Goal: Task Accomplishment & Management: Use online tool/utility

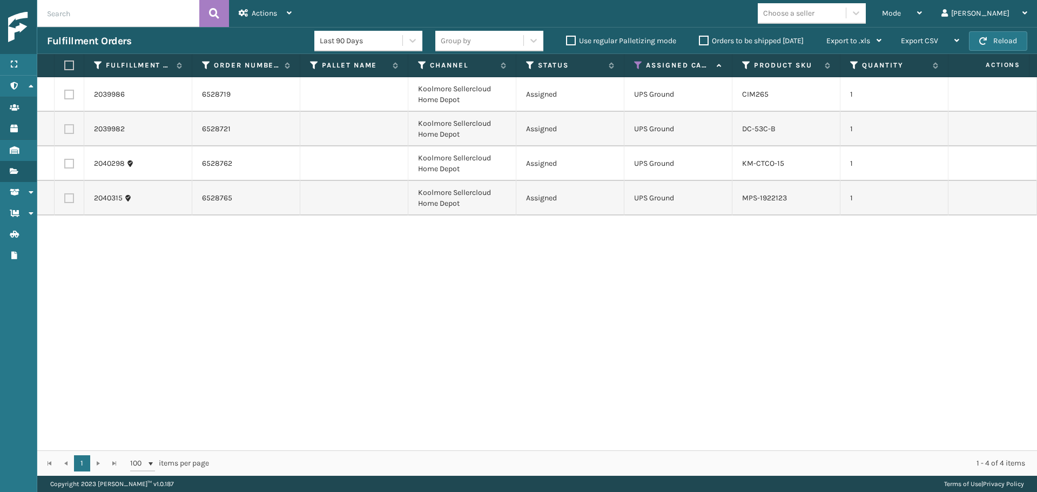
click at [632, 68] on th "Assigned Carrier Service" at bounding box center [678, 65] width 108 height 23
click at [637, 64] on icon at bounding box center [638, 65] width 9 height 10
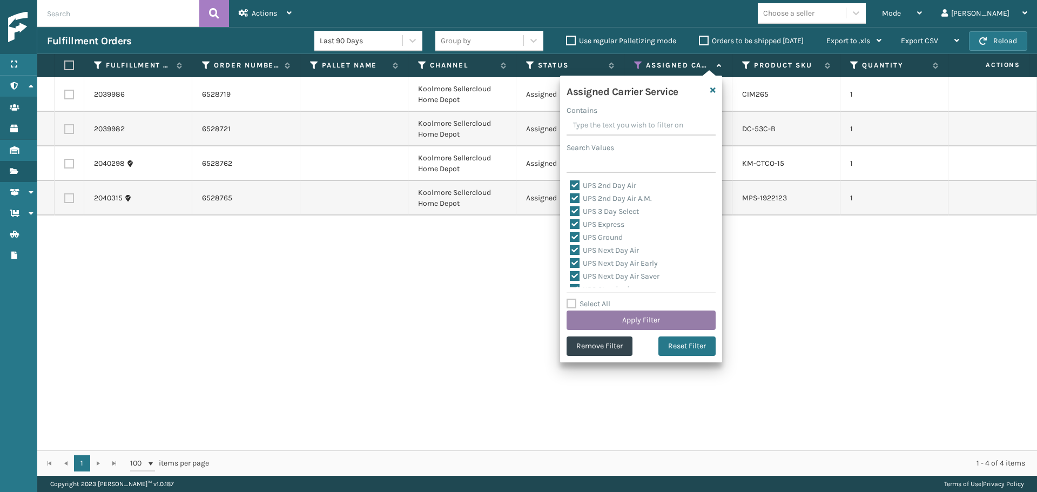
click at [655, 315] on button "Apply Filter" at bounding box center [640, 320] width 149 height 19
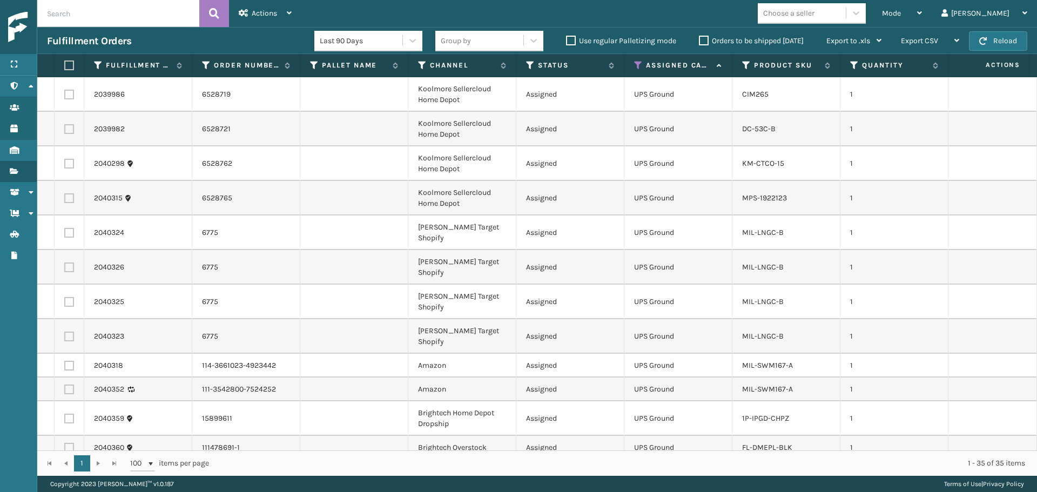
click at [814, 12] on div "Choose a seller" at bounding box center [788, 13] width 51 height 11
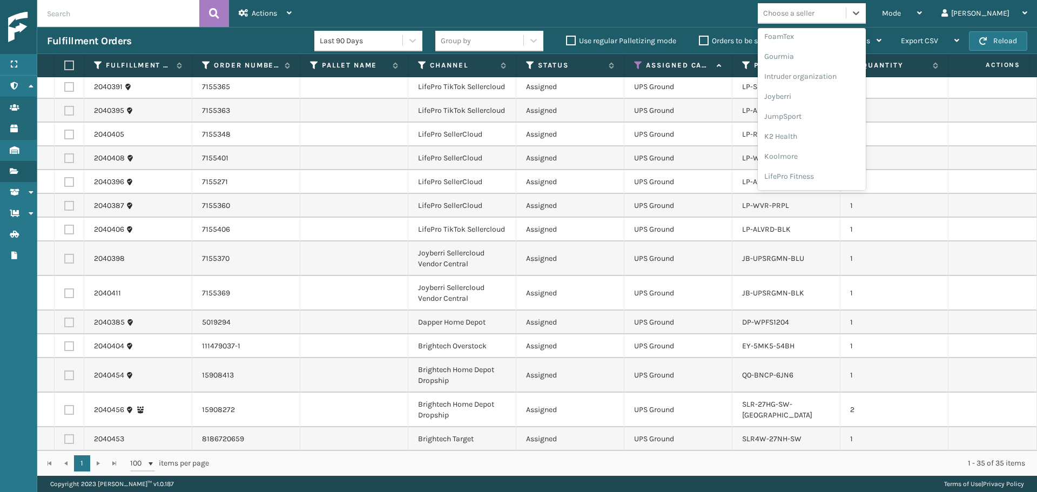
scroll to position [342, 0]
click at [838, 178] on div "[PERSON_NAME] Brands" at bounding box center [812, 178] width 108 height 20
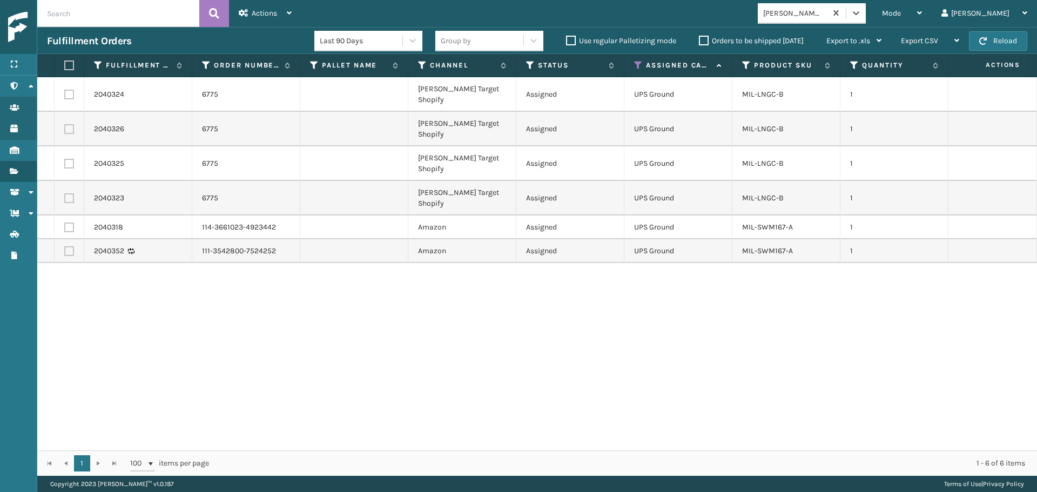
click at [67, 64] on label at bounding box center [67, 65] width 6 height 10
click at [65, 64] on input "checkbox" at bounding box center [64, 65] width 1 height 7
checkbox input "true"
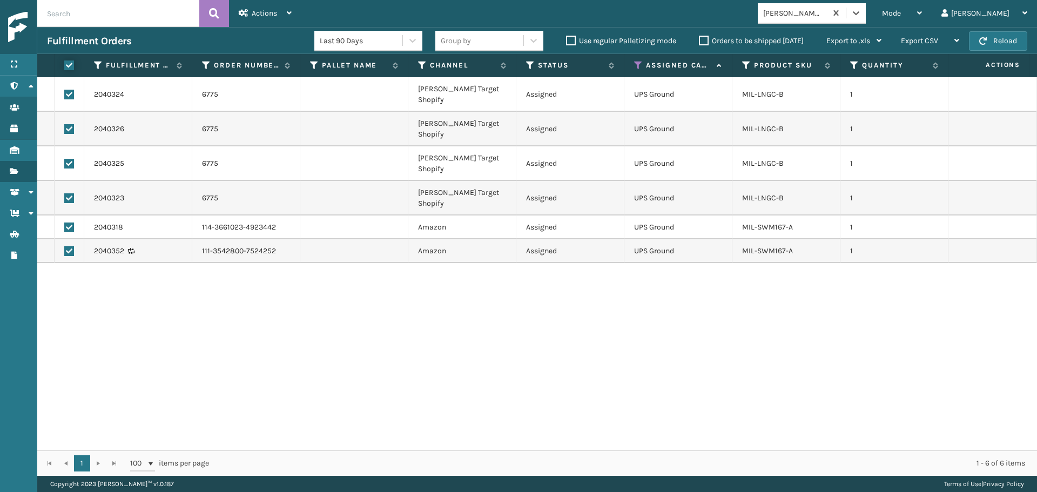
checkbox input "true"
click at [254, 13] on span "Actions" at bounding box center [264, 13] width 25 height 9
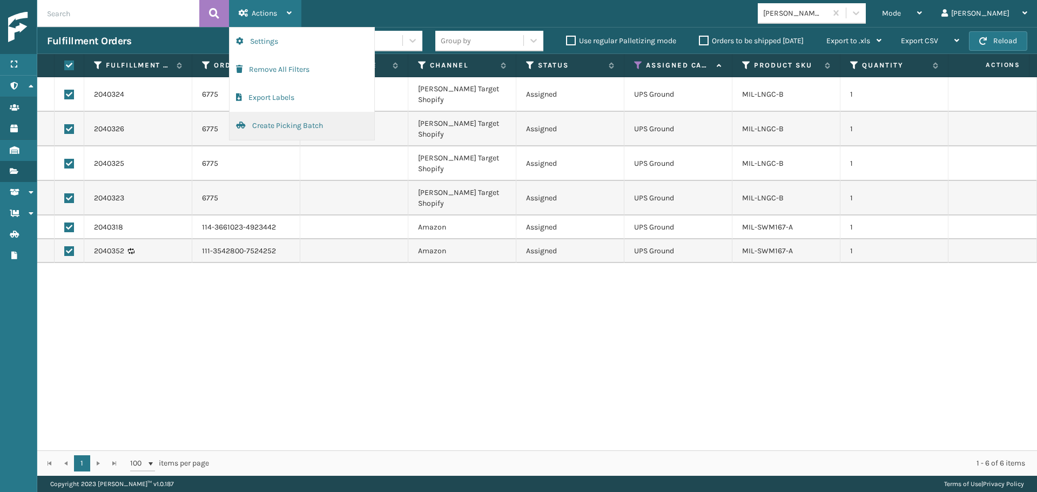
click at [276, 126] on button "Create Picking Batch" at bounding box center [302, 126] width 145 height 28
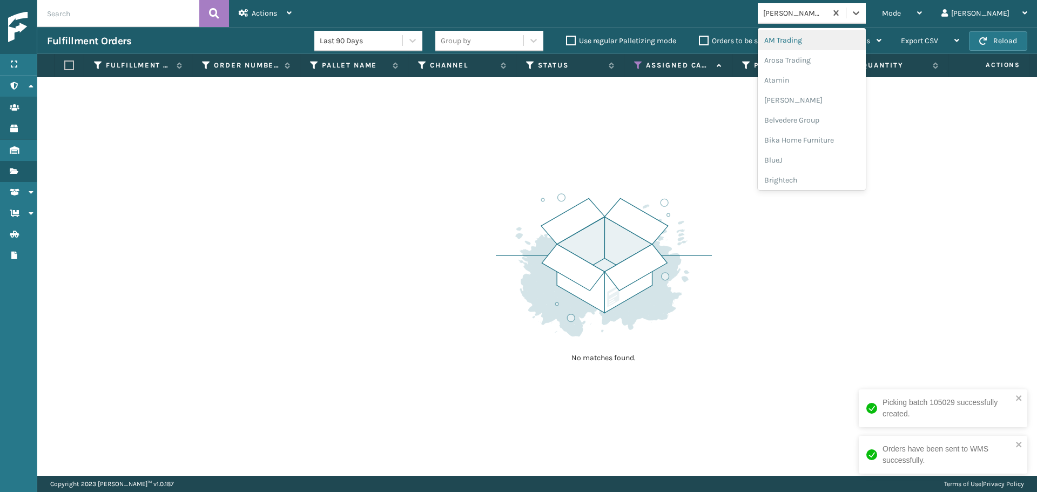
drag, startPoint x: 852, startPoint y: 9, endPoint x: 848, endPoint y: 36, distance: 27.7
click at [827, 9] on div "[PERSON_NAME] Brands" at bounding box center [795, 13] width 64 height 11
click at [841, 180] on div "Brightech" at bounding box center [812, 180] width 108 height 20
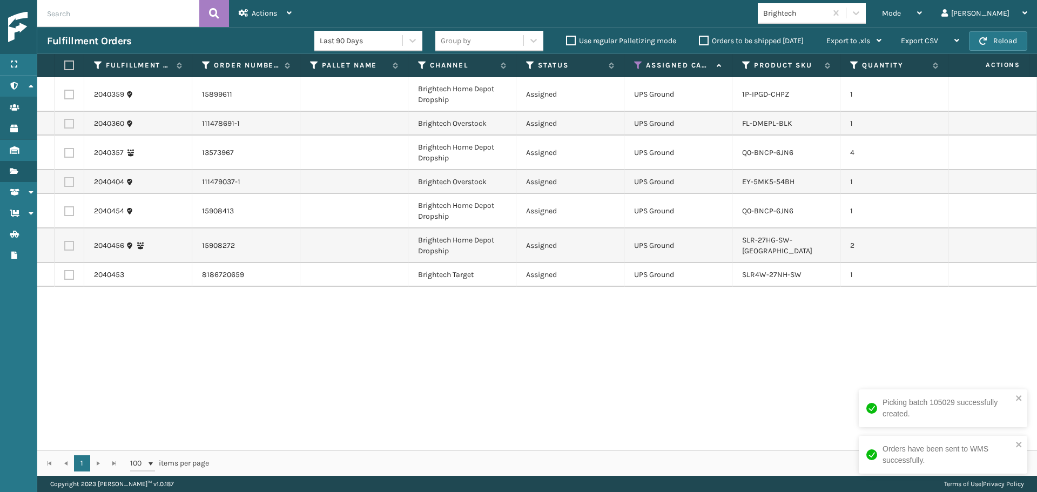
click at [67, 63] on label at bounding box center [67, 65] width 6 height 10
click at [65, 63] on input "checkbox" at bounding box center [64, 65] width 1 height 7
checkbox input "true"
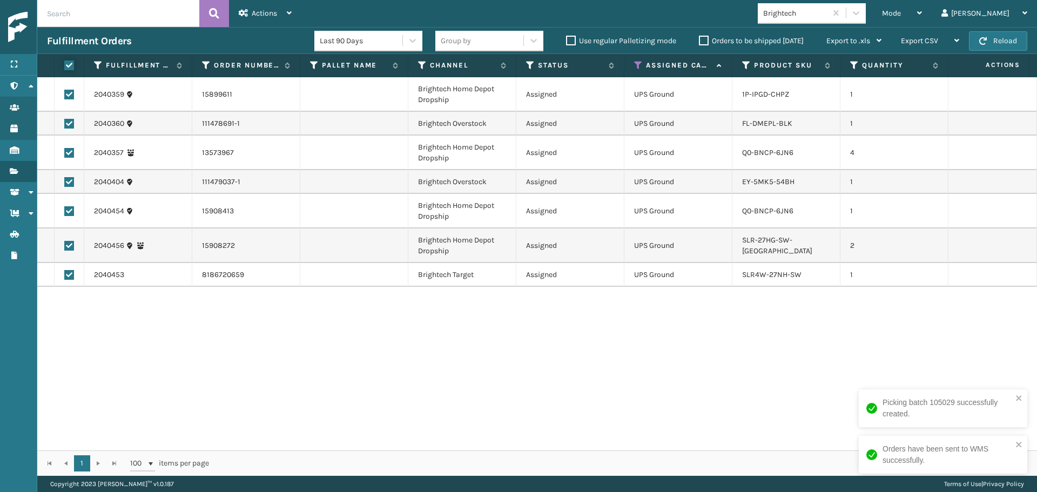
checkbox input "true"
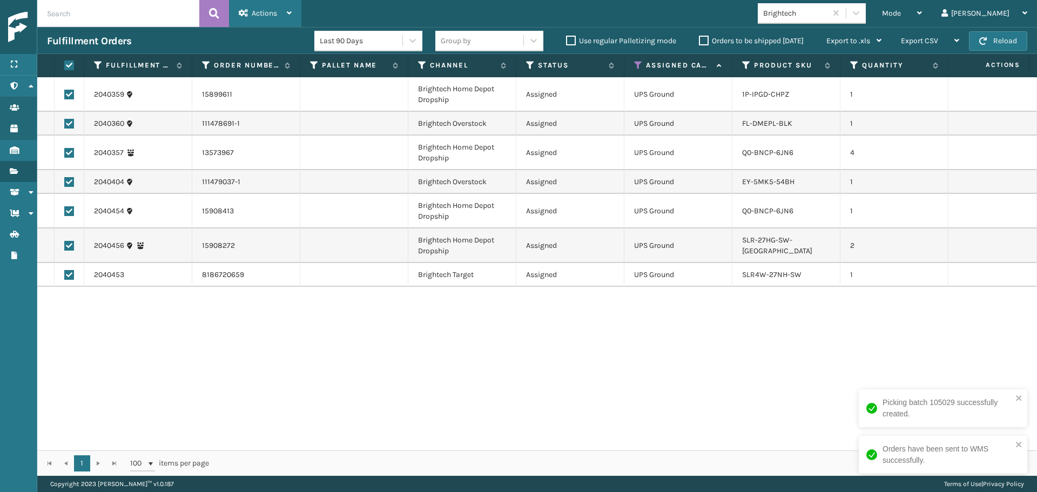
click at [260, 7] on div "Actions" at bounding box center [265, 13] width 53 height 27
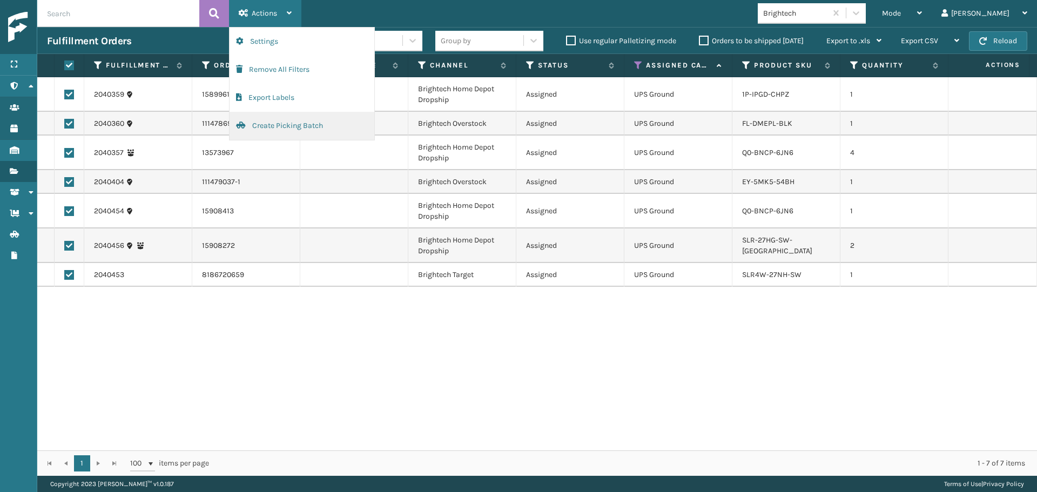
click at [282, 129] on button "Create Picking Batch" at bounding box center [302, 126] width 145 height 28
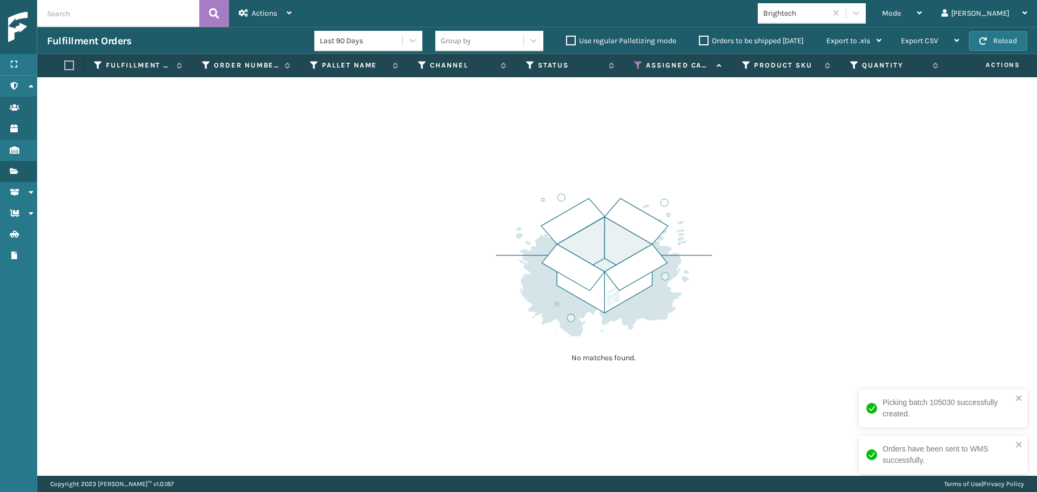
click at [822, 16] on div "Brightech" at bounding box center [795, 13] width 64 height 11
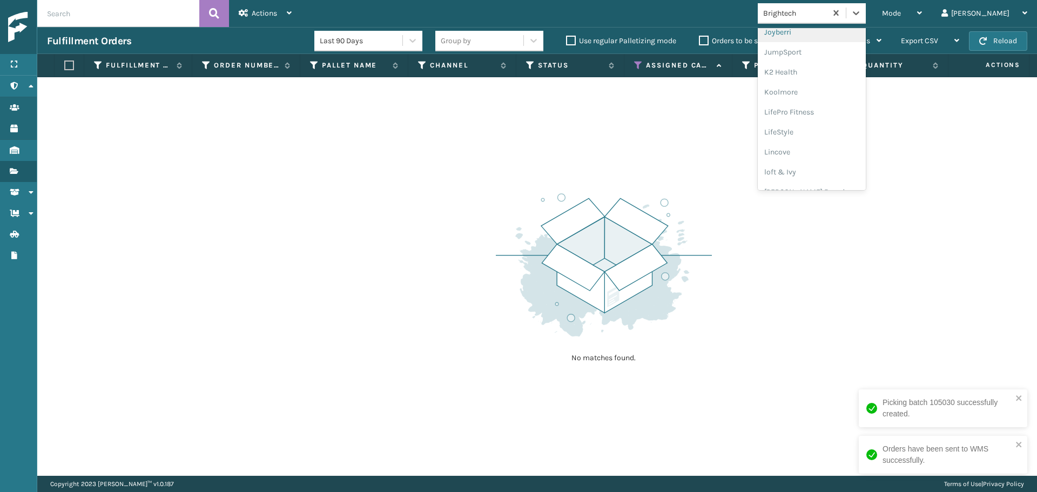
scroll to position [330, 0]
click at [821, 111] on div "LifePro Fitness" at bounding box center [812, 109] width 108 height 20
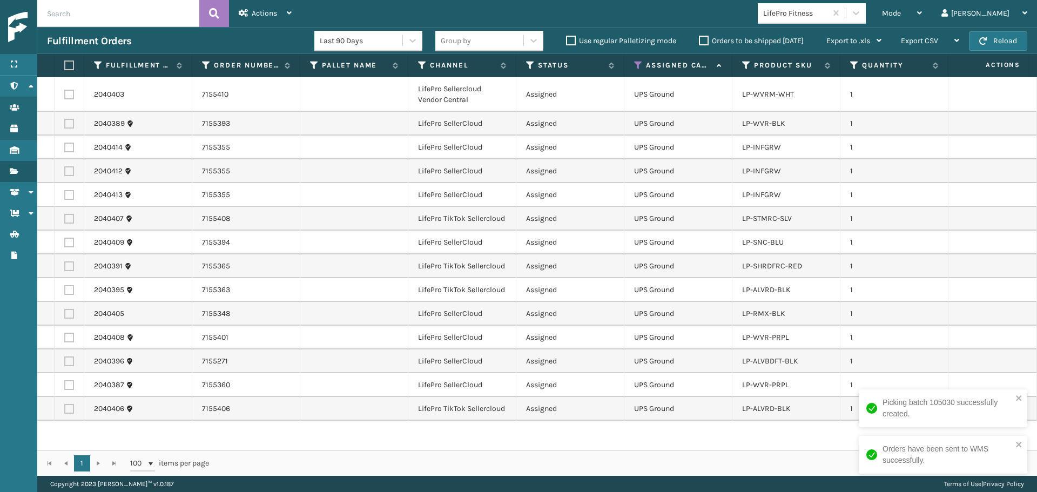
click at [68, 65] on label at bounding box center [67, 65] width 6 height 10
click at [65, 65] on input "checkbox" at bounding box center [64, 65] width 1 height 7
checkbox input "true"
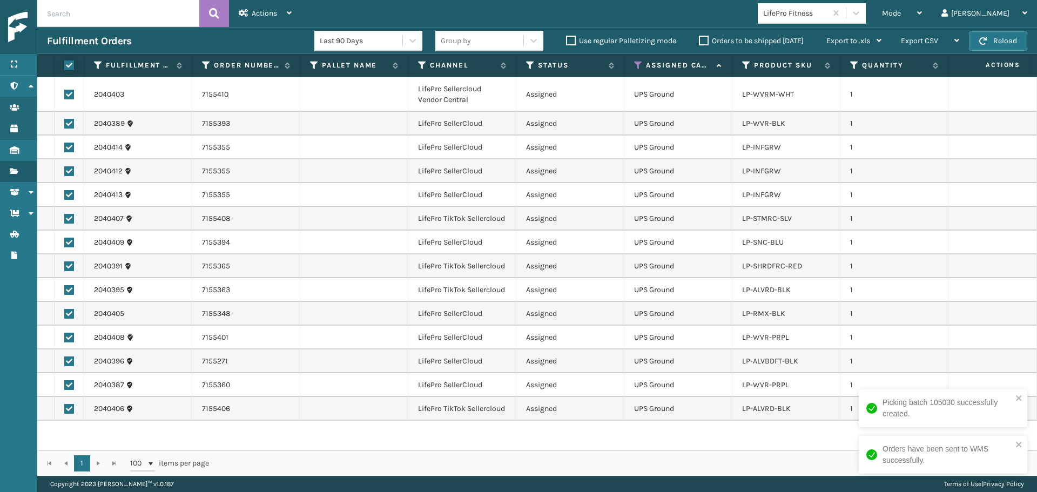
checkbox input "true"
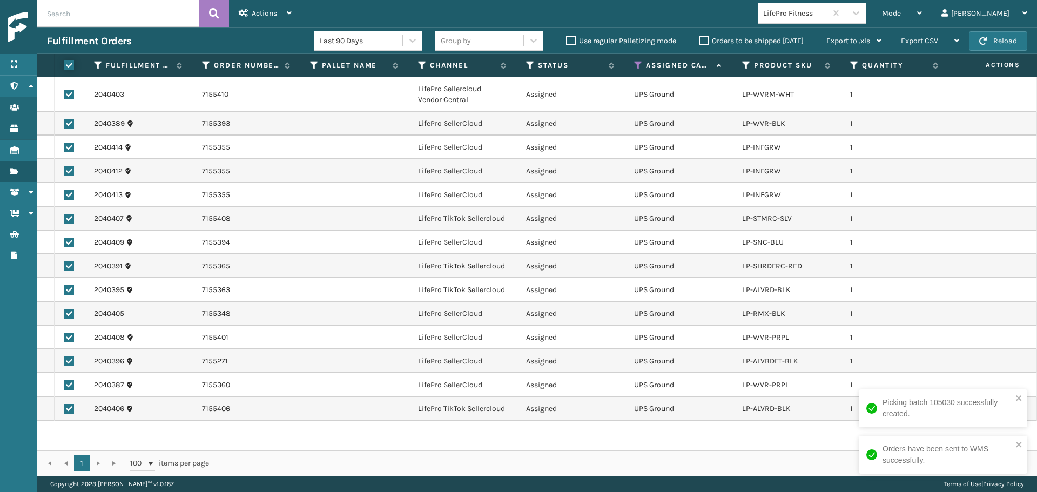
checkbox input "true"
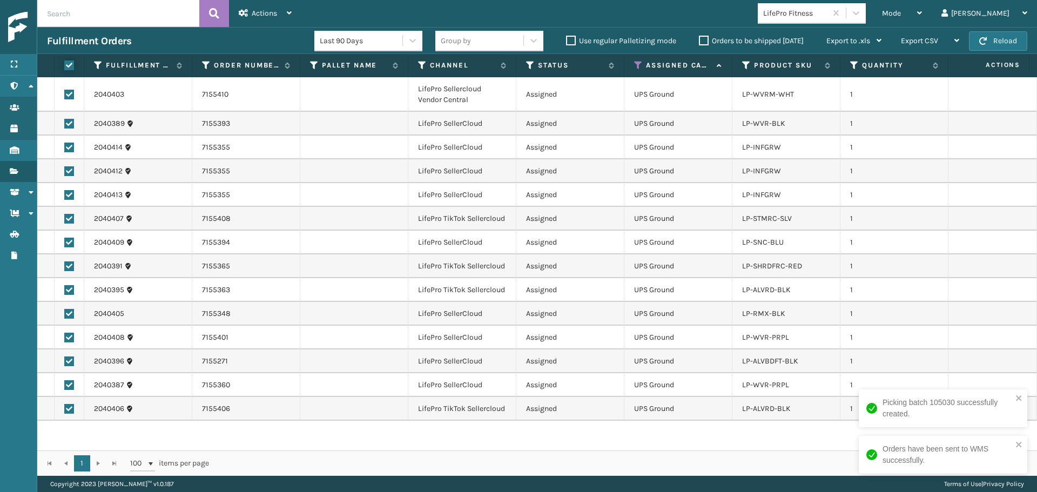
checkbox input "true"
click at [250, 12] on div "Actions" at bounding box center [265, 13] width 53 height 27
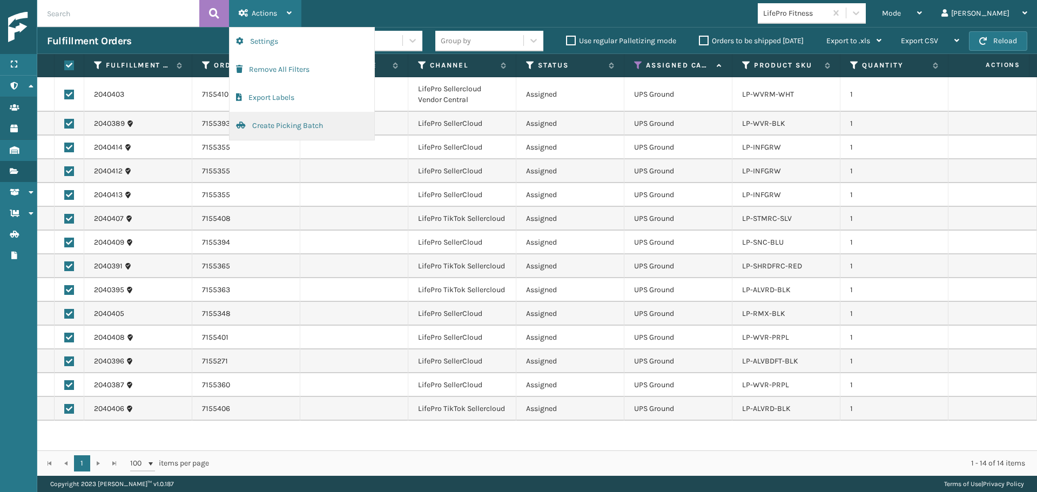
click at [279, 131] on button "Create Picking Batch" at bounding box center [302, 126] width 145 height 28
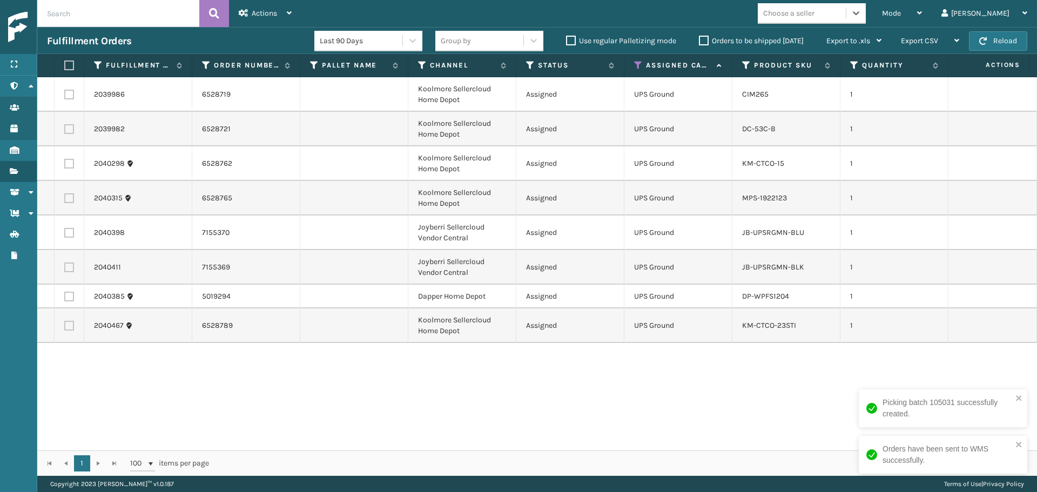
click at [814, 16] on div "Choose a seller" at bounding box center [788, 13] width 51 height 11
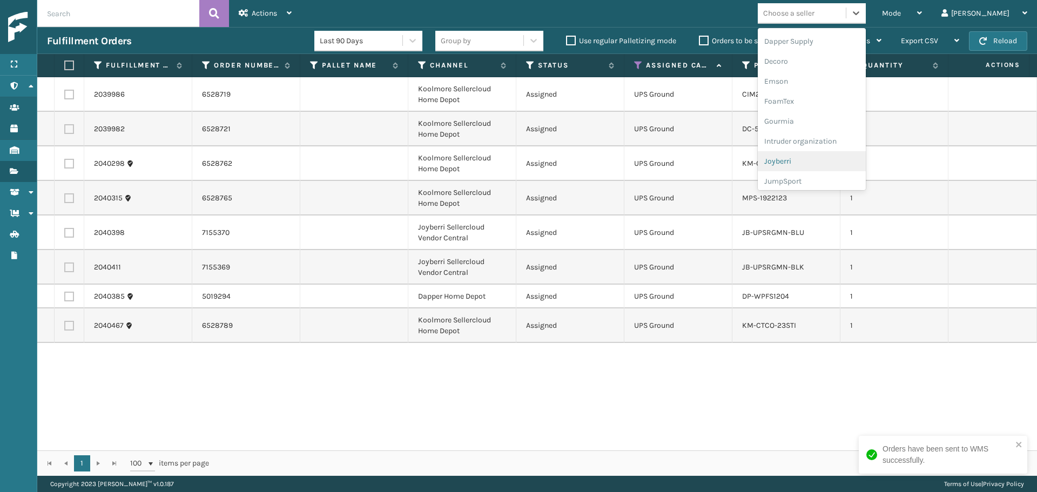
scroll to position [216, 0]
click at [836, 143] on div "Joyberri" at bounding box center [812, 144] width 108 height 20
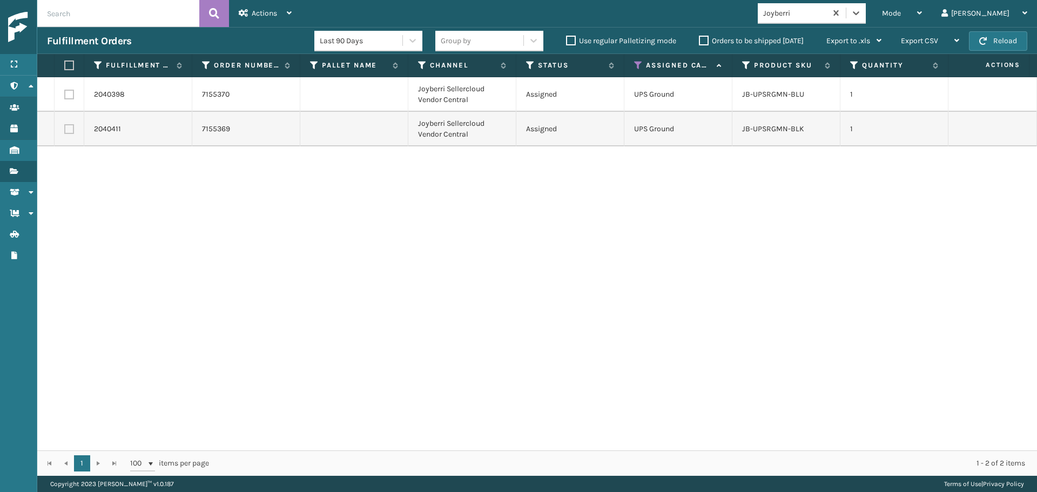
click at [71, 68] on label at bounding box center [67, 65] width 6 height 10
click at [65, 68] on input "checkbox" at bounding box center [64, 65] width 1 height 7
checkbox input "true"
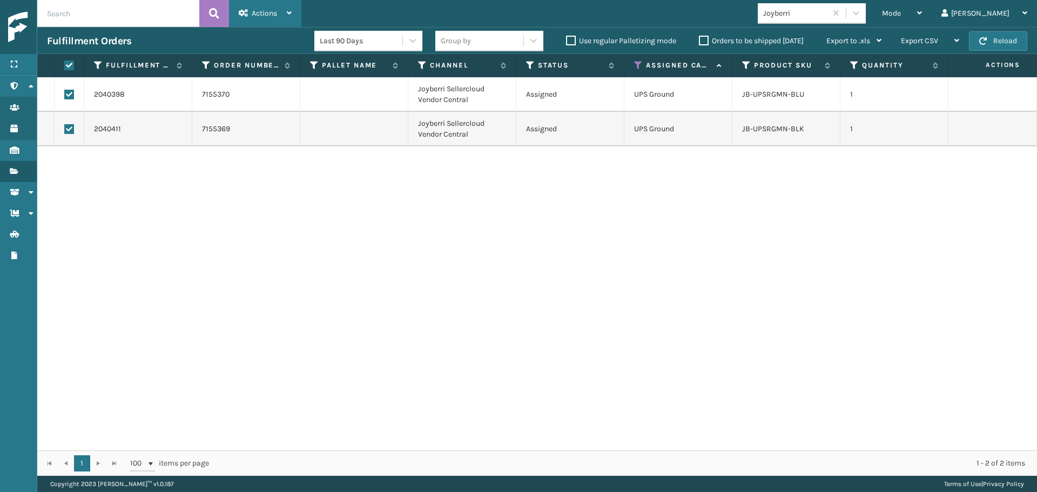
click at [265, 21] on div "Actions" at bounding box center [265, 13] width 53 height 27
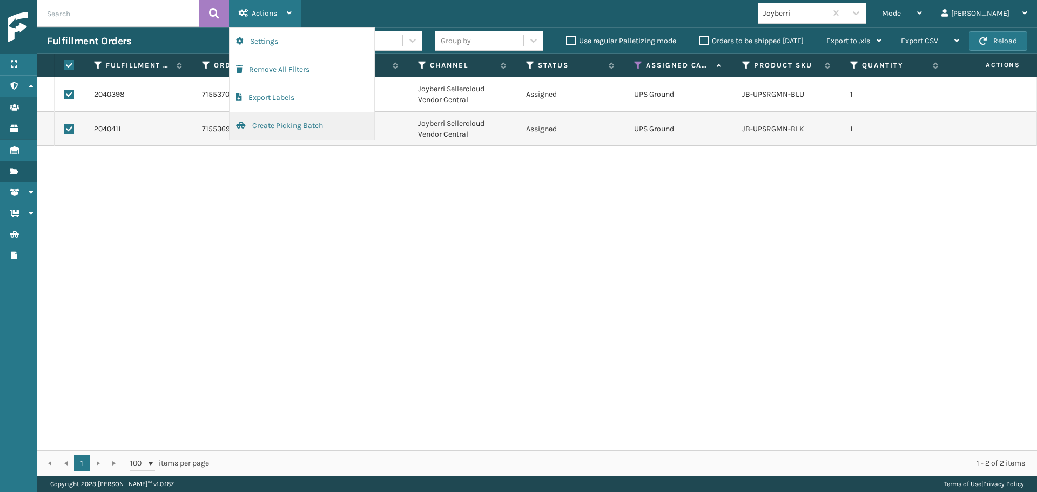
click at [284, 123] on button "Create Picking Batch" at bounding box center [302, 126] width 145 height 28
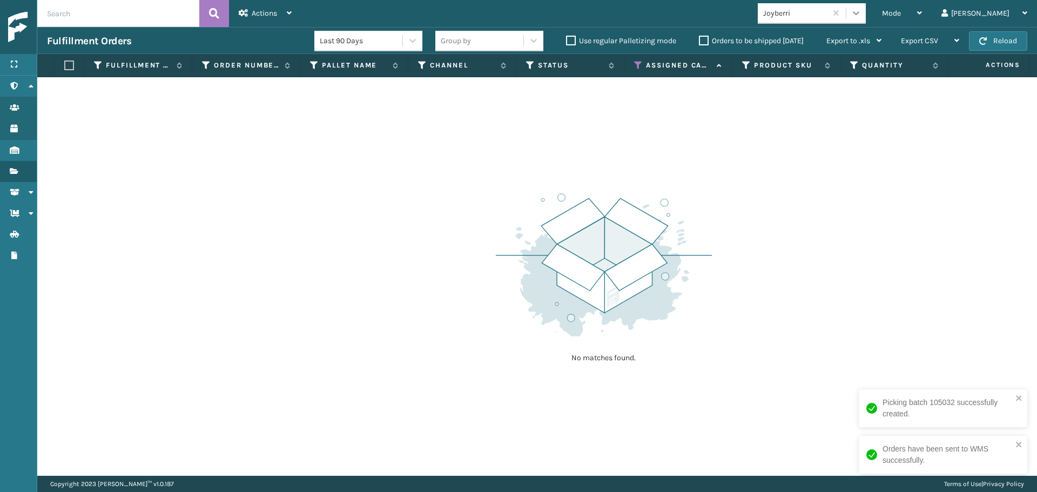
click at [866, 12] on div at bounding box center [855, 12] width 19 height 19
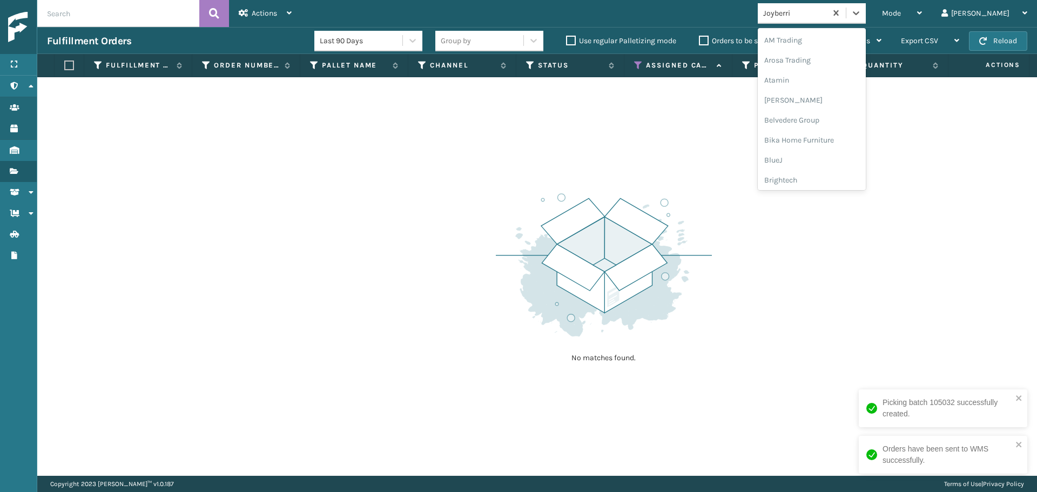
scroll to position [186, 0]
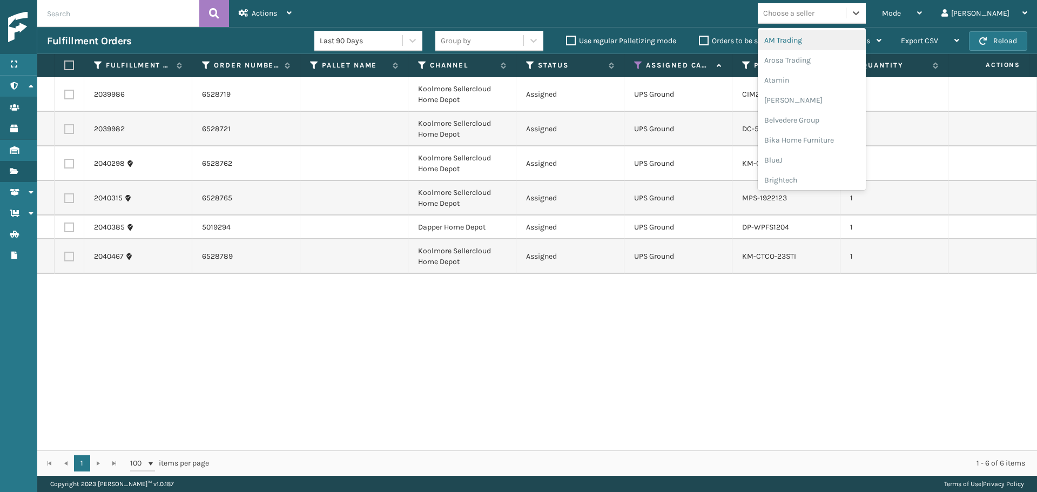
click at [835, 19] on div "Choose a seller" at bounding box center [802, 13] width 88 height 18
click at [824, 133] on div "Dapper Supply" at bounding box center [812, 132] width 108 height 20
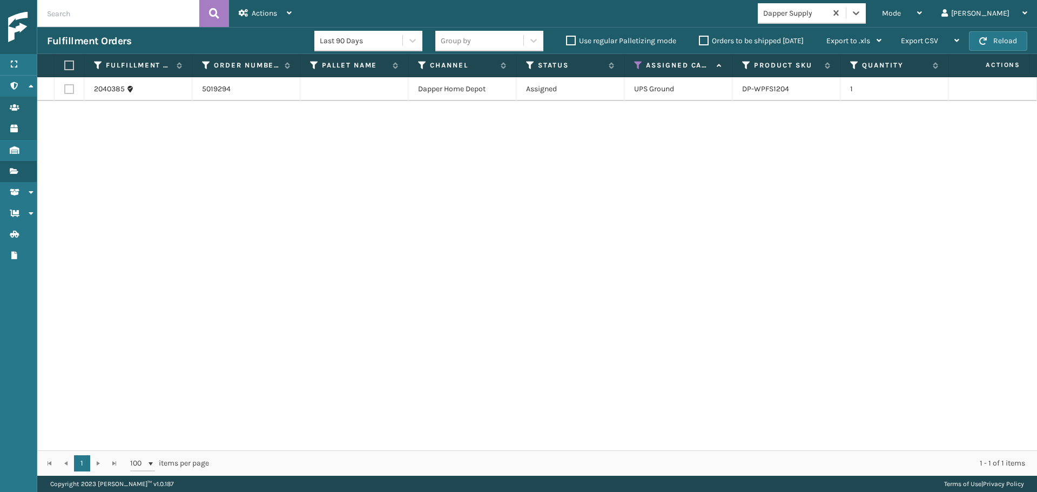
click at [71, 65] on label at bounding box center [67, 65] width 6 height 10
click at [65, 65] on input "checkbox" at bounding box center [64, 65] width 1 height 7
checkbox input "true"
click at [250, 17] on div "Actions" at bounding box center [265, 13] width 53 height 27
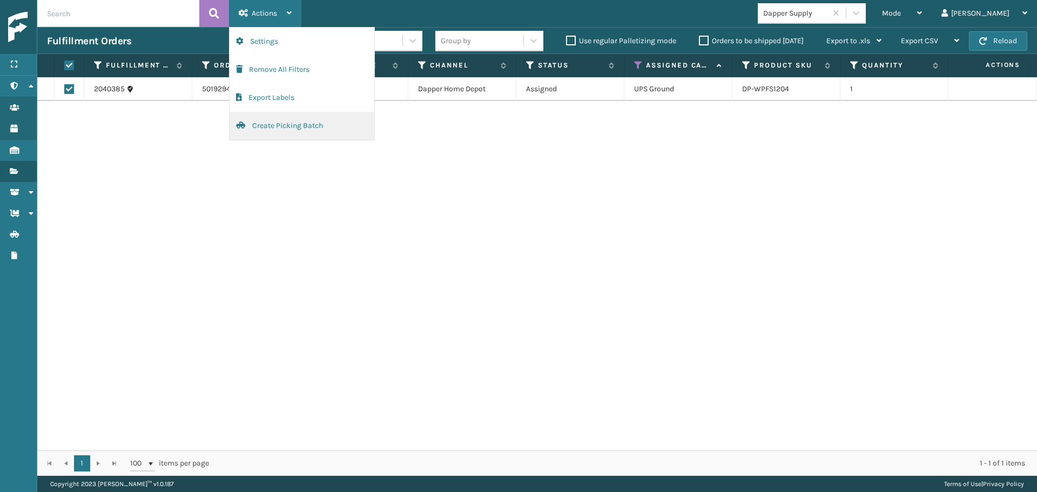
click at [296, 127] on button "Create Picking Batch" at bounding box center [302, 126] width 145 height 28
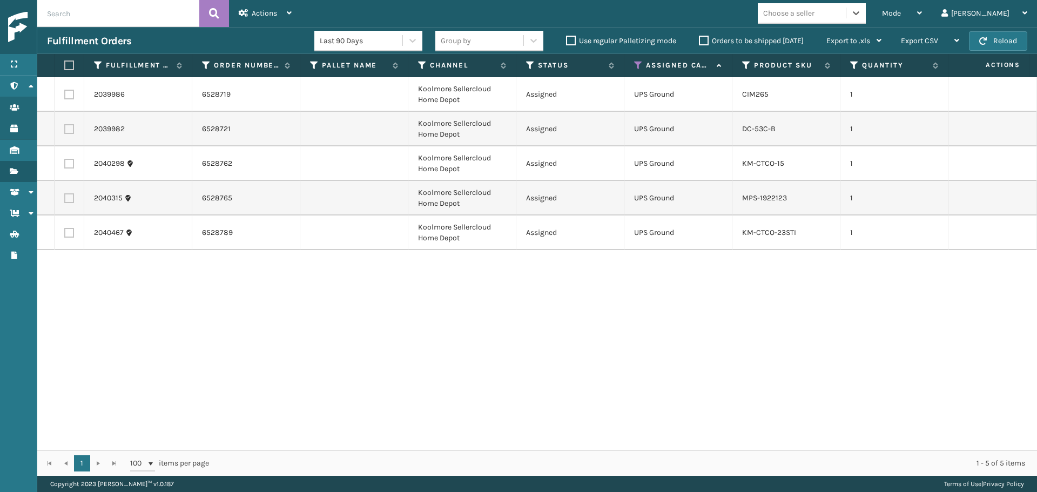
click at [644, 64] on div "Assigned Carrier Service" at bounding box center [678, 65] width 88 height 10
click at [638, 67] on icon at bounding box center [638, 65] width 9 height 10
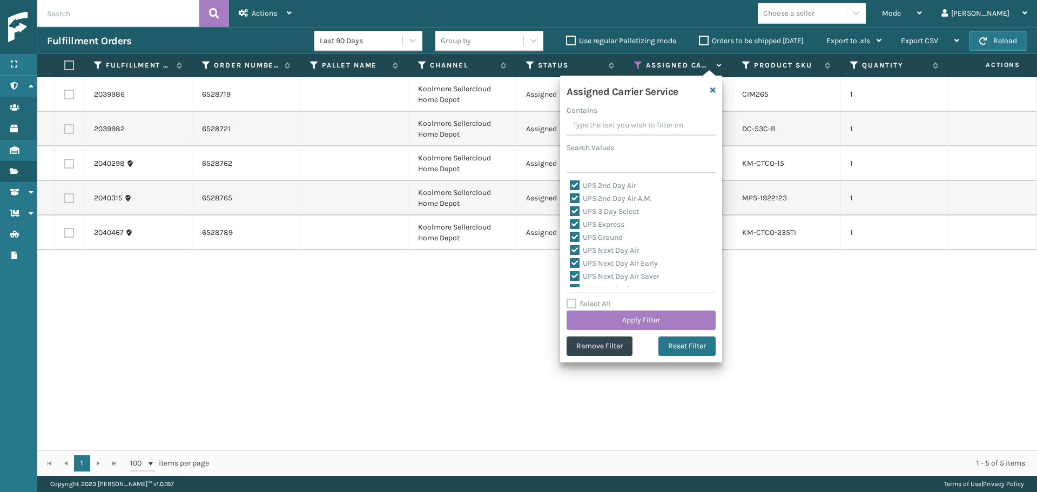
click at [588, 304] on label "Select All" at bounding box center [588, 303] width 44 height 9
click at [588, 299] on input "Select All" at bounding box center [647, 298] width 162 height 1
checkbox input "true"
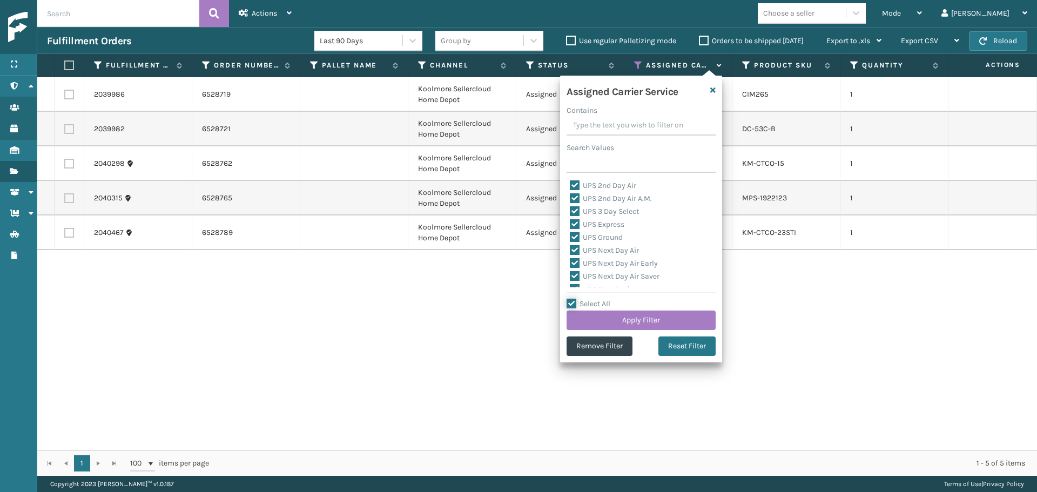
checkbox input "true"
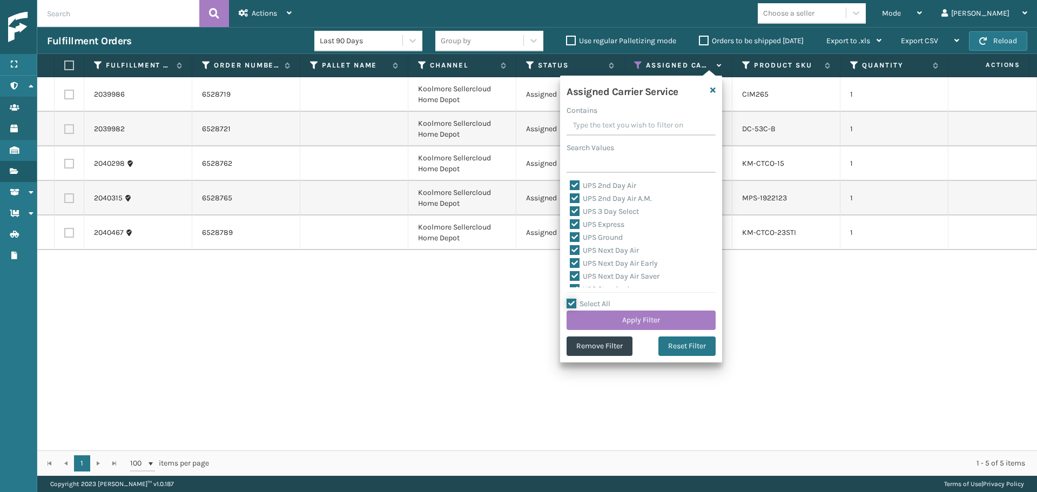
checkbox input "true"
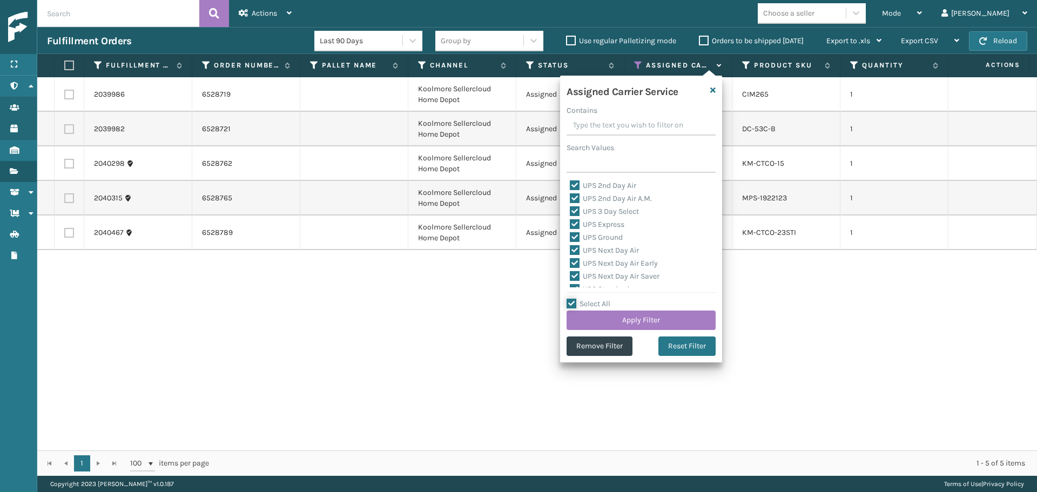
checkbox input "true"
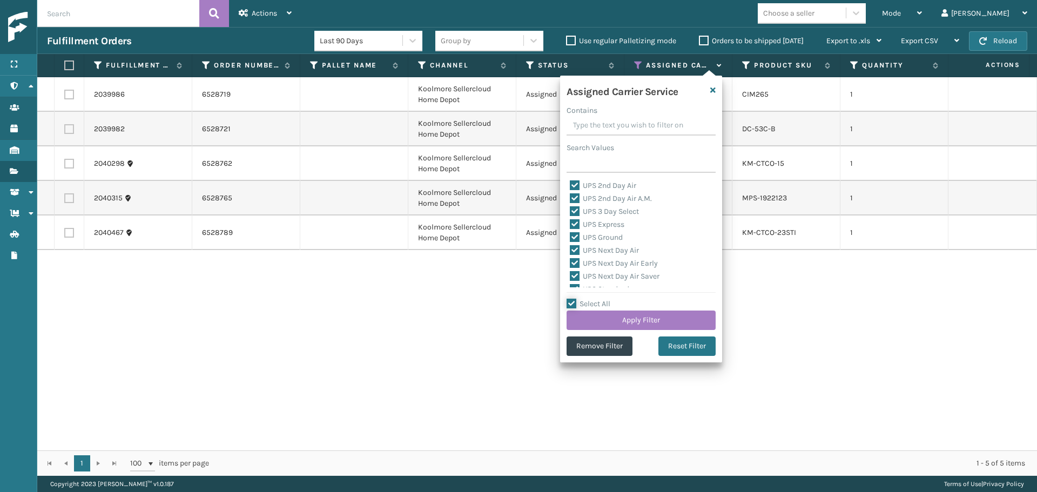
checkbox input "true"
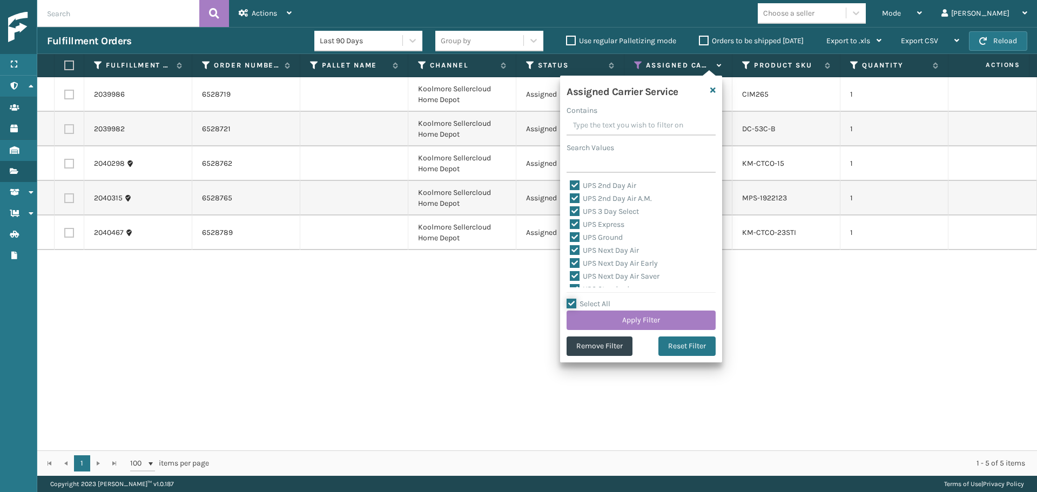
checkbox input "true"
click at [588, 304] on label "Select All" at bounding box center [588, 303] width 44 height 9
click at [588, 299] on input "Select All" at bounding box center [647, 298] width 162 height 1
checkbox input "false"
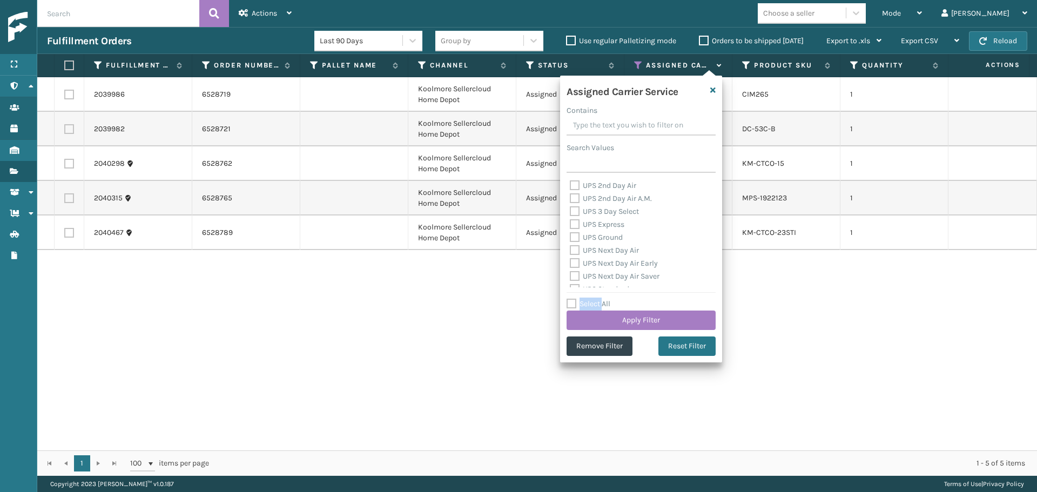
checkbox input "false"
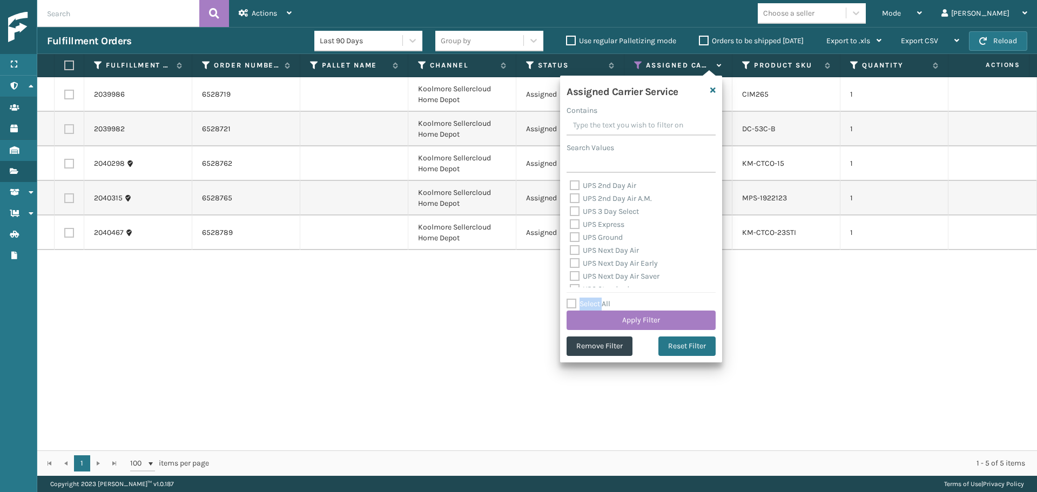
checkbox input "false"
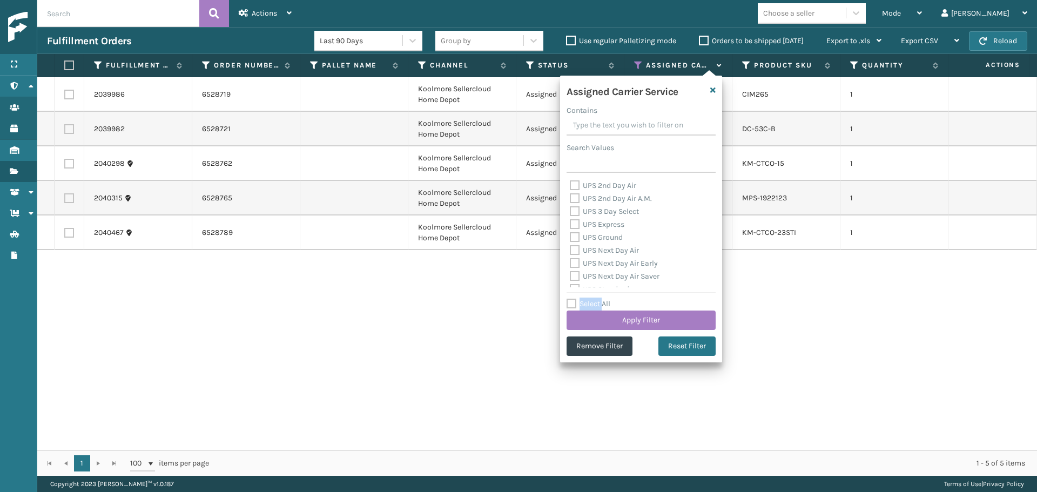
checkbox input "false"
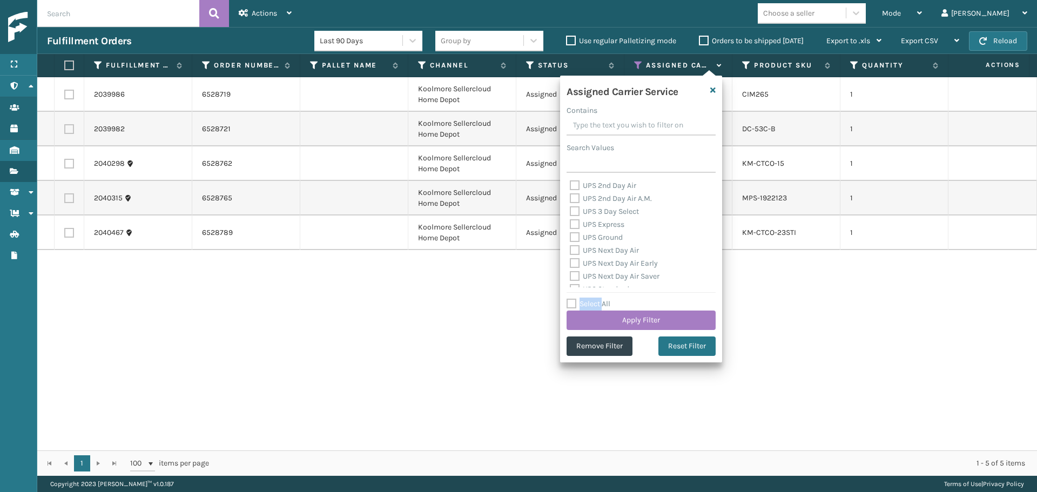
checkbox input "false"
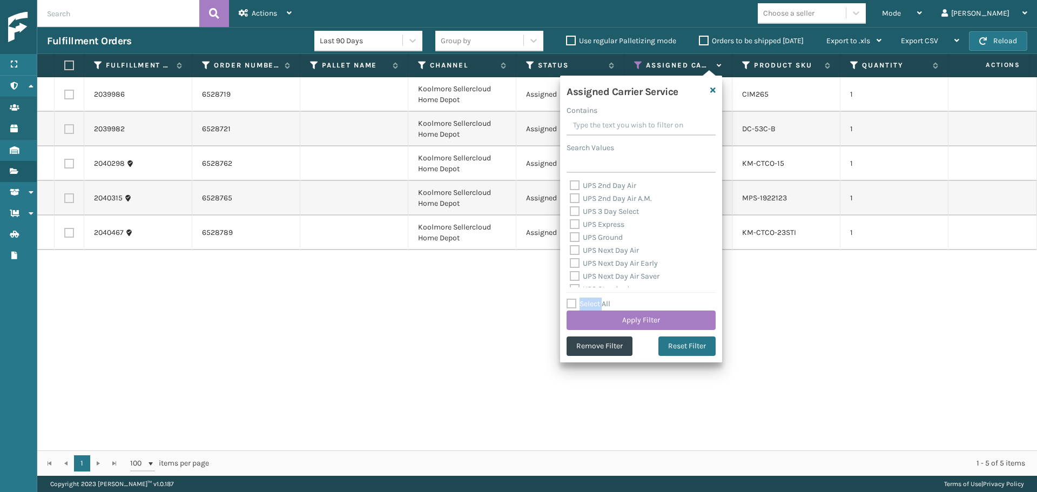
checkbox input "false"
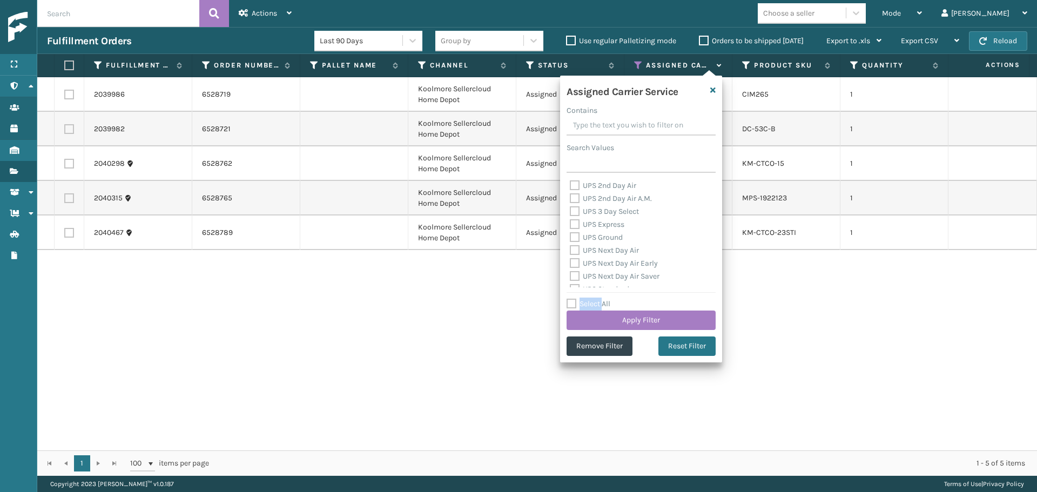
checkbox input "false"
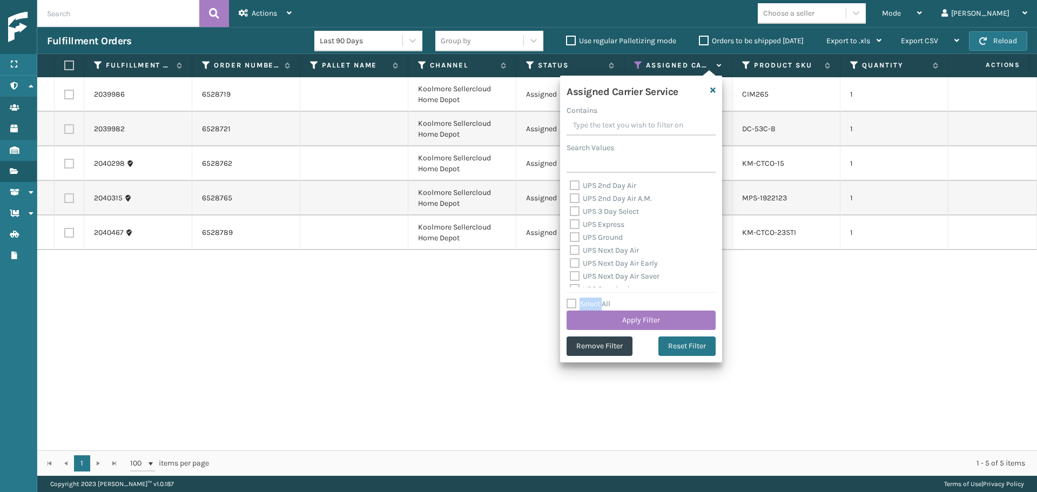
checkbox input "false"
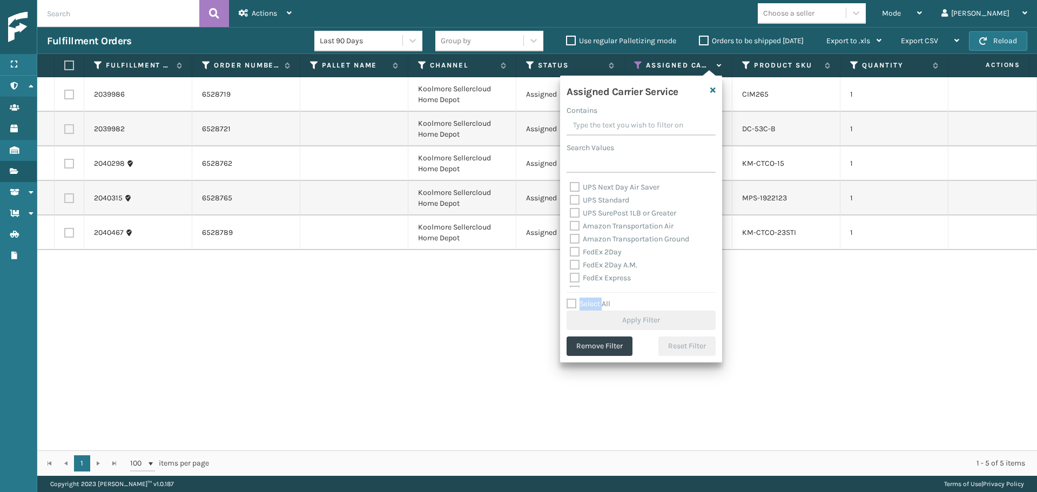
scroll to position [108, 0]
click at [599, 232] on label "FedEx 2Day" at bounding box center [596, 232] width 52 height 9
click at [570, 232] on input "FedEx 2Day" at bounding box center [570, 230] width 1 height 7
checkbox input "true"
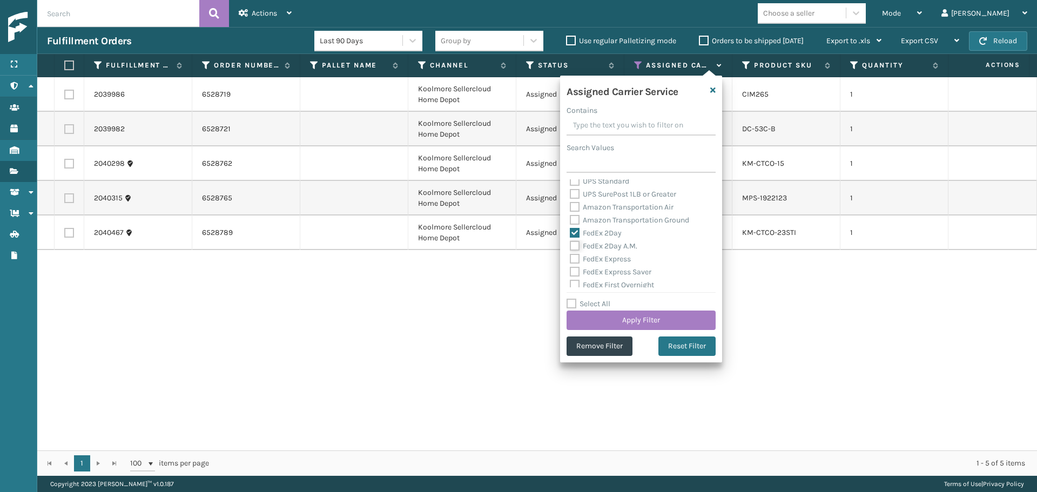
click at [570, 245] on input "FedEx 2Day A.M." at bounding box center [570, 243] width 1 height 7
checkbox input "true"
click at [609, 258] on label "FedEx Express" at bounding box center [600, 258] width 61 height 9
click at [570, 258] on input "FedEx Express" at bounding box center [570, 256] width 1 height 7
checkbox input "true"
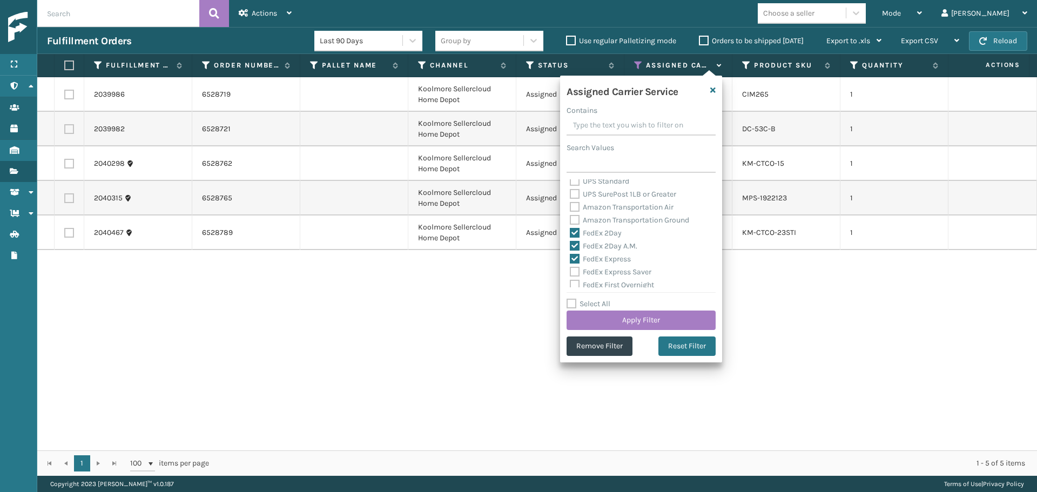
click at [616, 271] on label "FedEx Express Saver" at bounding box center [611, 271] width 82 height 9
click at [570, 271] on input "FedEx Express Saver" at bounding box center [570, 269] width 1 height 7
checkbox input "true"
click at [622, 283] on label "FedEx First Overnight" at bounding box center [612, 284] width 84 height 9
click at [570, 283] on input "FedEx First Overnight" at bounding box center [570, 282] width 1 height 7
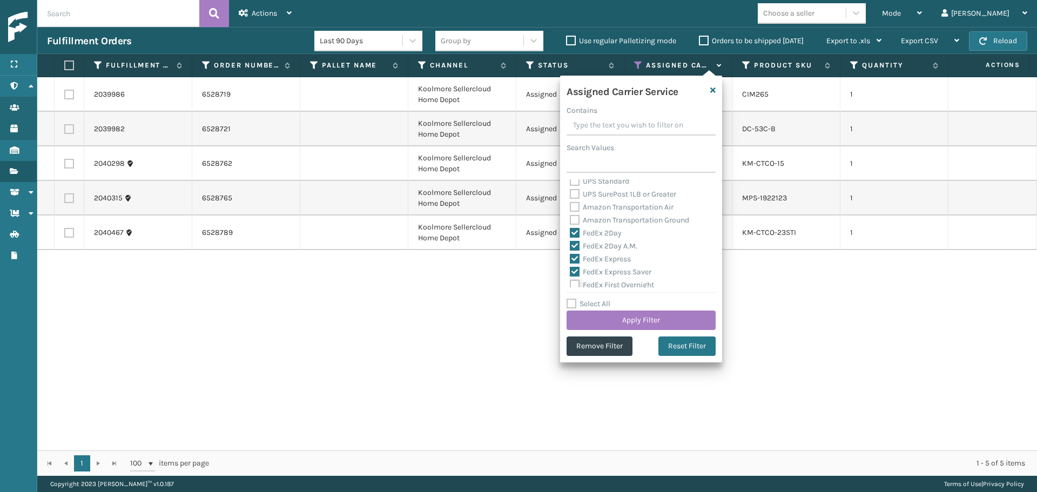
checkbox input "true"
click at [611, 245] on label "FedEx Ground" at bounding box center [599, 243] width 59 height 9
click at [570, 245] on input "FedEx Ground" at bounding box center [570, 241] width 1 height 7
checkbox input "true"
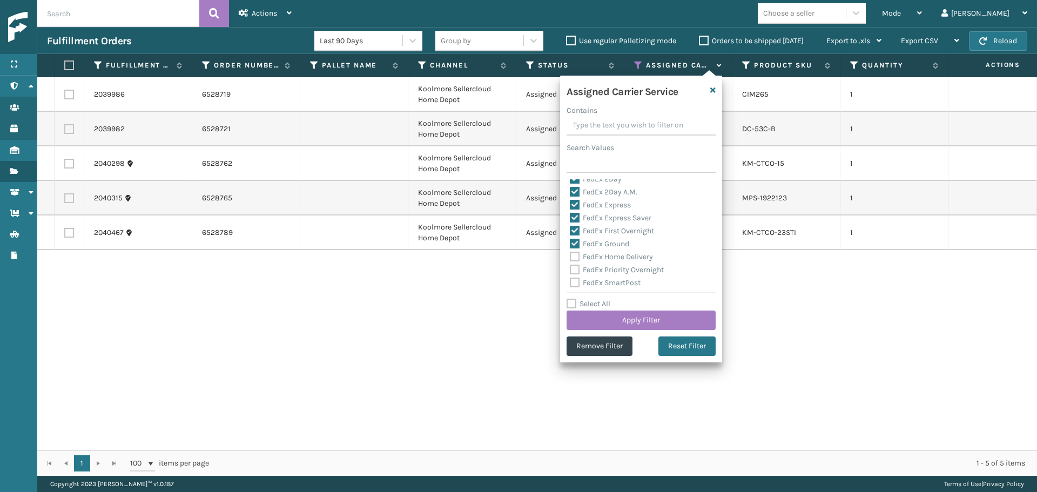
click at [617, 257] on label "FedEx Home Delivery" at bounding box center [611, 256] width 83 height 9
click at [570, 257] on input "FedEx Home Delivery" at bounding box center [570, 254] width 1 height 7
checkbox input "true"
click at [615, 268] on label "FedEx Priority Overnight" at bounding box center [617, 269] width 94 height 9
click at [570, 268] on input "FedEx Priority Overnight" at bounding box center [570, 267] width 1 height 7
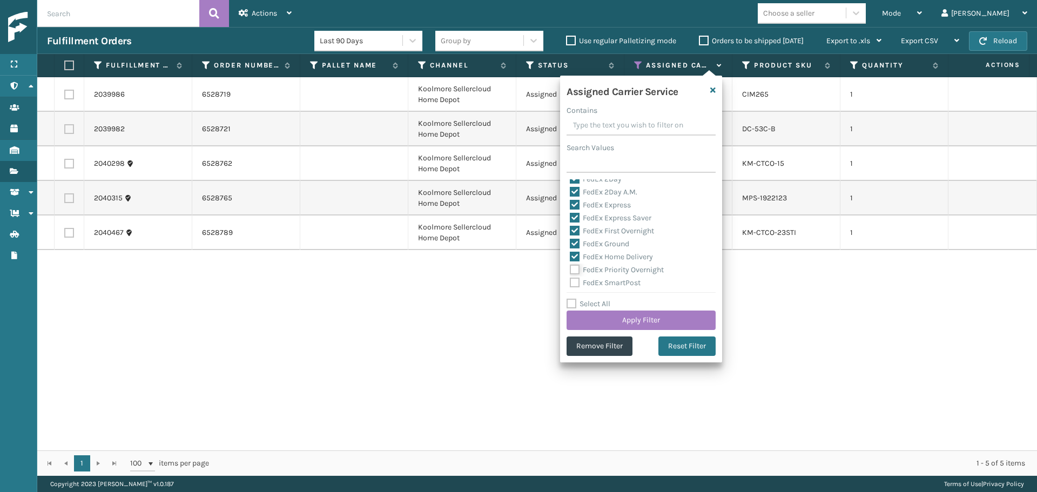
checkbox input "true"
click at [615, 279] on label "FedEx SmartPost" at bounding box center [605, 282] width 71 height 9
click at [570, 279] on input "FedEx SmartPost" at bounding box center [570, 279] width 1 height 7
checkbox input "true"
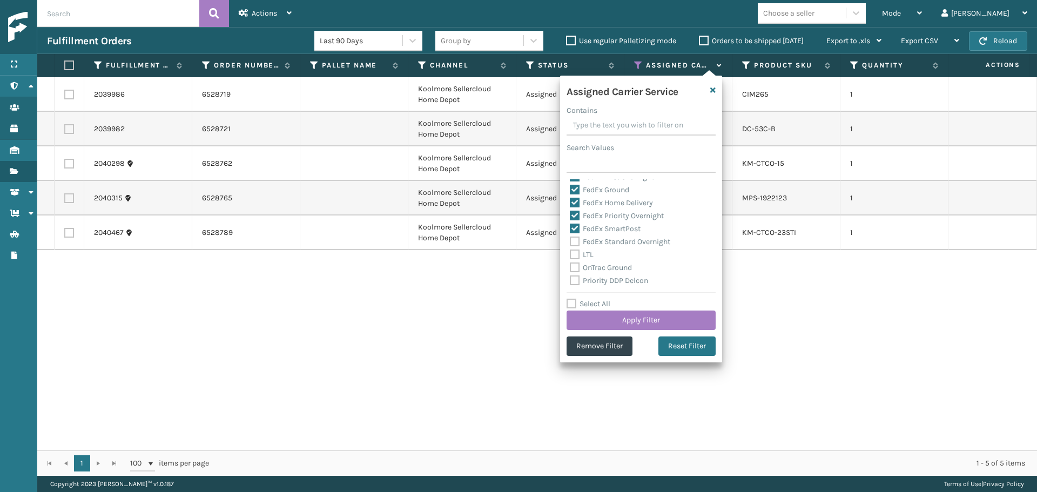
click at [609, 241] on label "FedEx Standard Overnight" at bounding box center [620, 241] width 100 height 9
click at [570, 241] on input "FedEx Standard Overnight" at bounding box center [570, 238] width 1 height 7
checkbox input "true"
click at [646, 316] on button "Apply Filter" at bounding box center [640, 320] width 149 height 19
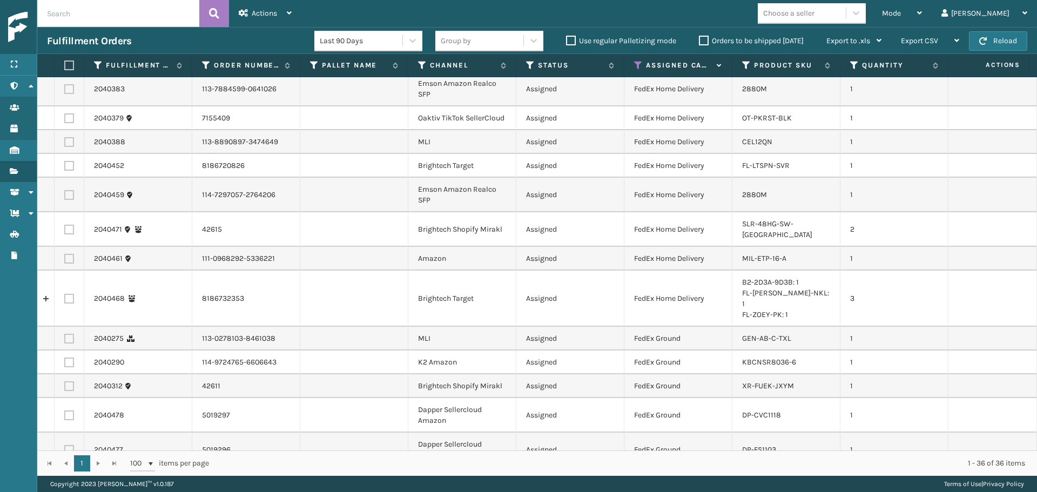
scroll to position [642, 0]
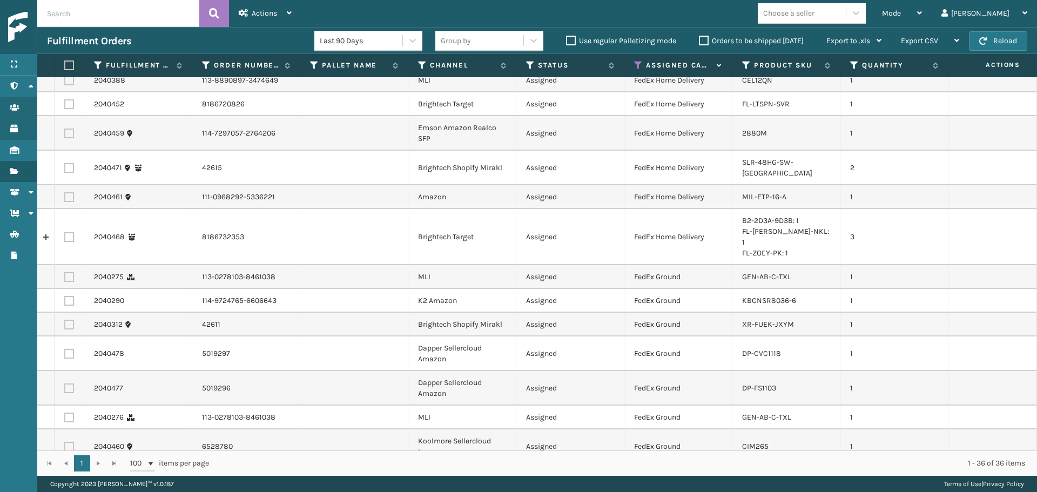
click at [814, 18] on div "Choose a seller" at bounding box center [788, 13] width 51 height 11
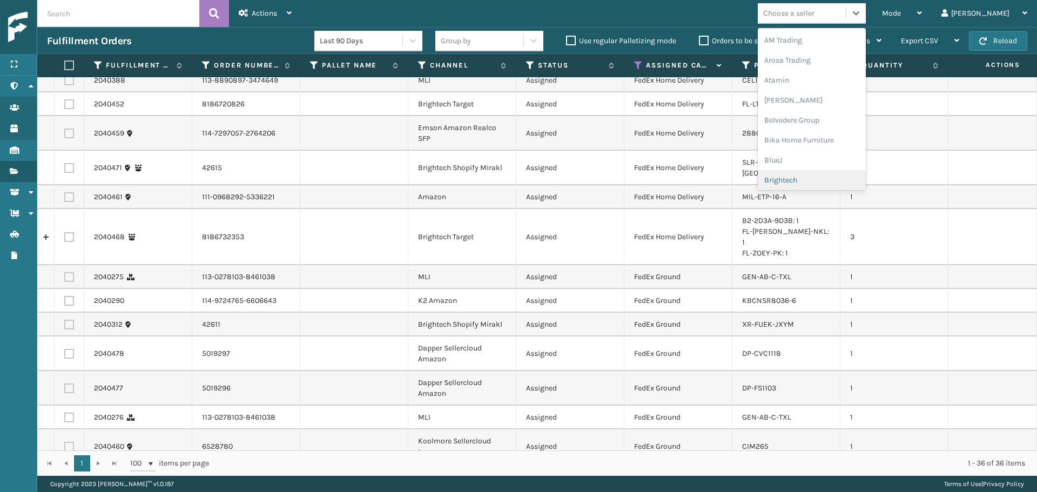
click at [817, 183] on div "Brightech" at bounding box center [812, 180] width 108 height 20
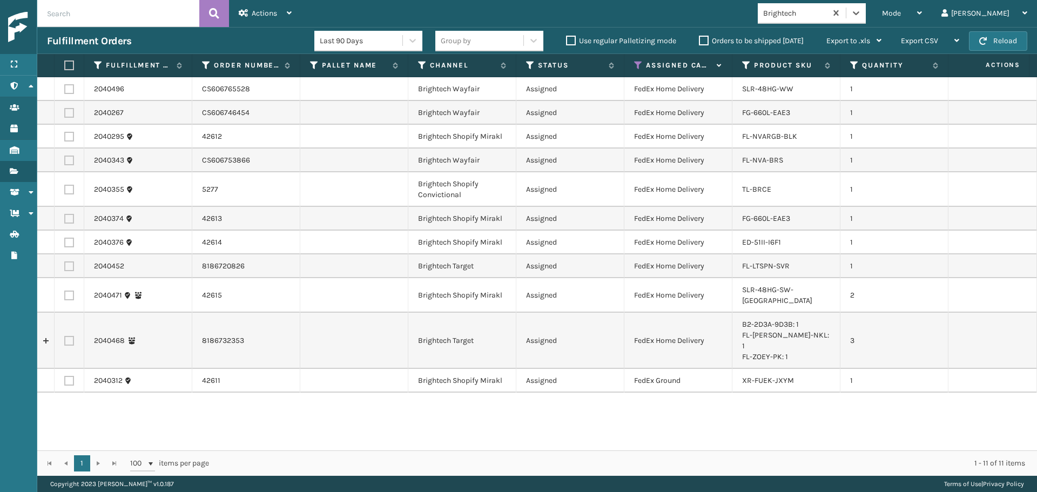
click at [66, 65] on label at bounding box center [67, 65] width 6 height 10
click at [65, 65] on input "checkbox" at bounding box center [64, 65] width 1 height 7
checkbox input "true"
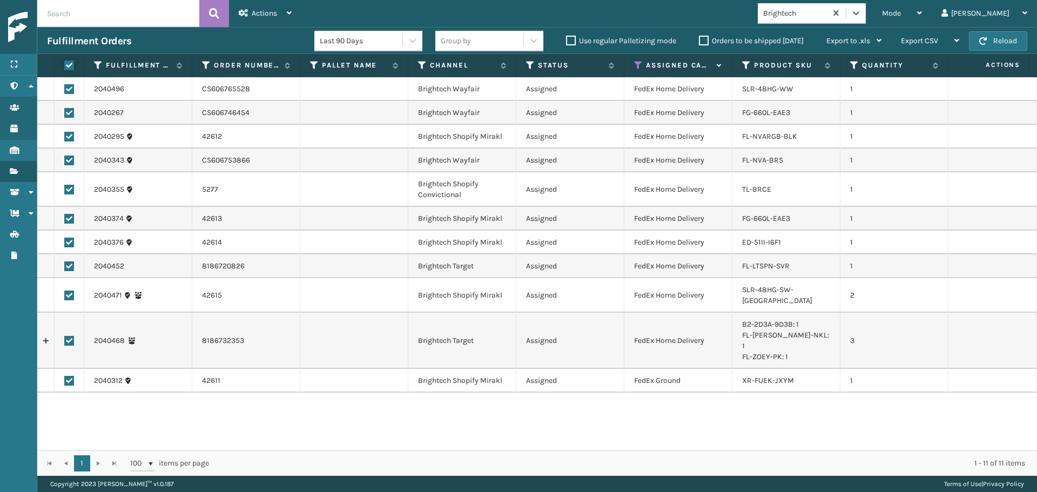
checkbox input "true"
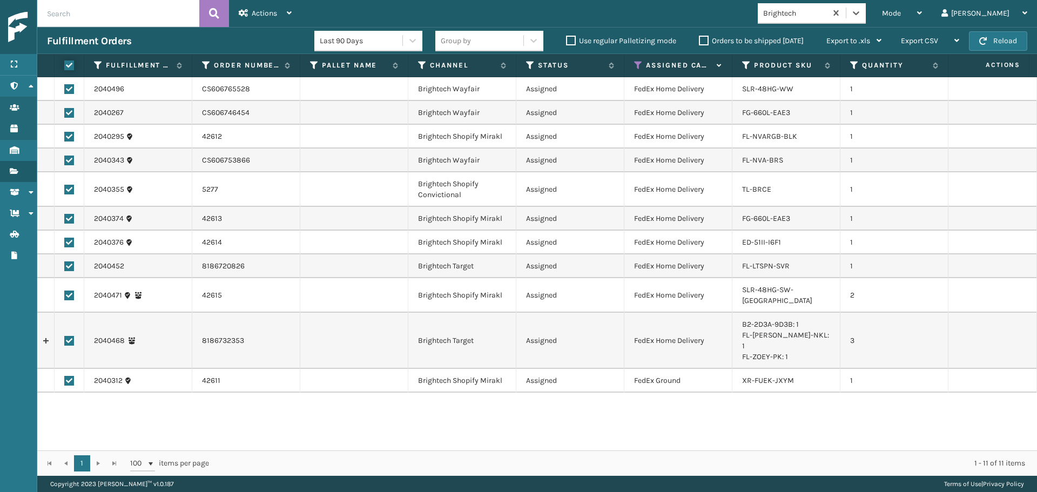
checkbox input "true"
click at [269, 15] on span "Actions" at bounding box center [264, 13] width 25 height 9
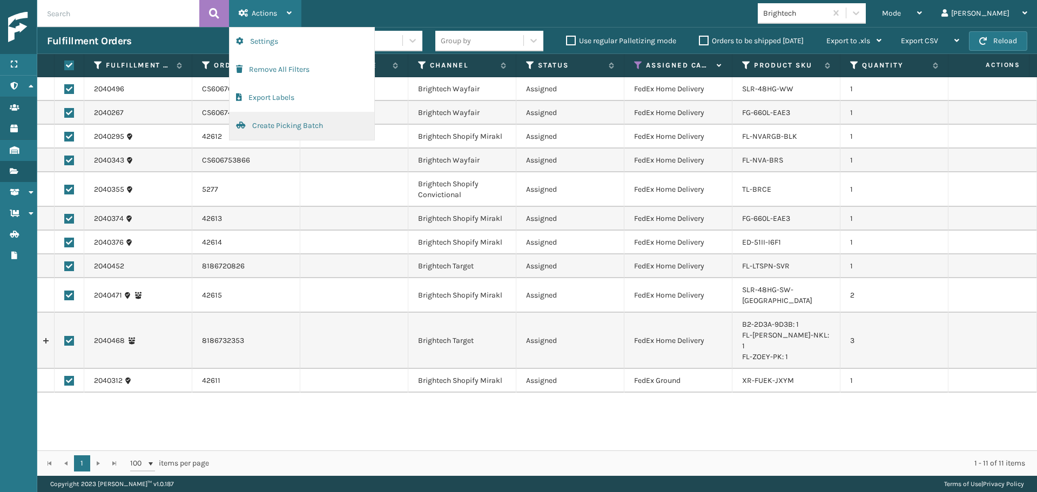
click at [274, 128] on button "Create Picking Batch" at bounding box center [302, 126] width 145 height 28
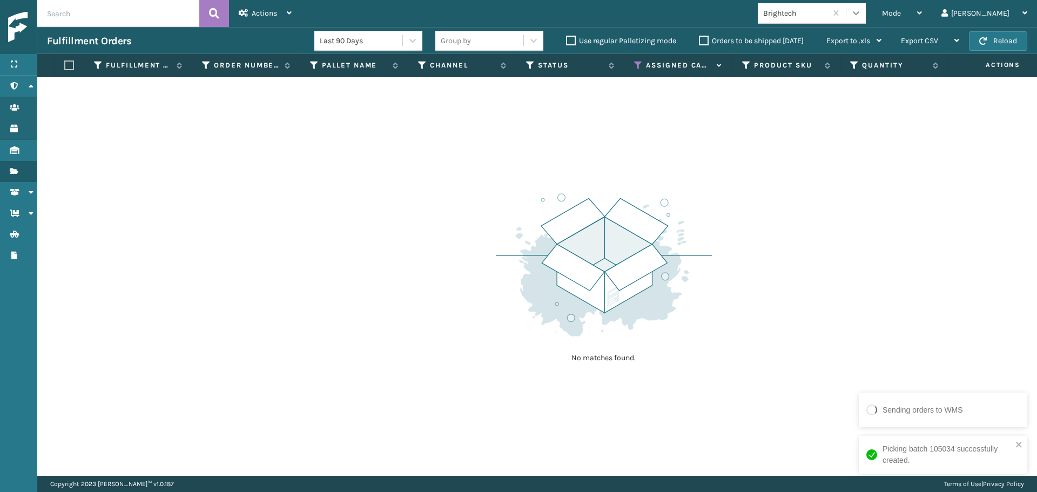
click at [866, 13] on div at bounding box center [855, 12] width 19 height 19
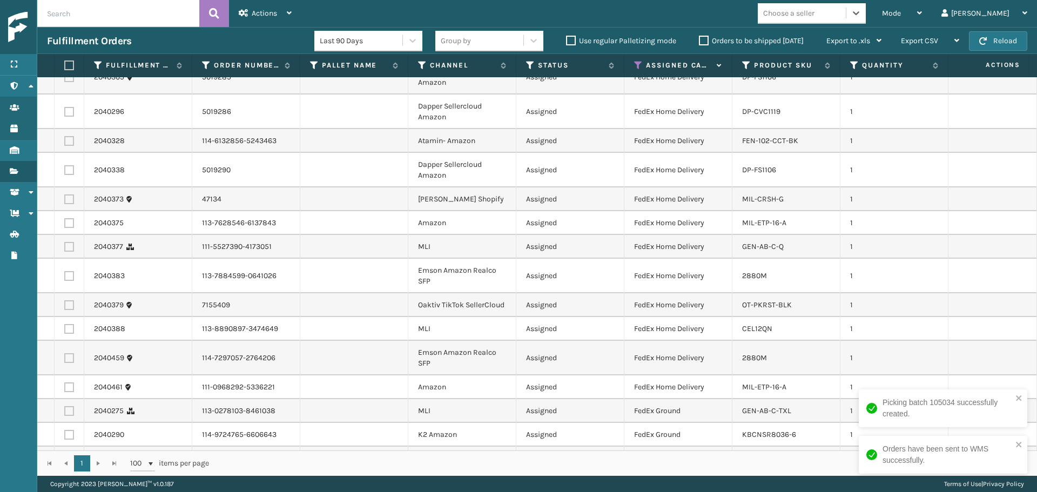
scroll to position [348, 0]
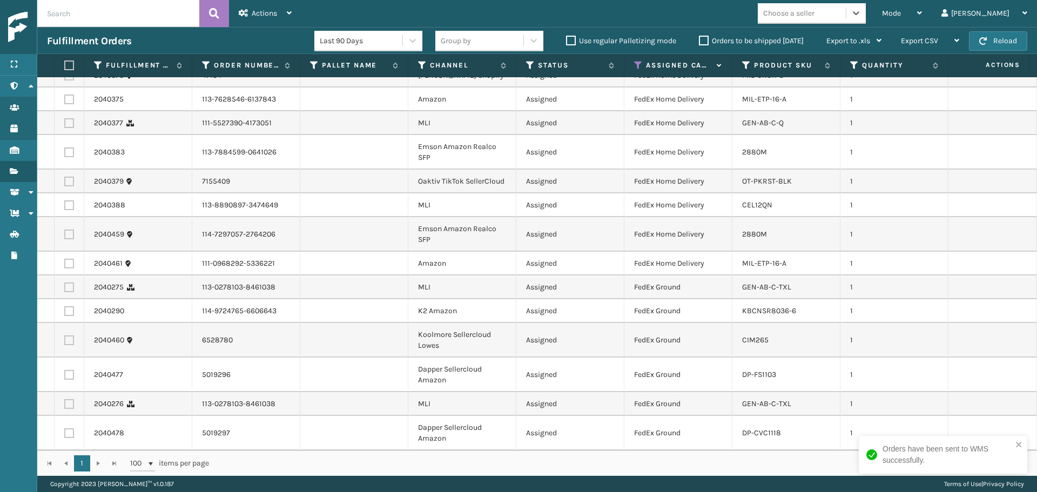
click at [814, 15] on div "Choose a seller" at bounding box center [788, 13] width 51 height 11
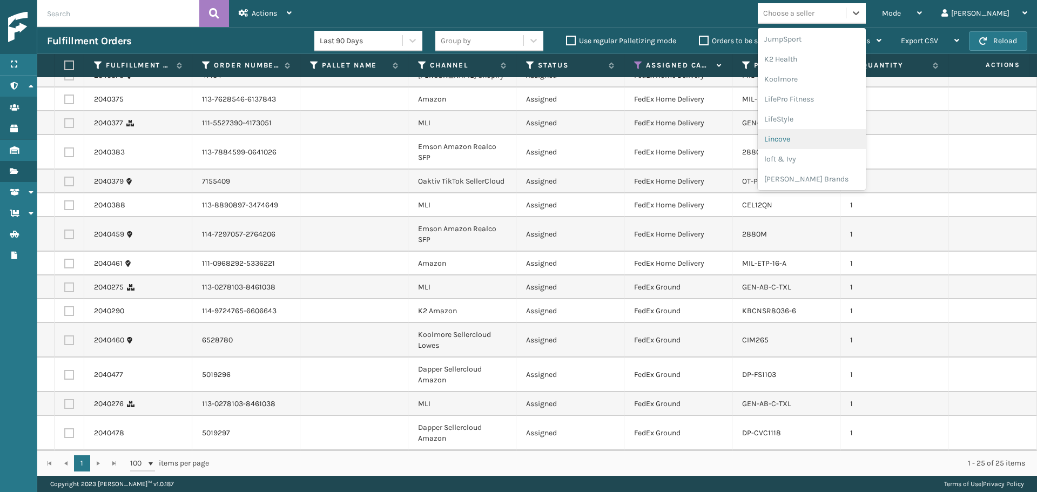
scroll to position [342, 0]
click at [824, 170] on div "[PERSON_NAME] Brands" at bounding box center [812, 178] width 108 height 20
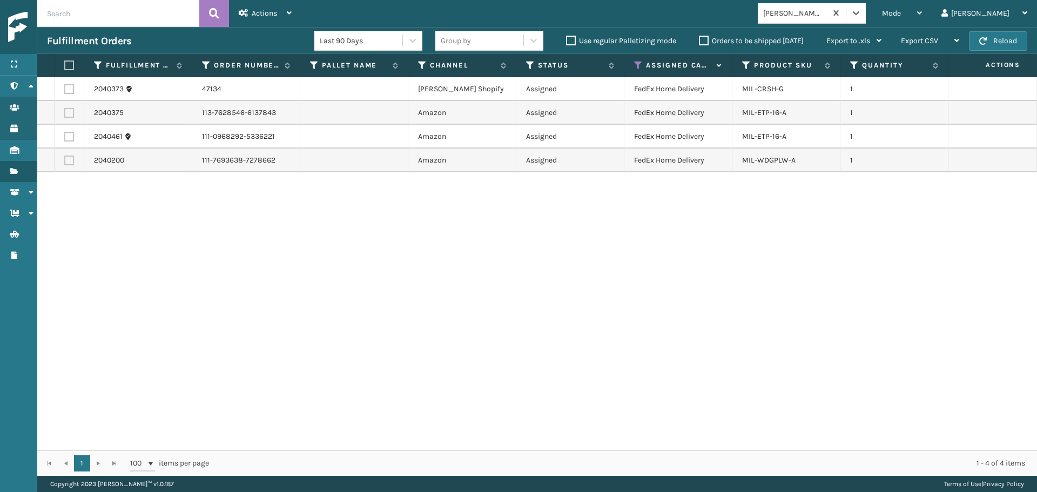
click at [70, 65] on label at bounding box center [67, 65] width 6 height 10
click at [65, 65] on input "checkbox" at bounding box center [64, 65] width 1 height 7
checkbox input "true"
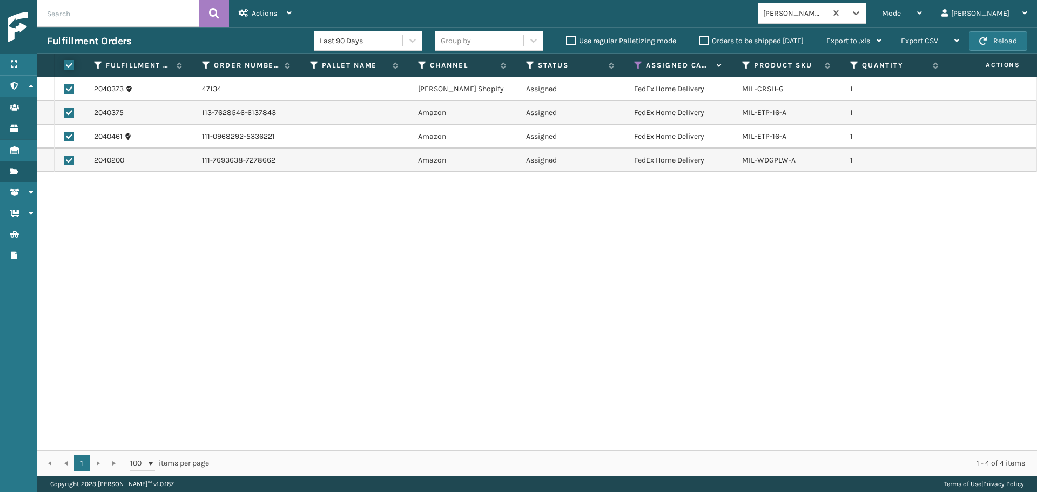
checkbox input "true"
click at [249, 10] on div "Actions" at bounding box center [265, 13] width 53 height 27
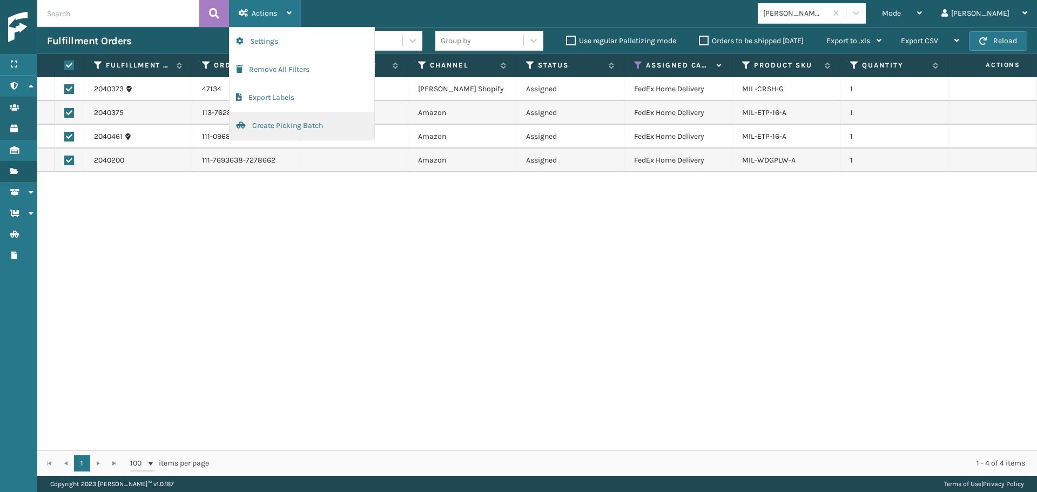
click at [303, 128] on button "Create Picking Batch" at bounding box center [302, 126] width 145 height 28
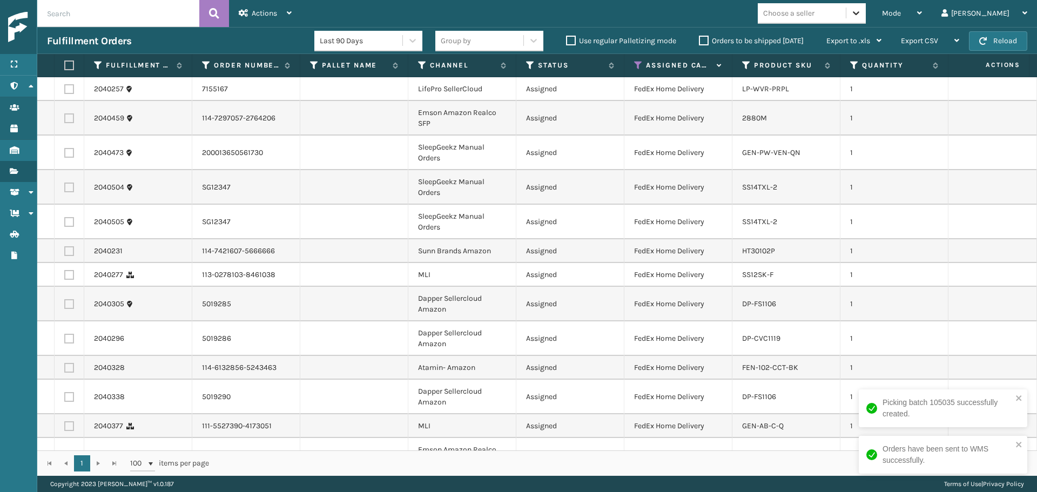
click at [866, 21] on div at bounding box center [855, 12] width 19 height 19
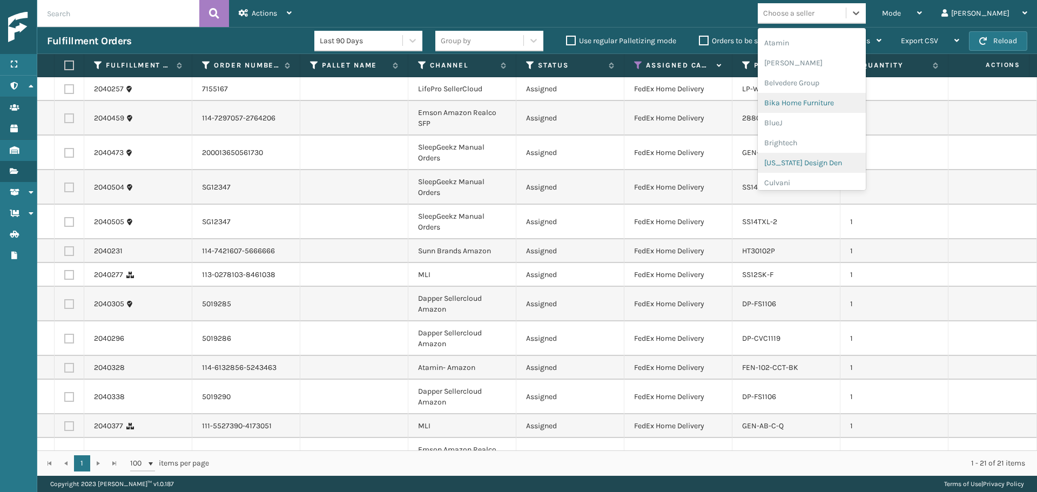
scroll to position [54, 0]
click at [846, 183] on div "Dapper Supply" at bounding box center [812, 186] width 108 height 20
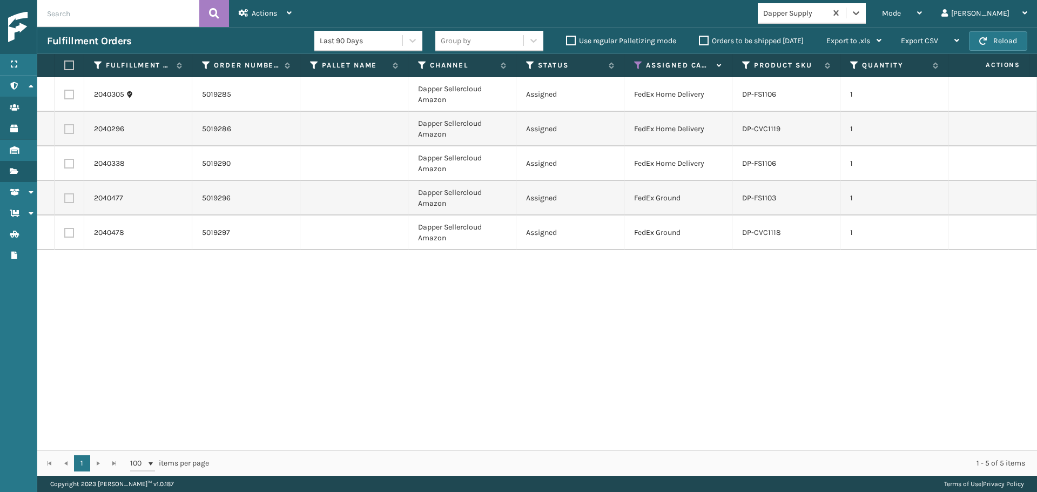
click at [70, 64] on label at bounding box center [67, 65] width 6 height 10
click at [65, 64] on input "checkbox" at bounding box center [64, 65] width 1 height 7
checkbox input "true"
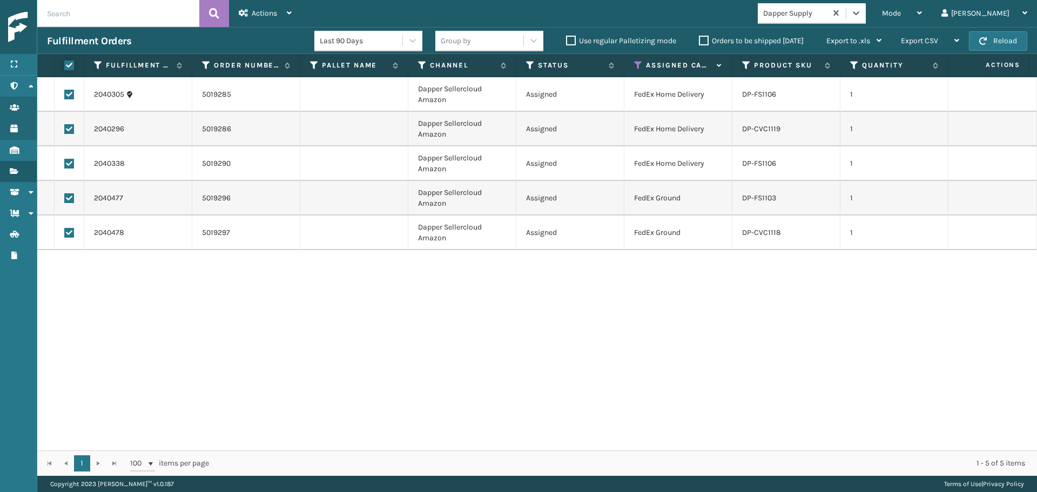
checkbox input "true"
click at [265, 9] on span "Actions" at bounding box center [264, 13] width 25 height 9
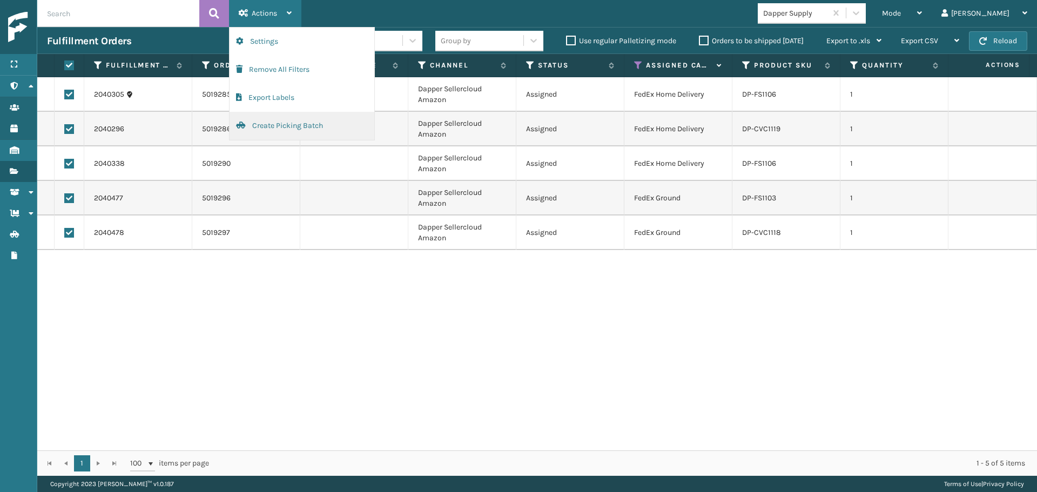
click at [296, 128] on button "Create Picking Batch" at bounding box center [302, 126] width 145 height 28
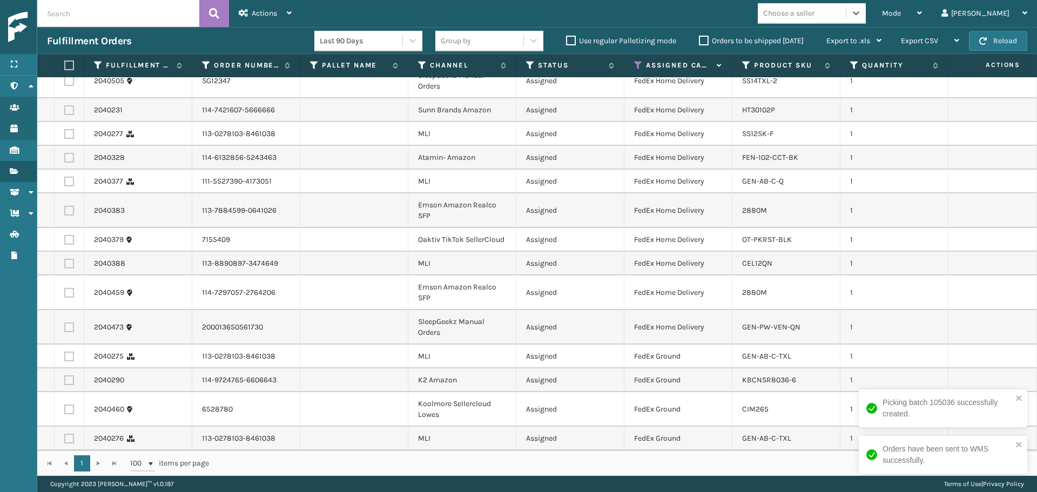
scroll to position [80, 0]
click at [814, 17] on div "Choose a seller" at bounding box center [788, 13] width 51 height 11
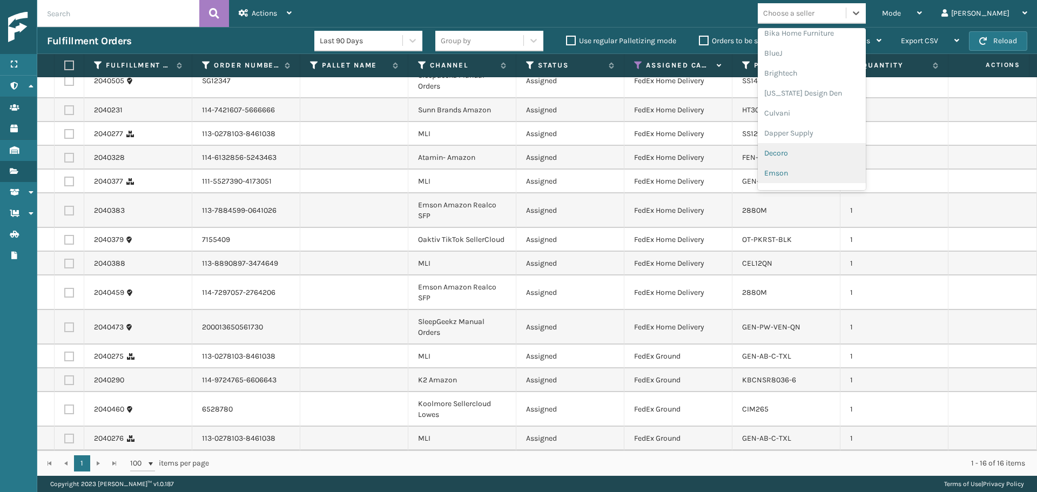
scroll to position [108, 0]
click at [835, 169] on div "Emson" at bounding box center [812, 172] width 108 height 20
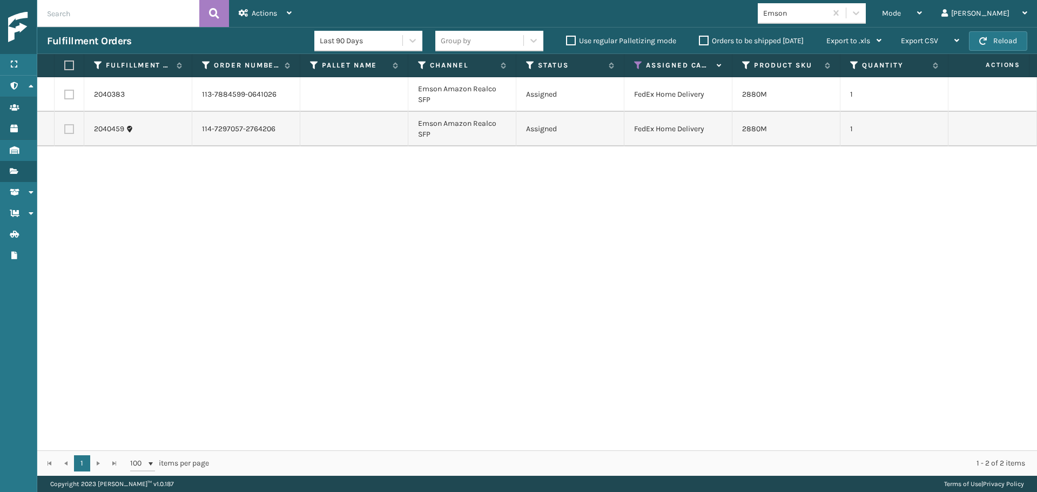
drag, startPoint x: 69, startPoint y: 65, endPoint x: 208, endPoint y: 38, distance: 142.0
click at [70, 65] on label at bounding box center [67, 65] width 6 height 10
click at [65, 65] on input "checkbox" at bounding box center [64, 65] width 1 height 7
checkbox input "true"
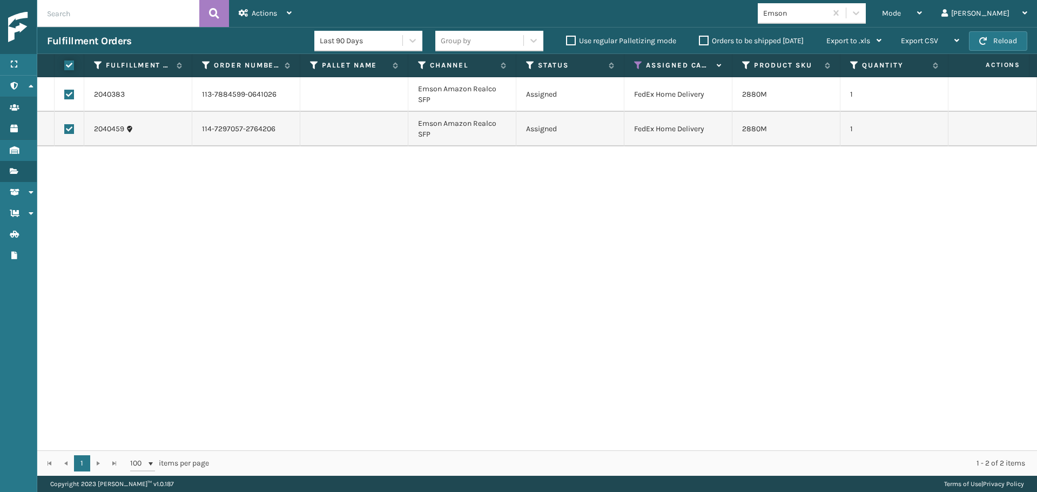
checkbox input "true"
click at [251, 15] on div "Actions" at bounding box center [265, 13] width 53 height 27
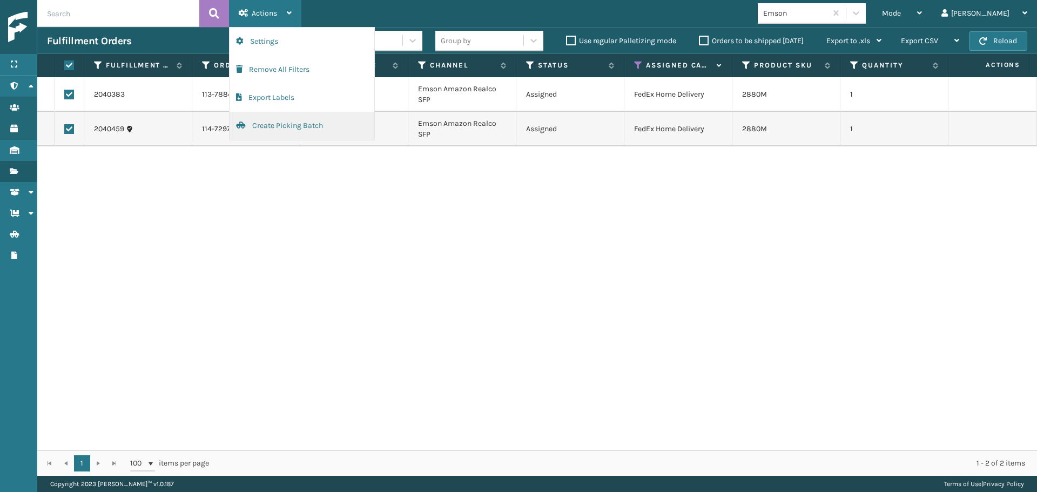
click at [269, 120] on button "Create Picking Batch" at bounding box center [302, 126] width 145 height 28
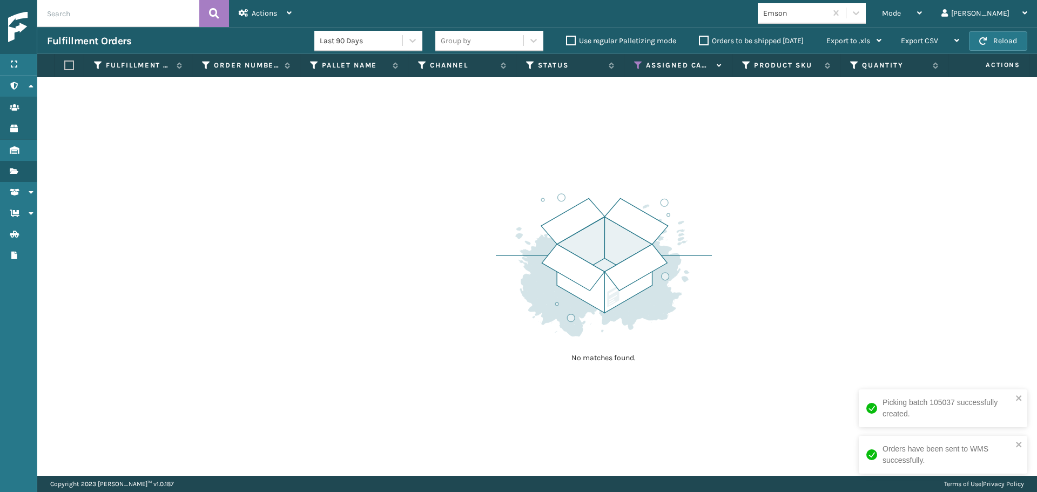
click at [827, 16] on div "Emson" at bounding box center [795, 13] width 64 height 11
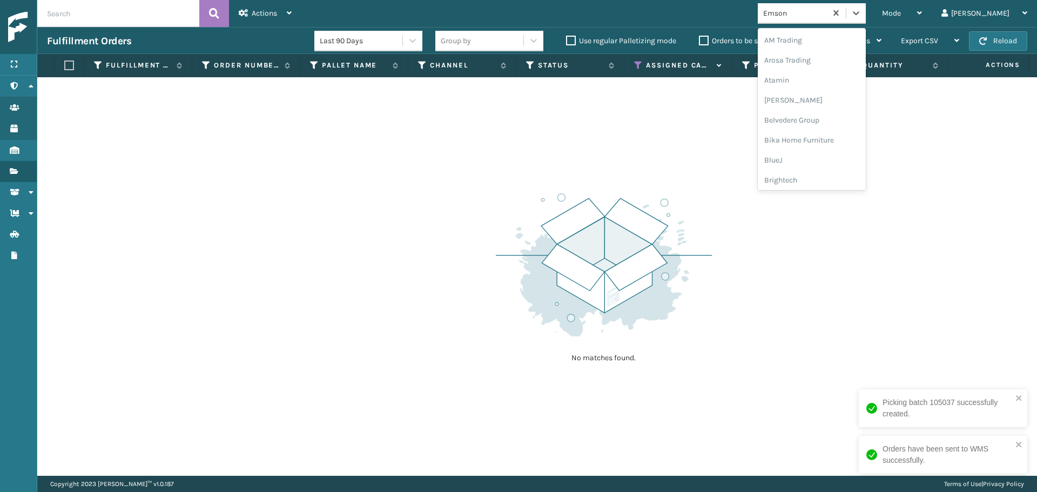
scroll to position [106, 0]
click at [851, 128] on div "Dapper Supply" at bounding box center [812, 134] width 108 height 20
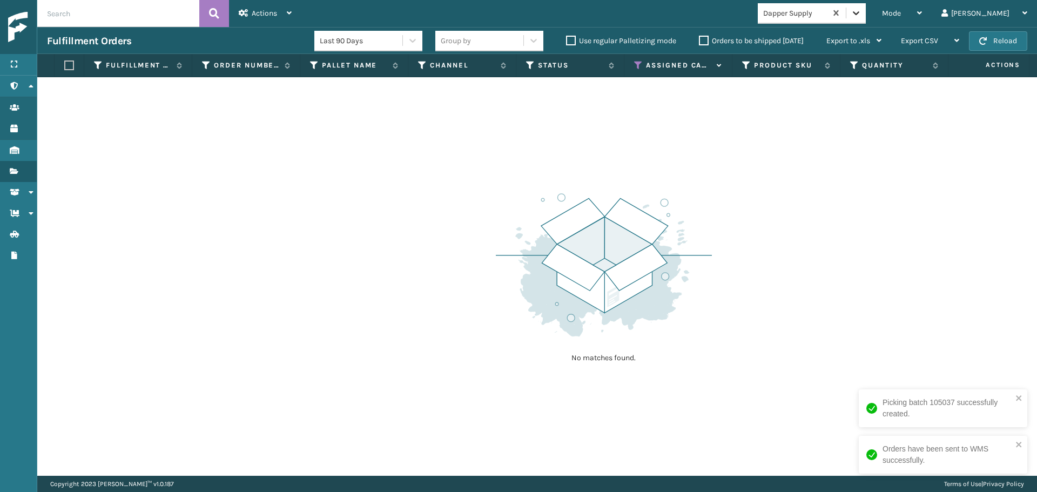
click at [859, 13] on icon at bounding box center [856, 13] width 6 height 4
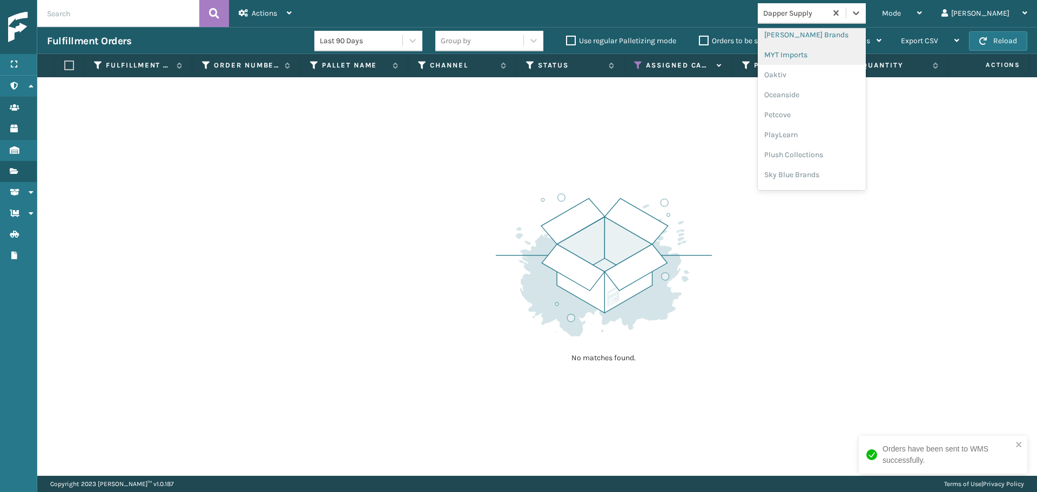
scroll to position [522, 0]
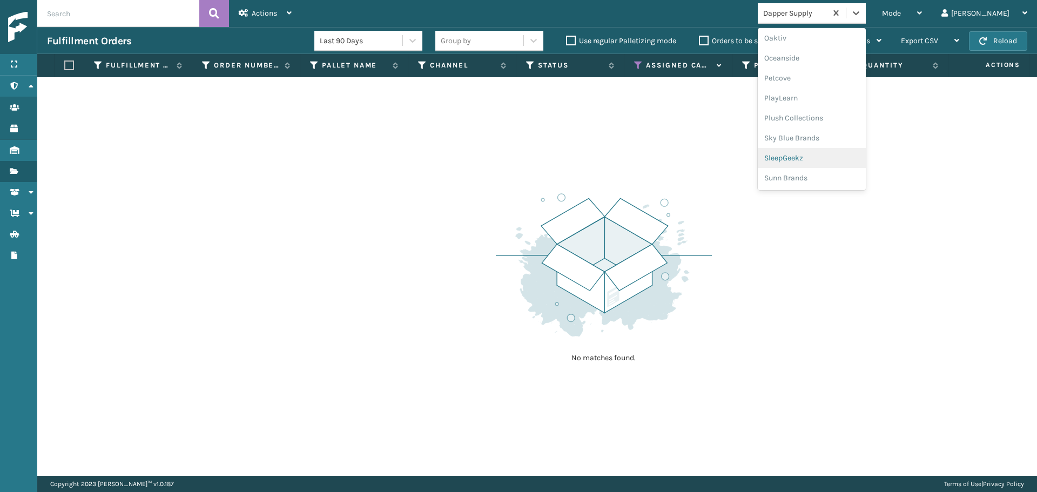
click at [833, 159] on div "SleepGeekz" at bounding box center [812, 158] width 108 height 20
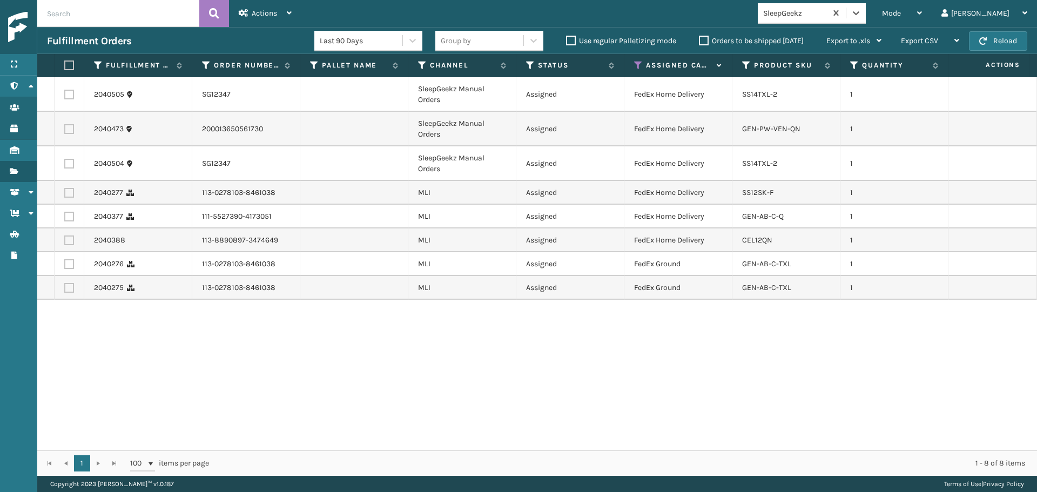
click at [69, 66] on label at bounding box center [67, 65] width 6 height 10
click at [65, 66] on input "checkbox" at bounding box center [64, 65] width 1 height 7
checkbox input "true"
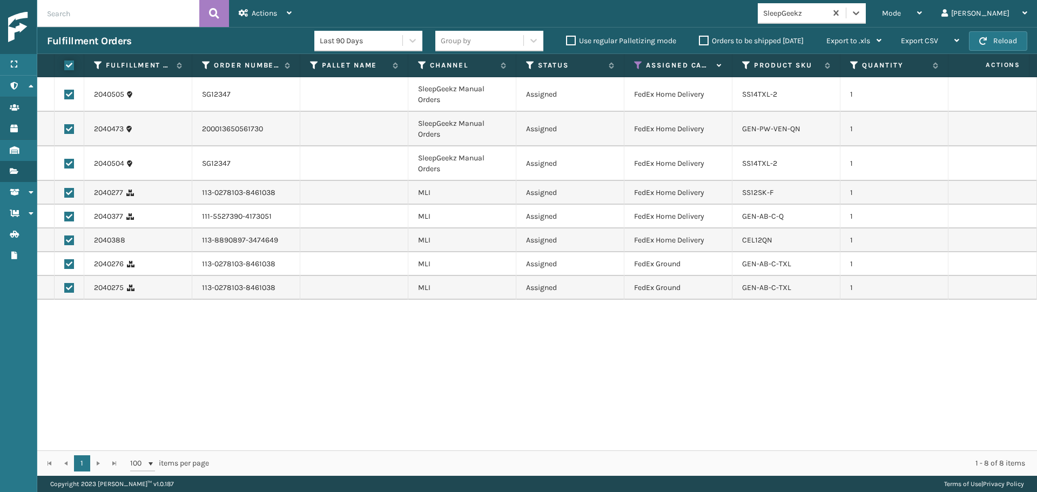
checkbox input "true"
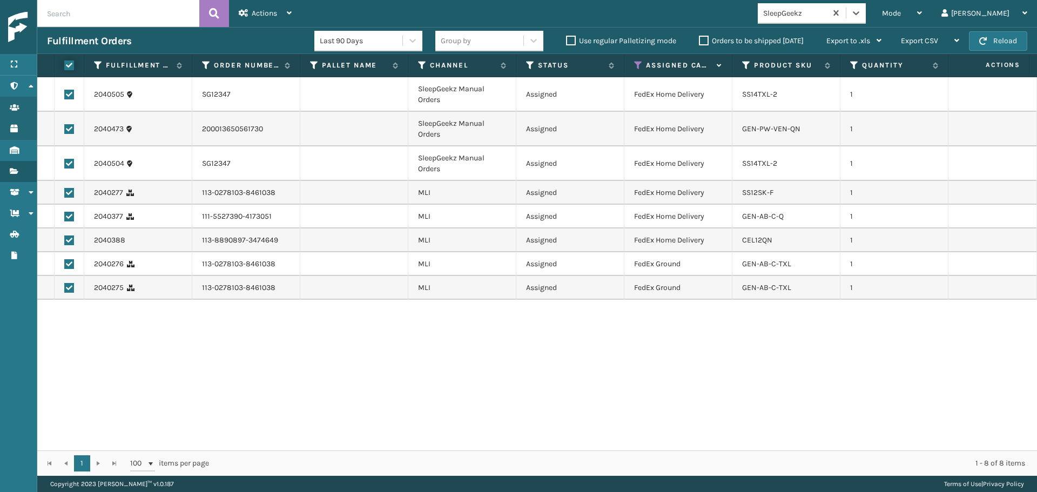
checkbox input "true"
click at [248, 14] on div "Actions" at bounding box center [265, 13] width 53 height 27
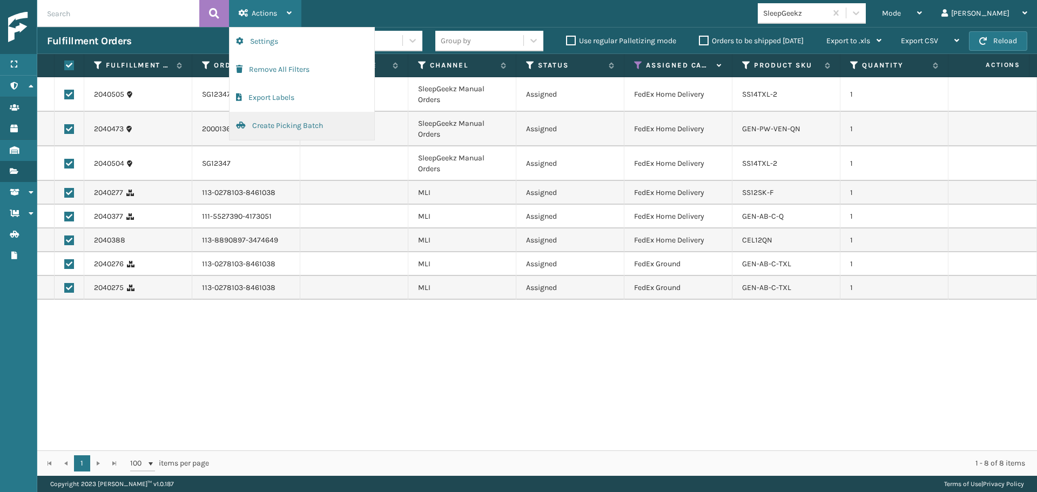
click at [296, 130] on button "Create Picking Batch" at bounding box center [302, 126] width 145 height 28
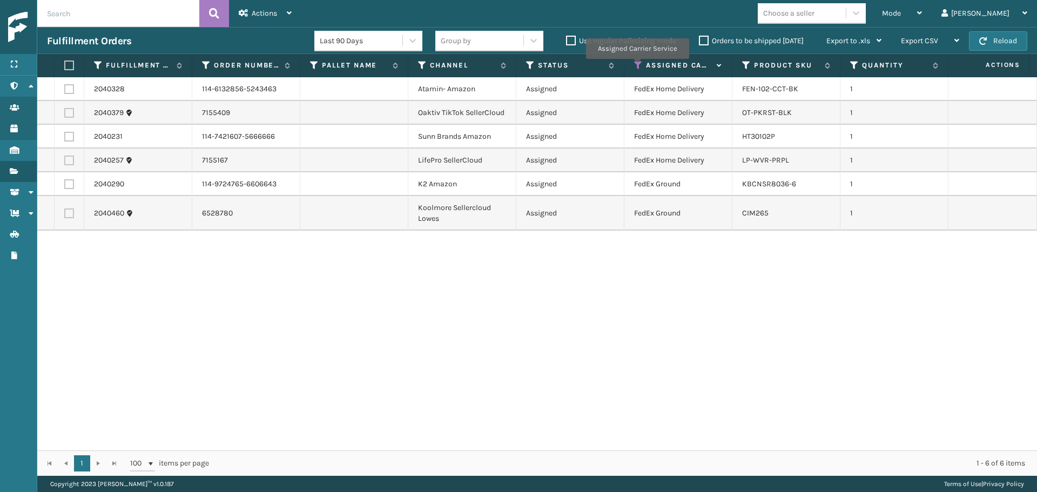
click at [637, 66] on icon at bounding box center [638, 65] width 9 height 10
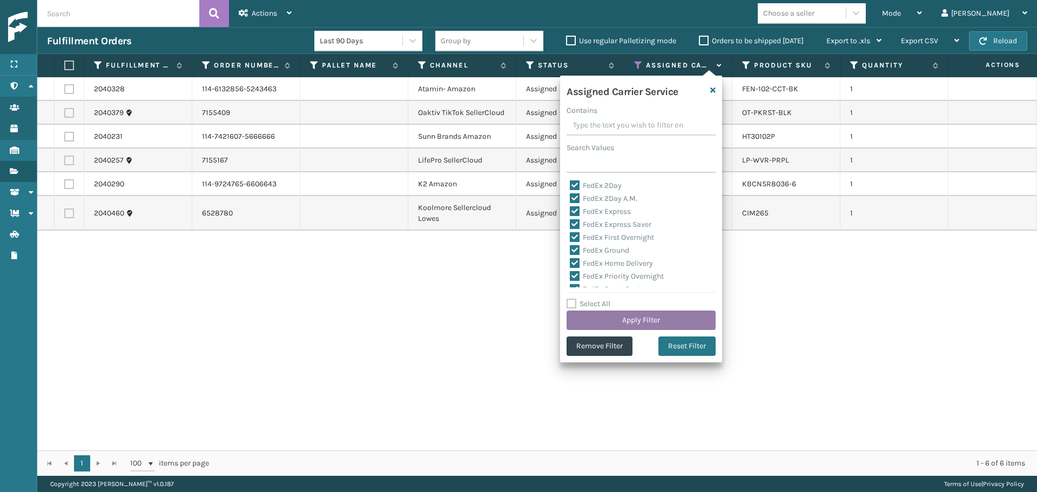
click at [656, 314] on button "Apply Filter" at bounding box center [640, 320] width 149 height 19
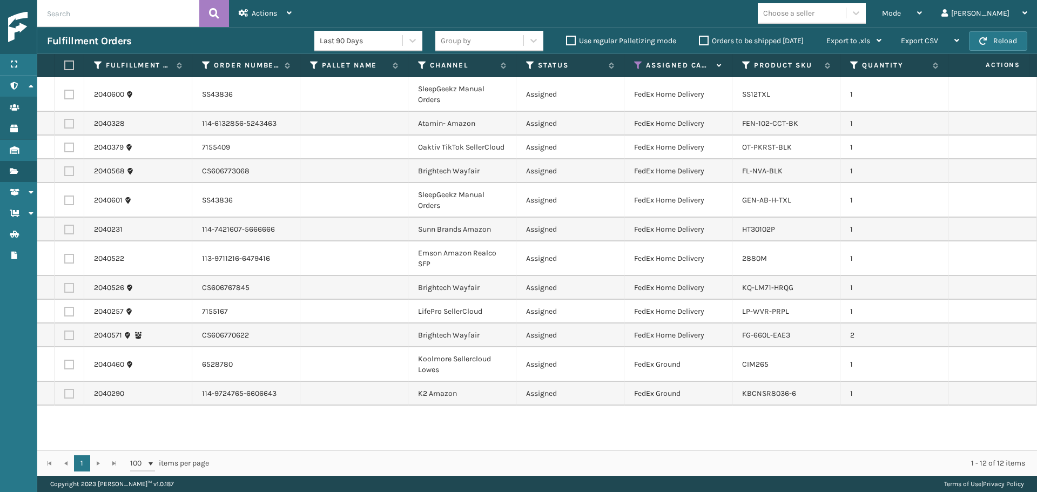
click at [70, 62] on label at bounding box center [67, 65] width 6 height 10
click at [65, 62] on input "checkbox" at bounding box center [64, 65] width 1 height 7
checkbox input "true"
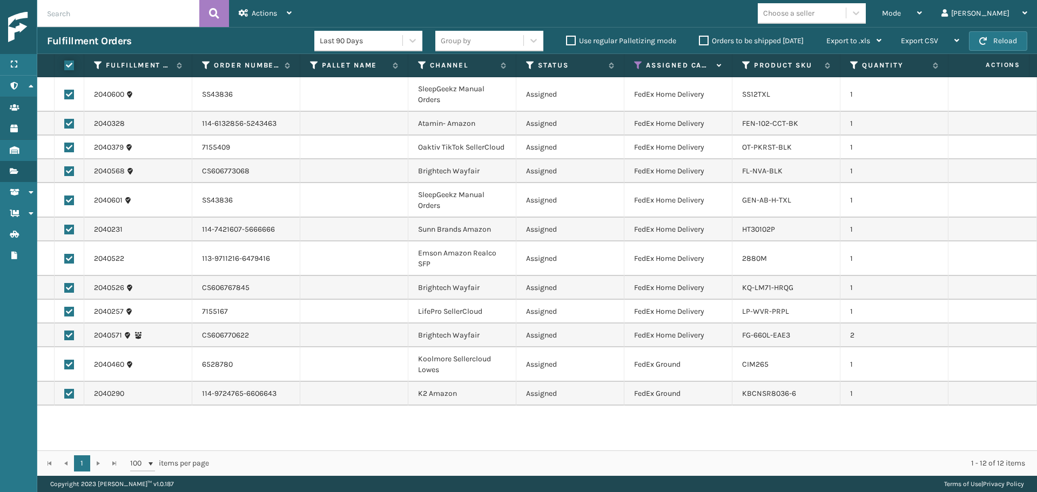
checkbox input "true"
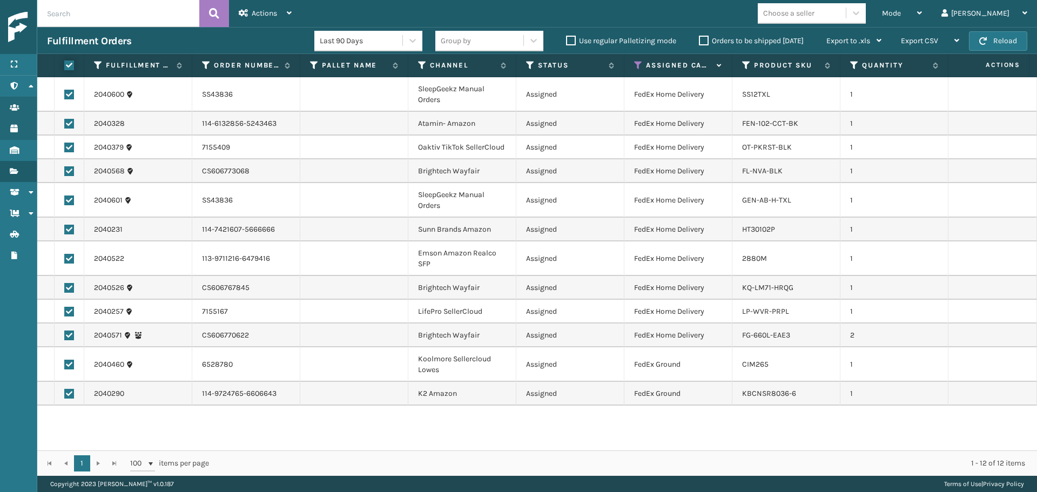
checkbox input "true"
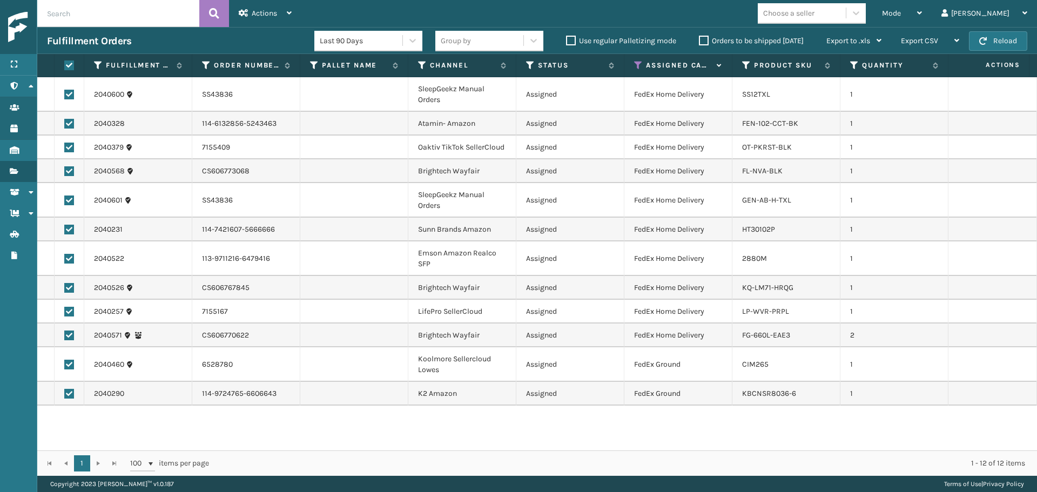
click at [68, 366] on label at bounding box center [69, 365] width 10 height 10
click at [65, 366] on input "checkbox" at bounding box center [64, 363] width 1 height 7
checkbox input "false"
click at [249, 12] on div "Actions" at bounding box center [265, 13] width 53 height 27
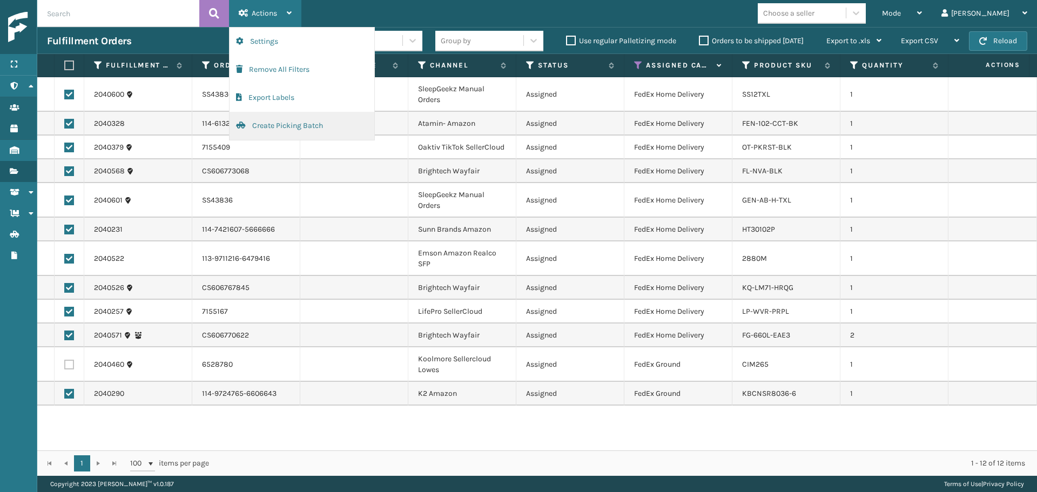
click at [273, 126] on button "Create Picking Batch" at bounding box center [302, 126] width 145 height 28
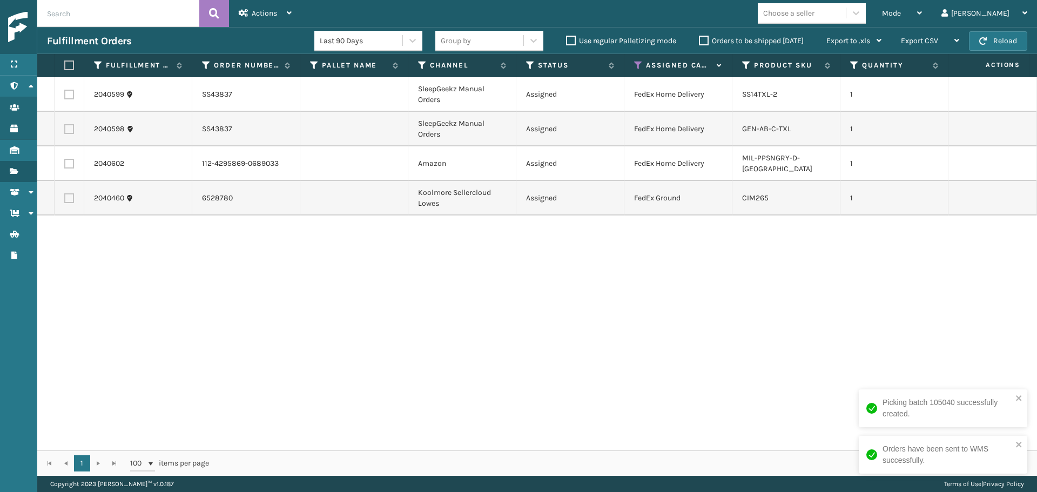
click at [638, 66] on icon at bounding box center [638, 65] width 9 height 10
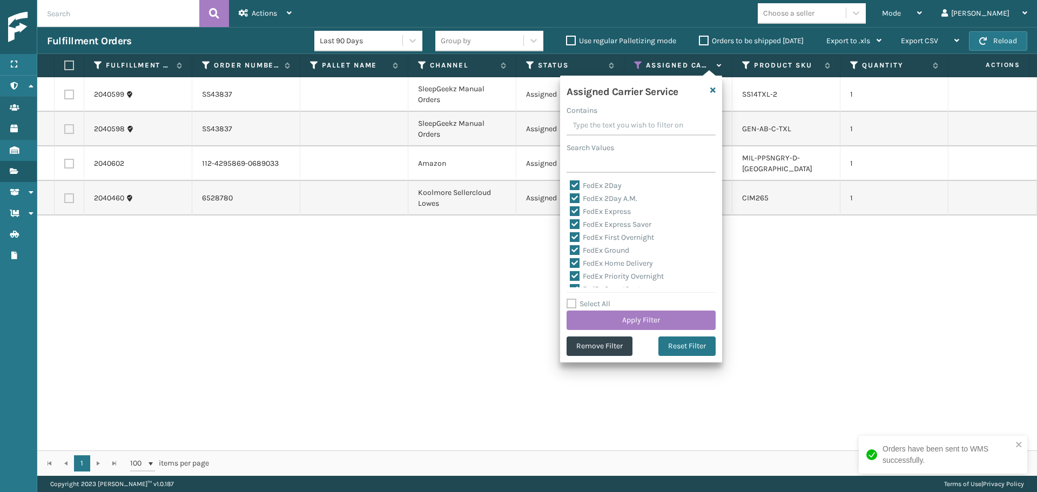
click at [599, 299] on label "Select All" at bounding box center [588, 303] width 44 height 9
click at [599, 299] on input "Select All" at bounding box center [647, 298] width 162 height 1
checkbox input "true"
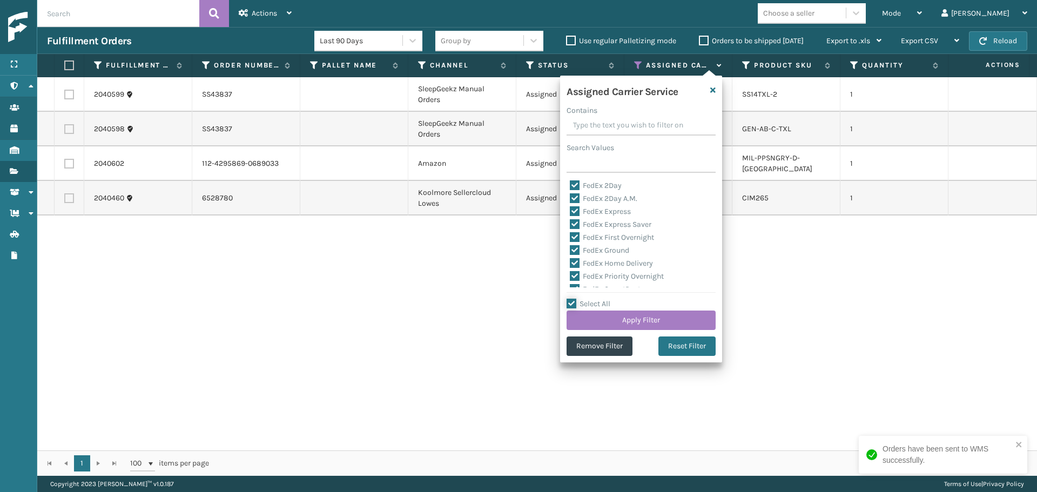
checkbox input "true"
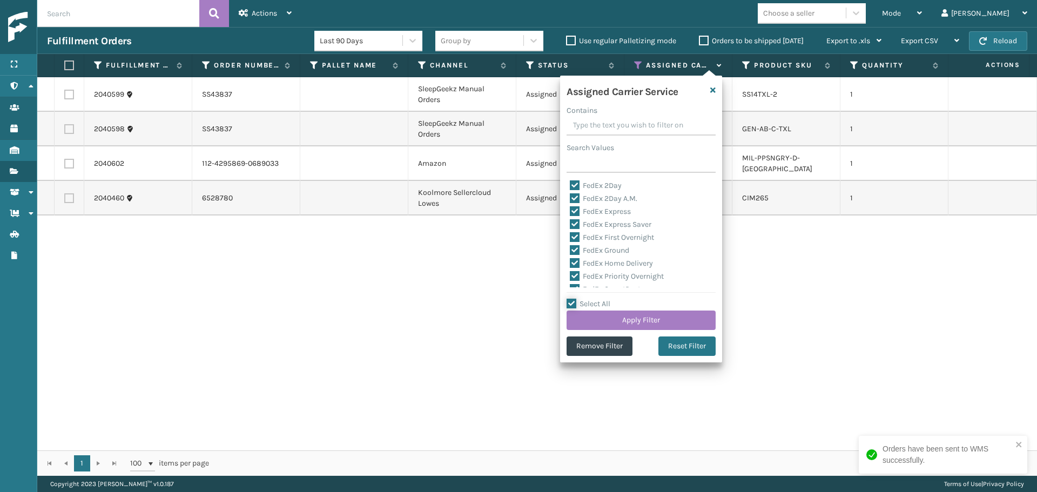
checkbox input "true"
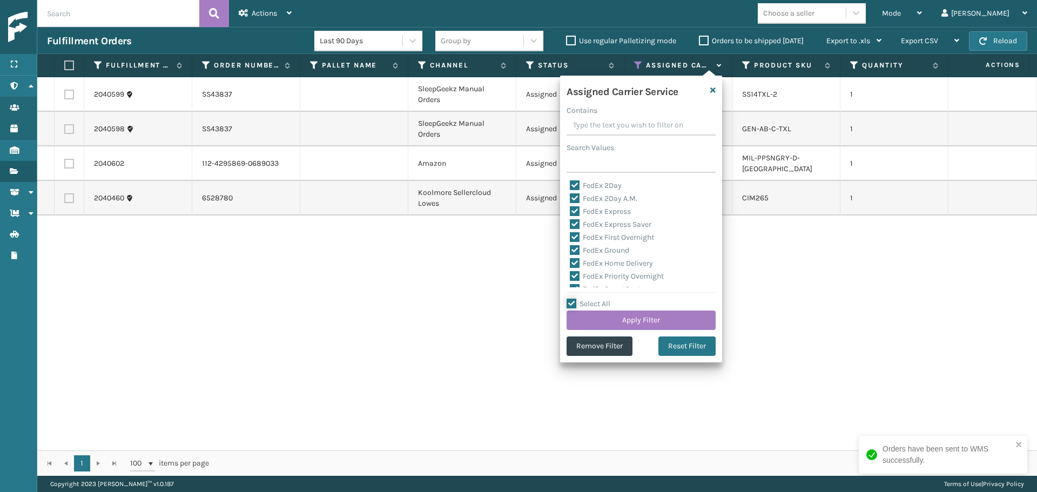
checkbox input "true"
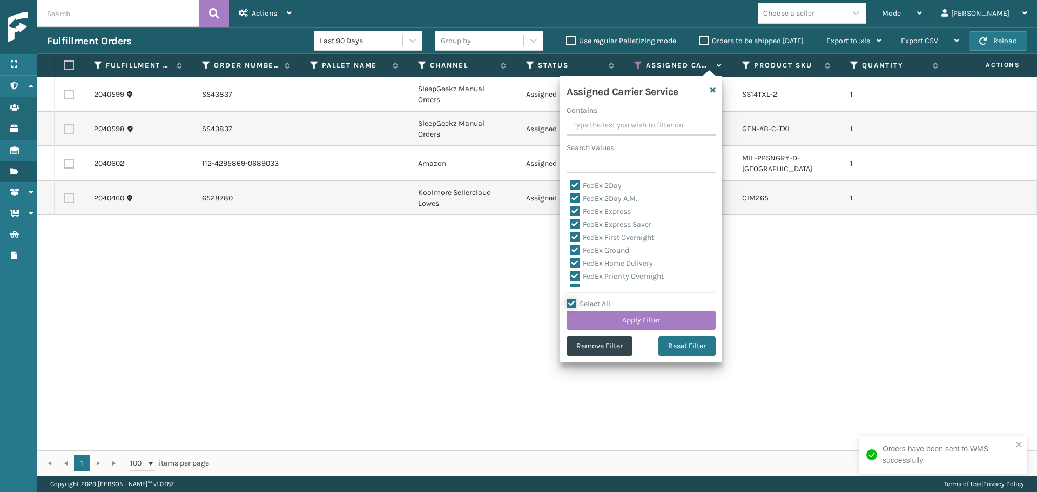
checkbox input "true"
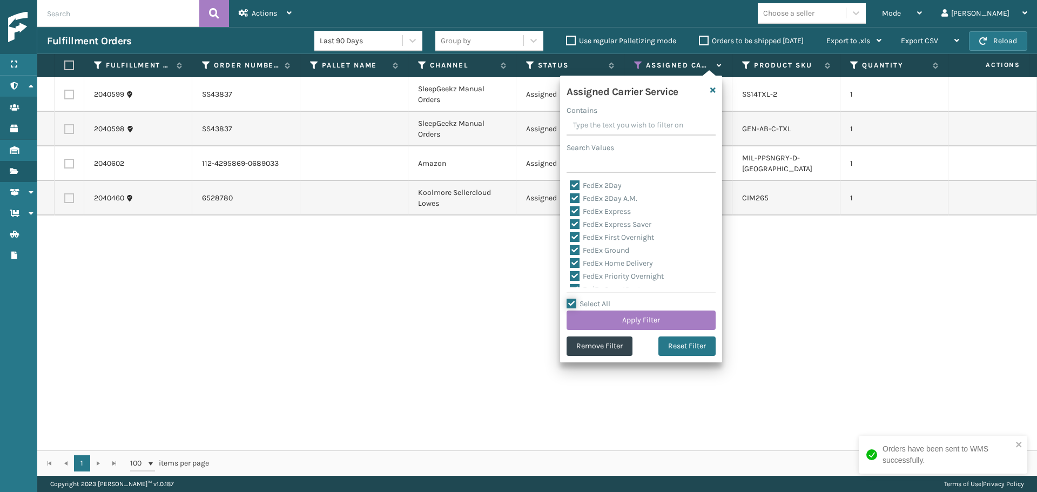
checkbox input "true"
click at [599, 299] on label "Select All" at bounding box center [588, 303] width 44 height 9
click at [599, 299] on input "Select All" at bounding box center [647, 298] width 162 height 1
checkbox input "false"
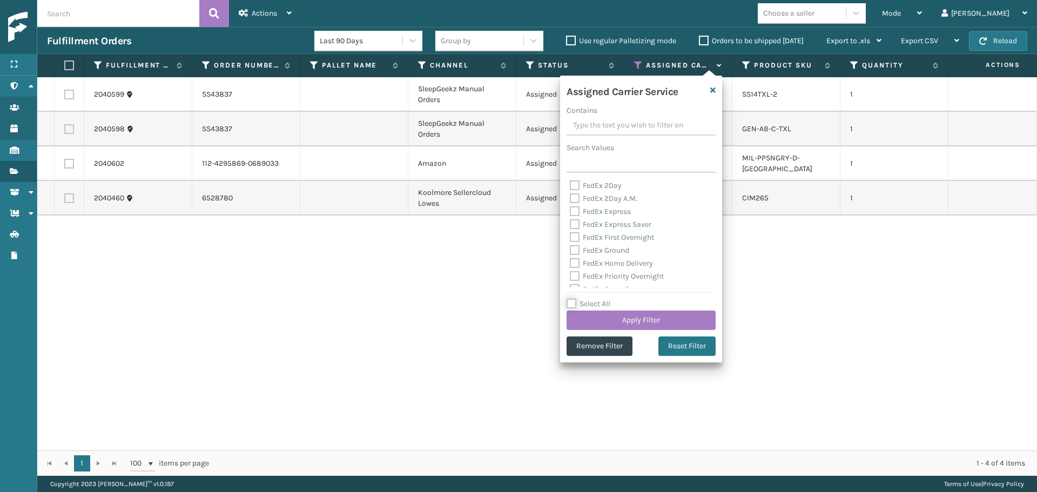
checkbox input "false"
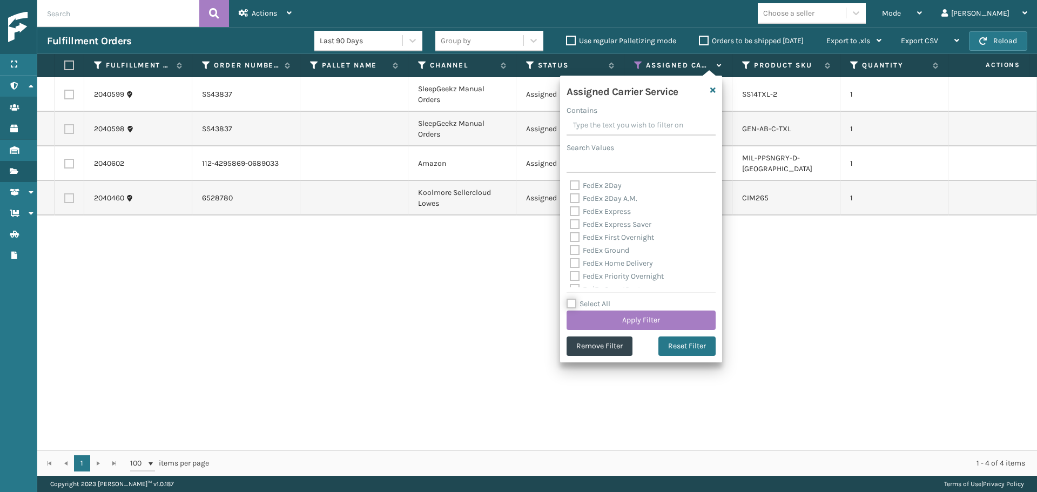
checkbox input "false"
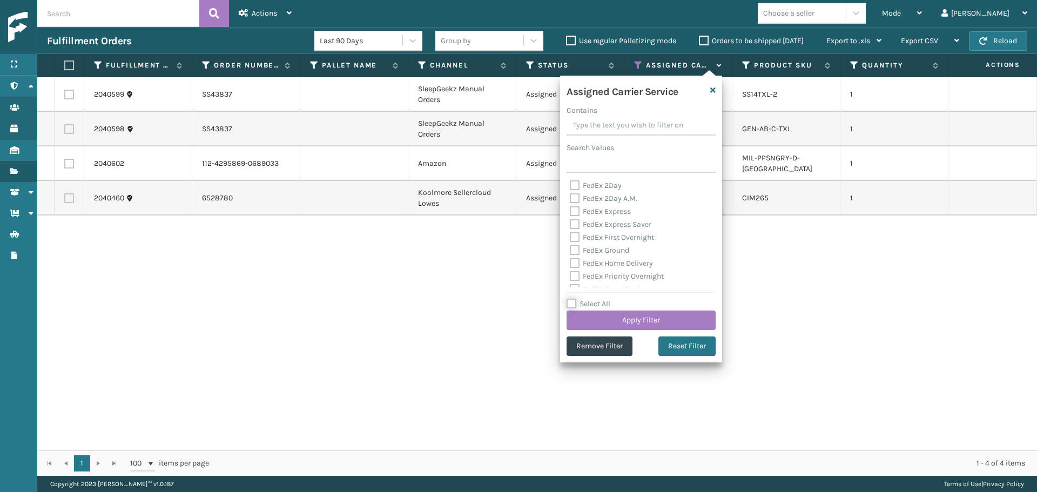
checkbox input "false"
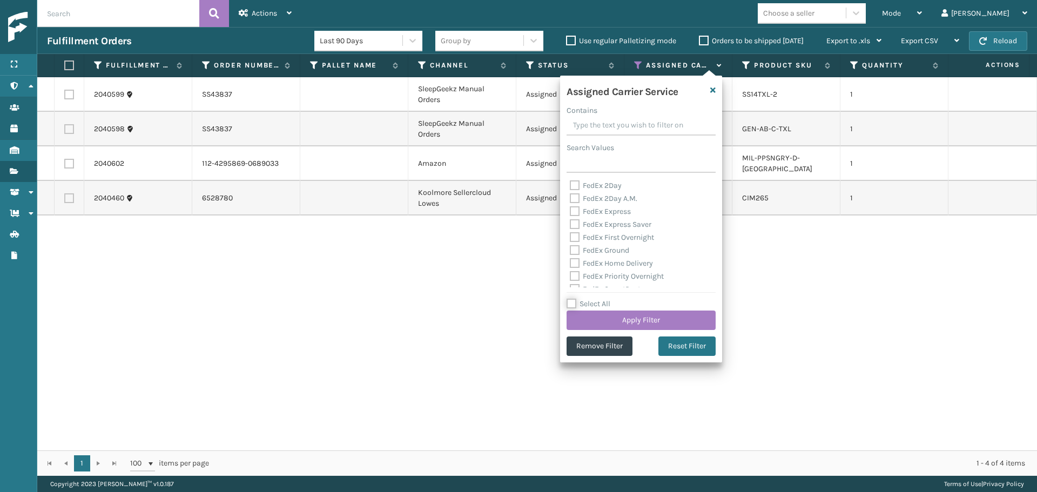
checkbox input "false"
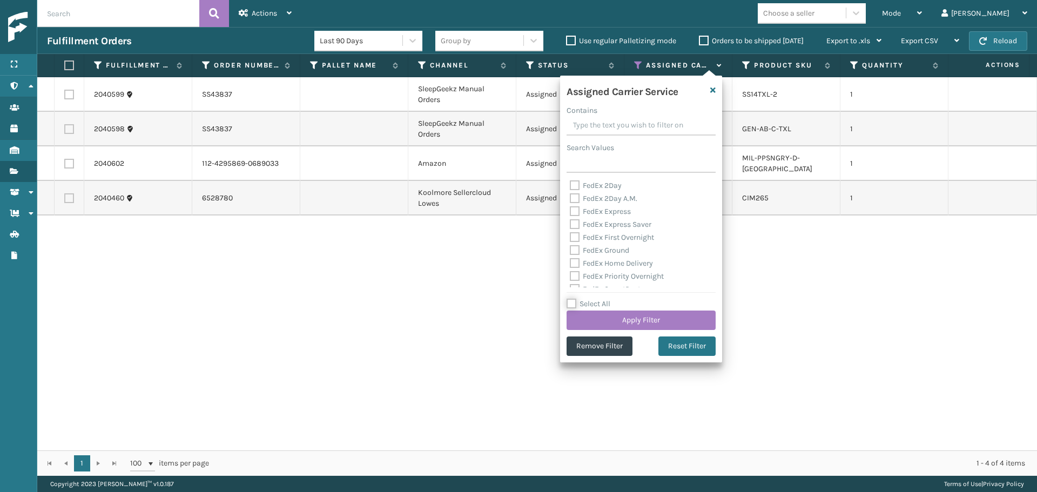
checkbox input "false"
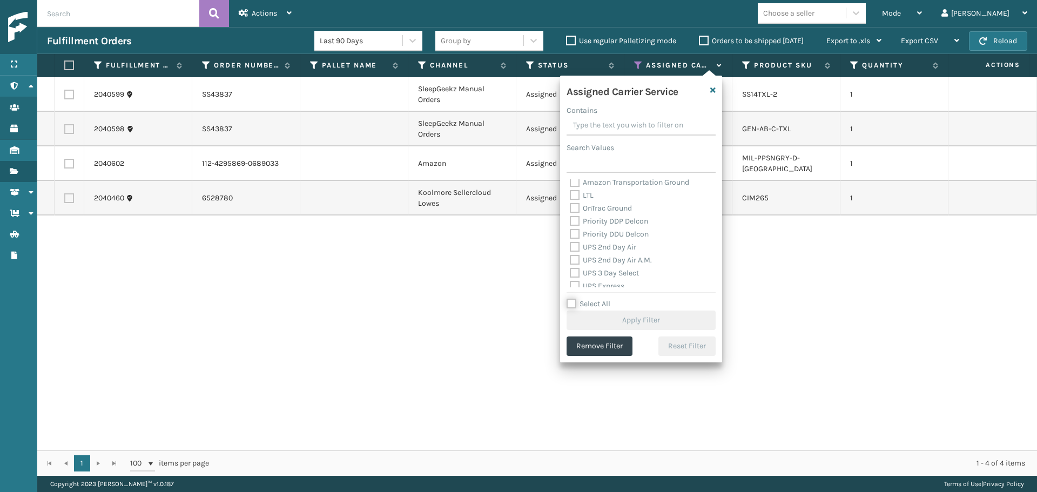
scroll to position [162, 0]
click at [593, 234] on label "UPS 2nd Day Air" at bounding box center [603, 230] width 66 height 9
click at [570, 232] on input "UPS 2nd Day Air" at bounding box center [570, 228] width 1 height 7
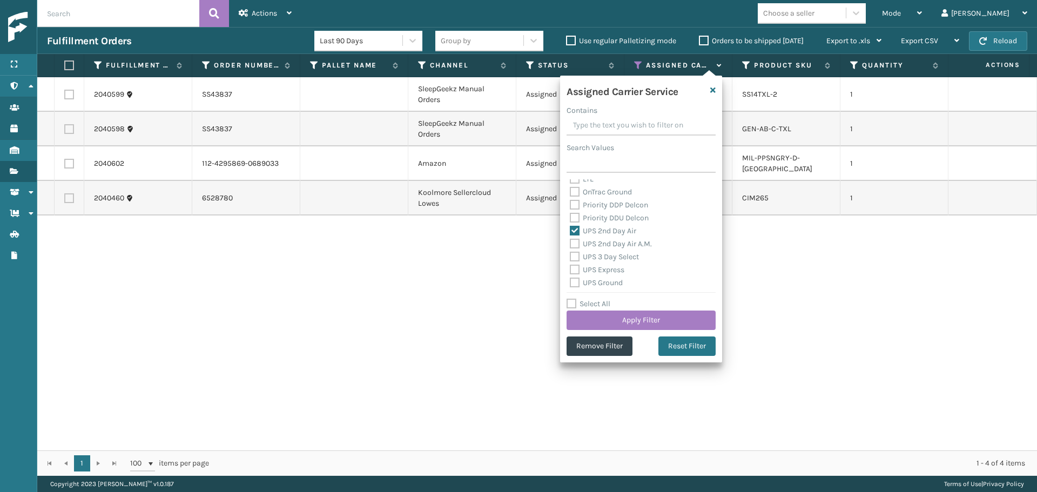
click at [596, 245] on label "UPS 2nd Day Air A.M." at bounding box center [611, 243] width 82 height 9
click at [570, 245] on input "UPS 2nd Day Air A.M." at bounding box center [570, 241] width 1 height 7
click at [597, 257] on label "UPS 3 Day Select" at bounding box center [604, 256] width 69 height 9
click at [570, 257] on input "UPS 3 Day Select" at bounding box center [570, 254] width 1 height 7
click at [603, 276] on div "UPS Express" at bounding box center [641, 270] width 143 height 13
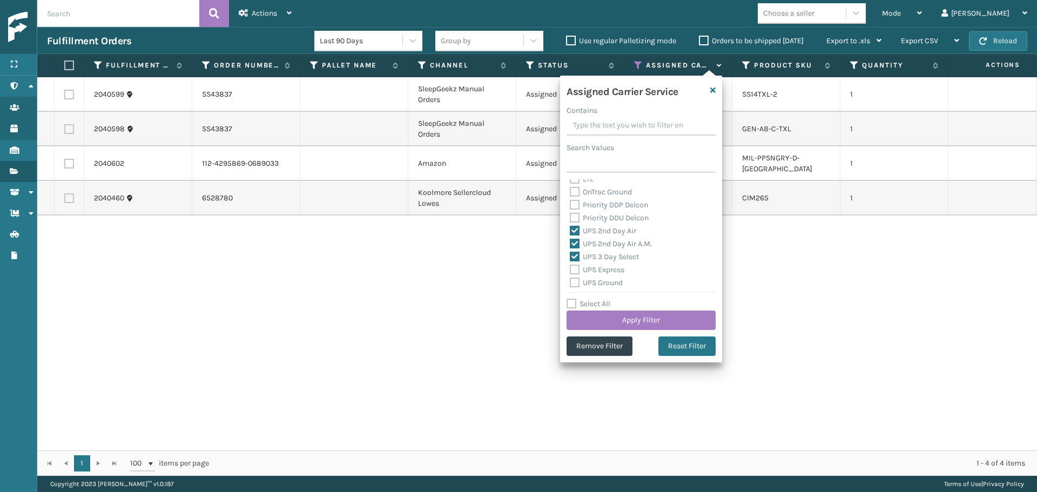
click at [600, 272] on label "UPS Express" at bounding box center [597, 269] width 55 height 9
click at [570, 271] on input "UPS Express" at bounding box center [570, 267] width 1 height 7
click at [610, 292] on div "Assigned Carrier Service Contains Search Values FedEx 2Day FedEx 2Day A.M. FedE…" at bounding box center [641, 219] width 162 height 287
click at [588, 235] on div "UPS Ground" at bounding box center [641, 228] width 143 height 13
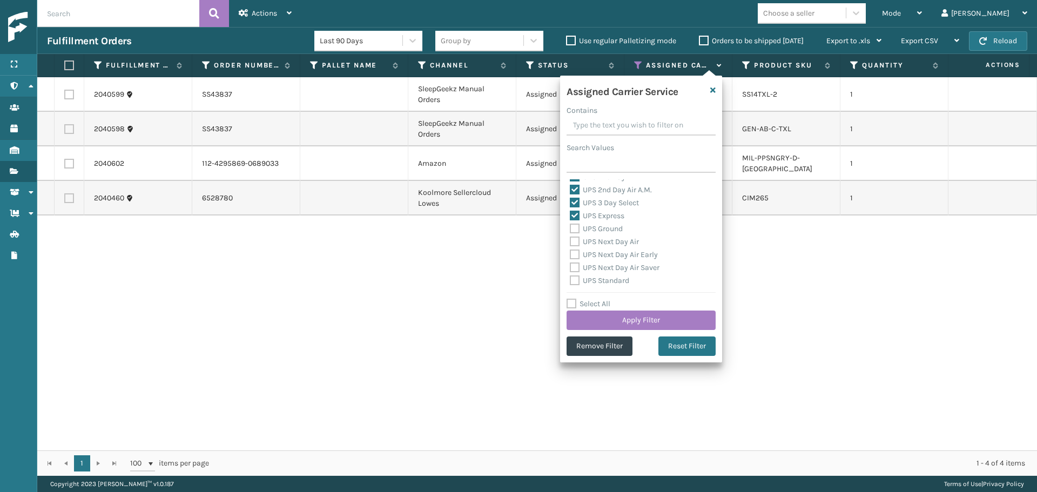
click at [586, 247] on div "UPS Next Day Air" at bounding box center [641, 241] width 143 height 13
click at [589, 235] on div "UPS Ground" at bounding box center [641, 228] width 143 height 13
click at [589, 244] on label "UPS Next Day Air" at bounding box center [604, 241] width 69 height 9
click at [570, 242] on input "UPS Next Day Air" at bounding box center [570, 238] width 1 height 7
click at [590, 227] on label "UPS Ground" at bounding box center [596, 228] width 53 height 9
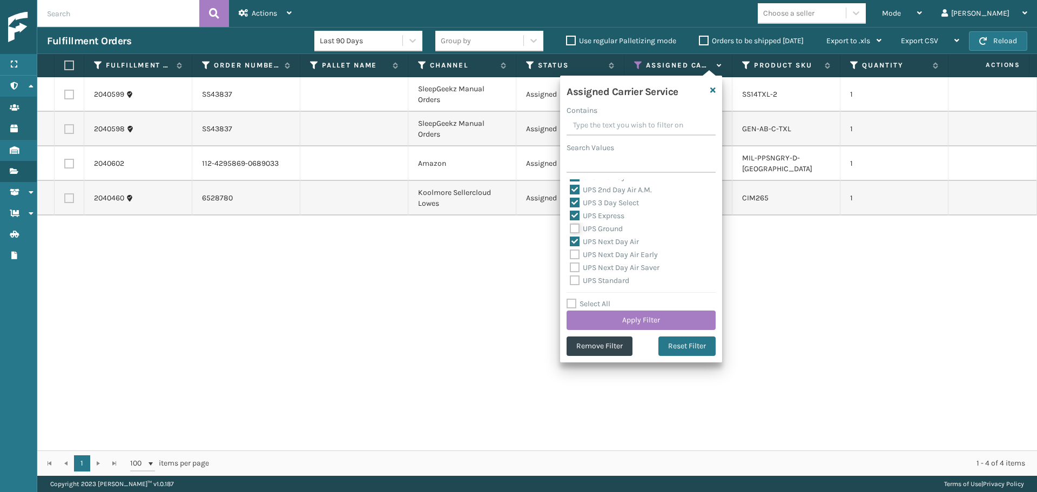
click at [570, 227] on input "UPS Ground" at bounding box center [570, 225] width 1 height 7
click at [595, 259] on label "UPS Next Day Air Early" at bounding box center [614, 254] width 88 height 9
click at [570, 255] on input "UPS Next Day Air Early" at bounding box center [570, 251] width 1 height 7
click at [598, 269] on label "UPS Next Day Air Saver" at bounding box center [615, 267] width 90 height 9
click at [570, 268] on input "UPS Next Day Air Saver" at bounding box center [570, 264] width 1 height 7
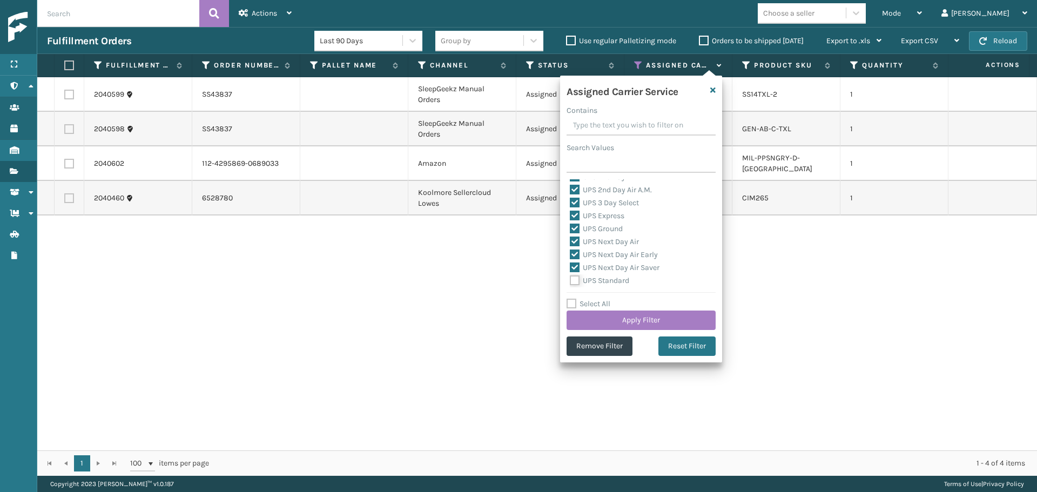
click at [570, 281] on input "UPS Standard" at bounding box center [570, 277] width 1 height 7
click at [597, 237] on label "UPS SurePost 1LB or Greater" at bounding box center [623, 239] width 106 height 9
click at [570, 237] on input "UPS SurePost 1LB or Greater" at bounding box center [570, 236] width 1 height 7
click at [622, 323] on button "Apply Filter" at bounding box center [640, 320] width 149 height 19
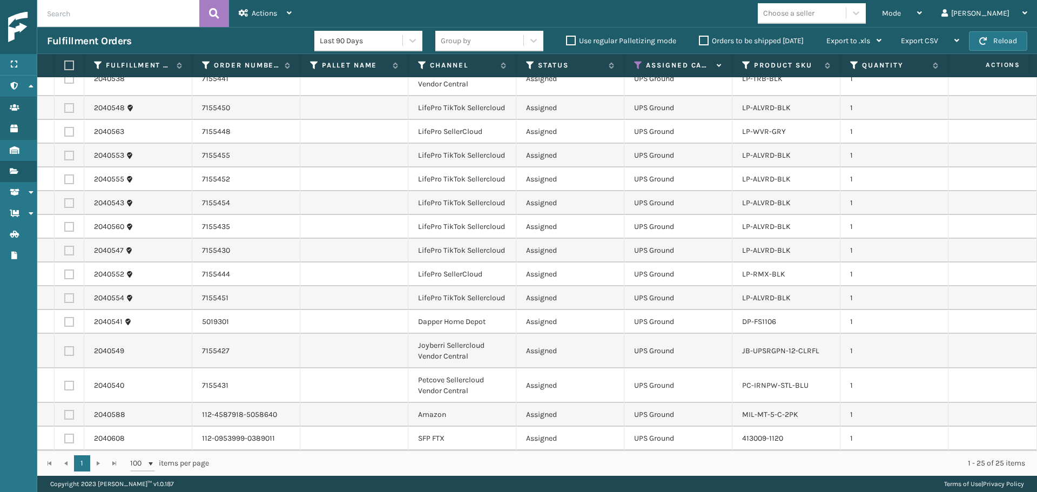
scroll to position [326, 0]
click at [814, 16] on div "Choose a seller" at bounding box center [788, 13] width 51 height 11
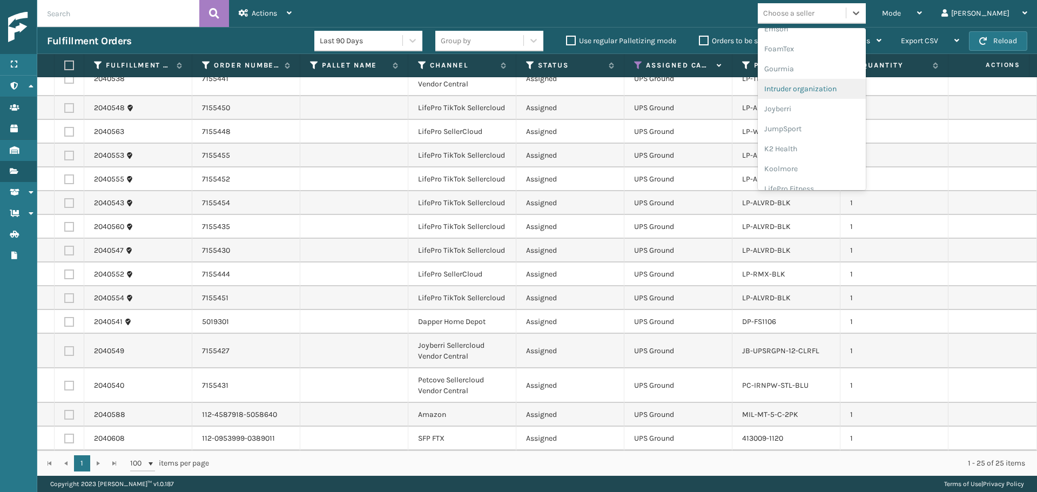
scroll to position [270, 0]
click at [831, 163] on div "LifePro Fitness" at bounding box center [812, 170] width 108 height 20
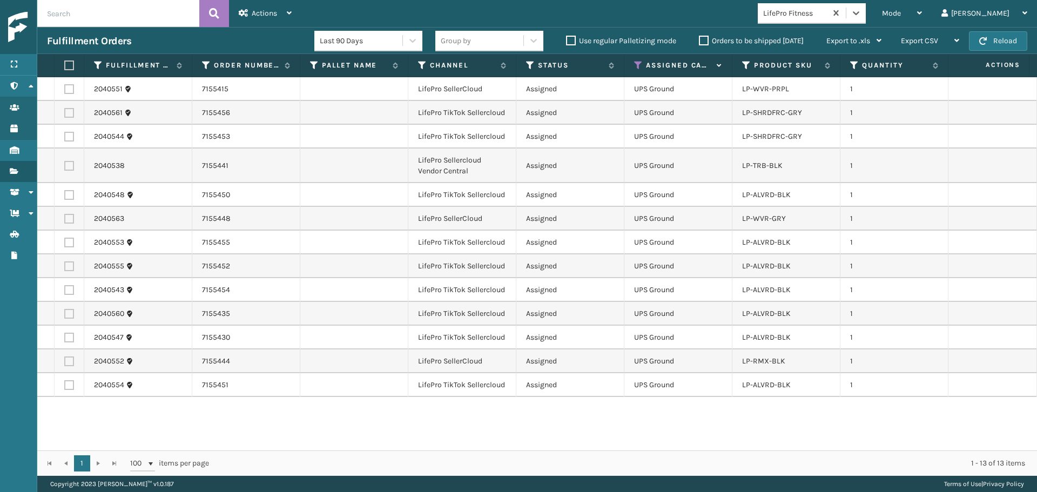
click at [66, 68] on label at bounding box center [67, 65] width 6 height 10
click at [65, 68] on input "checkbox" at bounding box center [64, 65] width 1 height 7
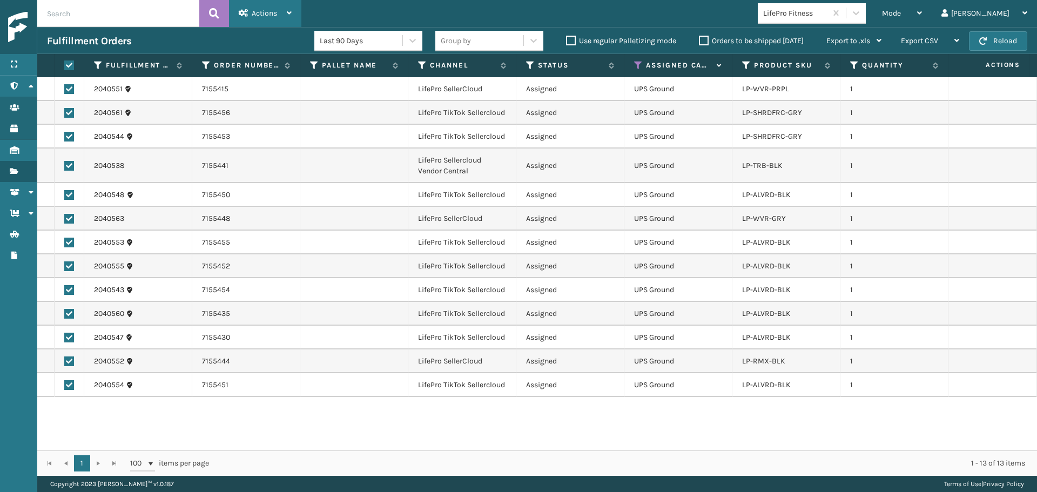
click at [266, 16] on span "Actions" at bounding box center [264, 13] width 25 height 9
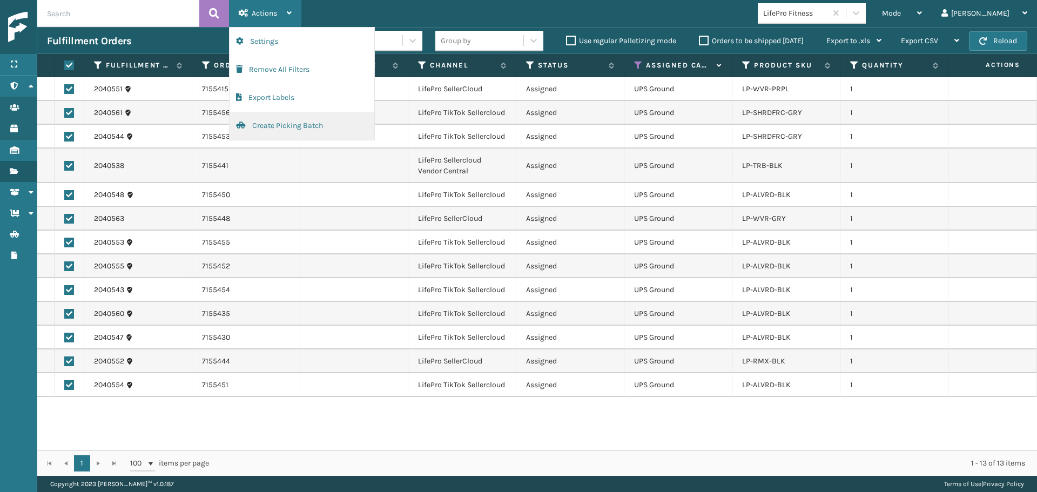
click at [280, 127] on button "Create Picking Batch" at bounding box center [302, 126] width 145 height 28
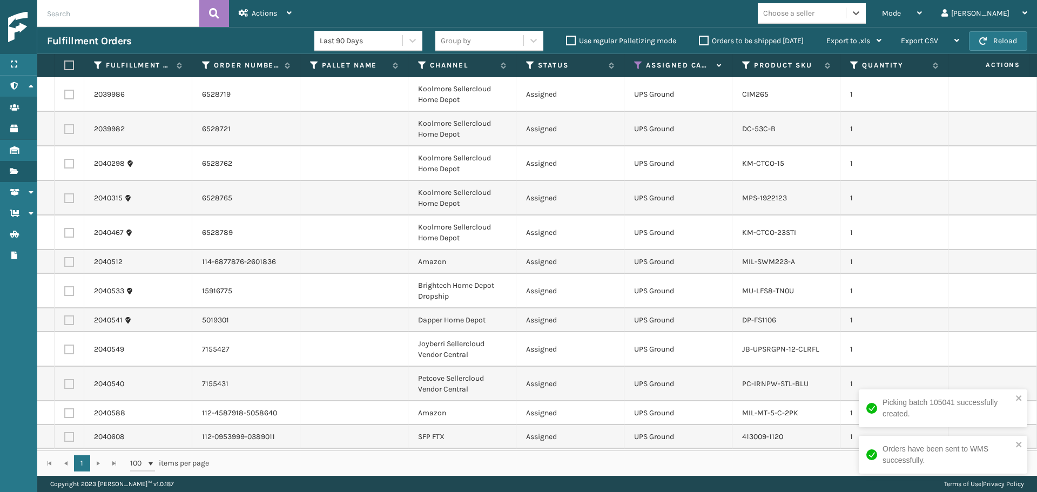
scroll to position [6, 0]
click at [72, 257] on label at bounding box center [69, 262] width 10 height 10
click at [65, 257] on input "checkbox" at bounding box center [64, 260] width 1 height 7
click at [68, 286] on label at bounding box center [69, 291] width 10 height 10
click at [65, 286] on input "checkbox" at bounding box center [64, 289] width 1 height 7
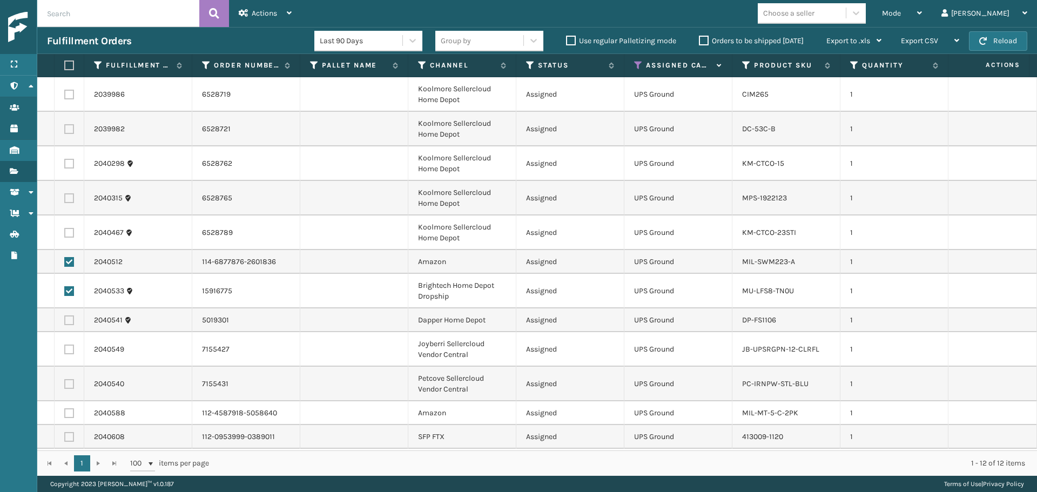
click at [70, 315] on label at bounding box center [69, 320] width 10 height 10
click at [65, 315] on input "checkbox" at bounding box center [64, 318] width 1 height 7
click at [71, 342] on td at bounding box center [70, 349] width 30 height 35
click at [71, 345] on label at bounding box center [69, 350] width 10 height 10
click at [65, 345] on input "checkbox" at bounding box center [64, 348] width 1 height 7
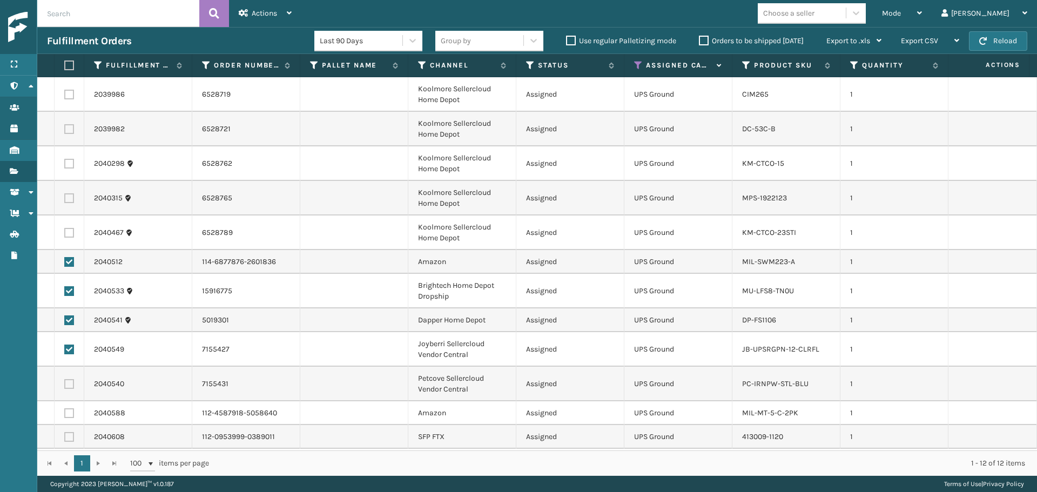
click at [72, 379] on label at bounding box center [69, 384] width 10 height 10
click at [65, 379] on input "checkbox" at bounding box center [64, 382] width 1 height 7
click at [71, 408] on label at bounding box center [69, 413] width 10 height 10
click at [65, 408] on input "checkbox" at bounding box center [64, 411] width 1 height 7
click at [66, 432] on label at bounding box center [69, 437] width 10 height 10
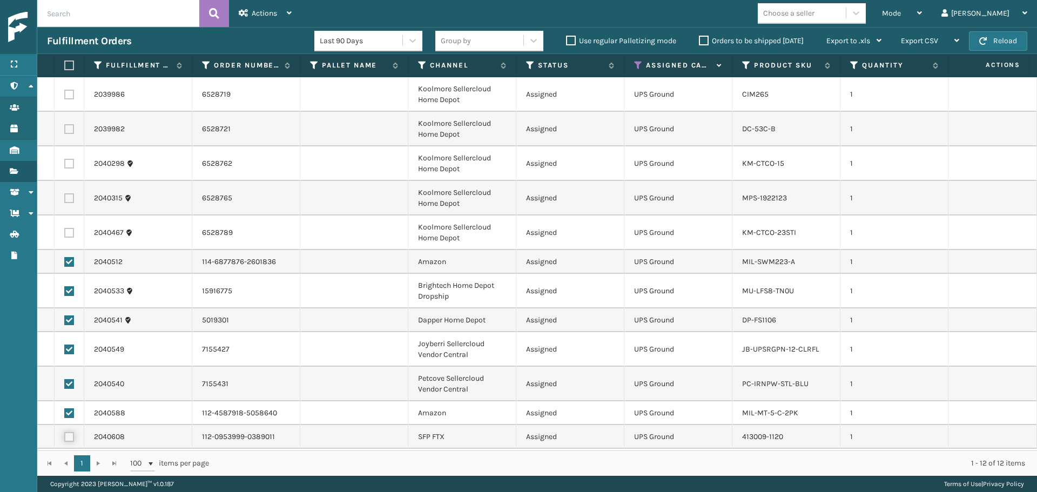
click at [65, 432] on input "checkbox" at bounding box center [64, 435] width 1 height 7
click at [279, 14] on div "Actions" at bounding box center [265, 13] width 53 height 27
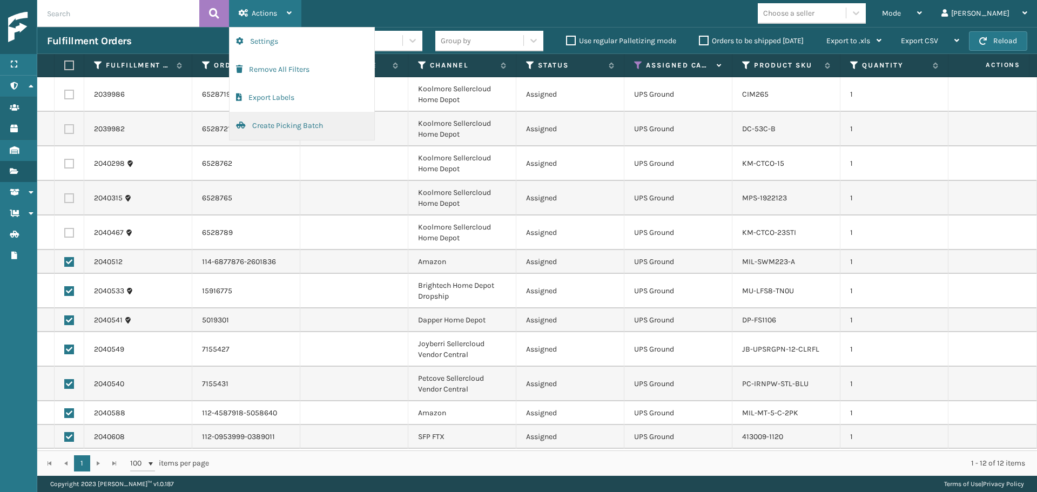
click at [334, 124] on button "Create Picking Batch" at bounding box center [302, 126] width 145 height 28
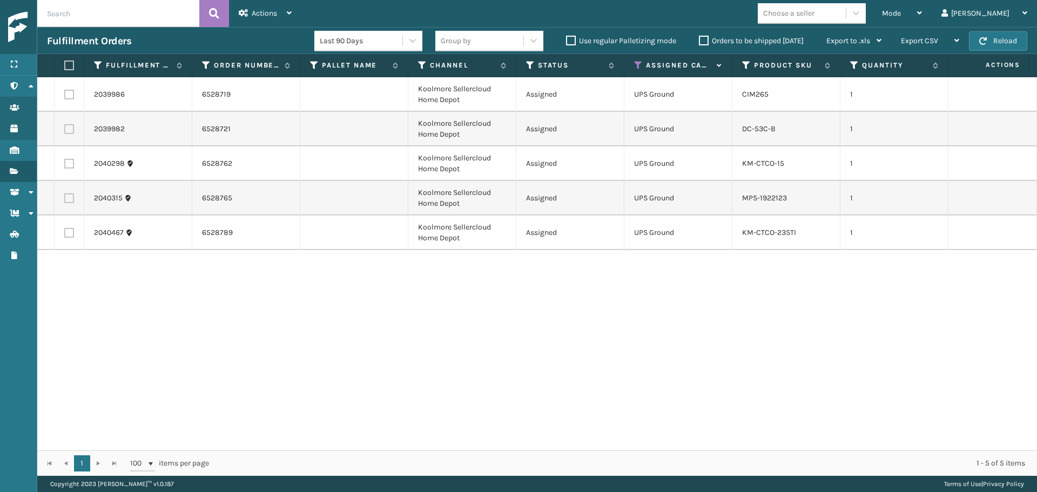
click at [69, 69] on label at bounding box center [67, 65] width 6 height 10
click at [65, 69] on input "checkbox" at bounding box center [64, 65] width 1 height 7
click at [253, 15] on span "Actions" at bounding box center [264, 13] width 25 height 9
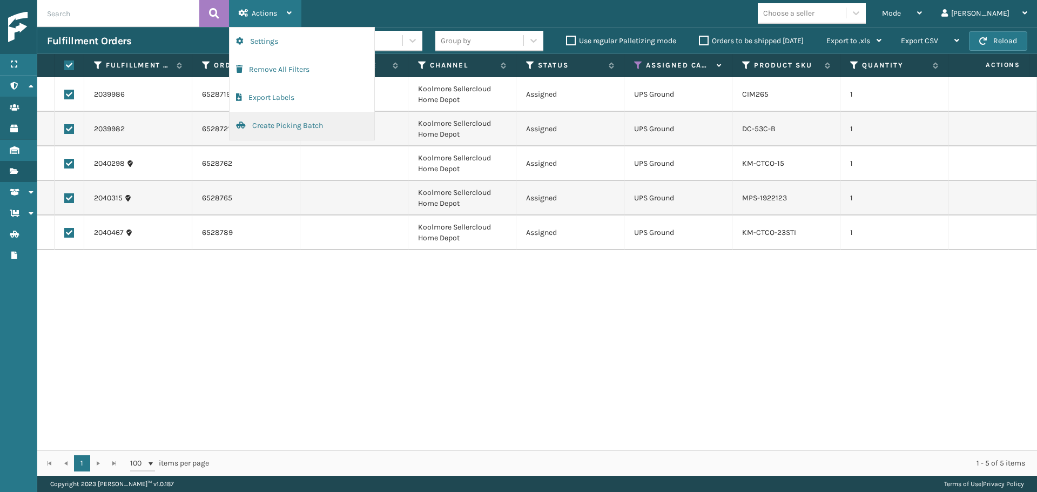
click at [271, 130] on button "Create Picking Batch" at bounding box center [302, 126] width 145 height 28
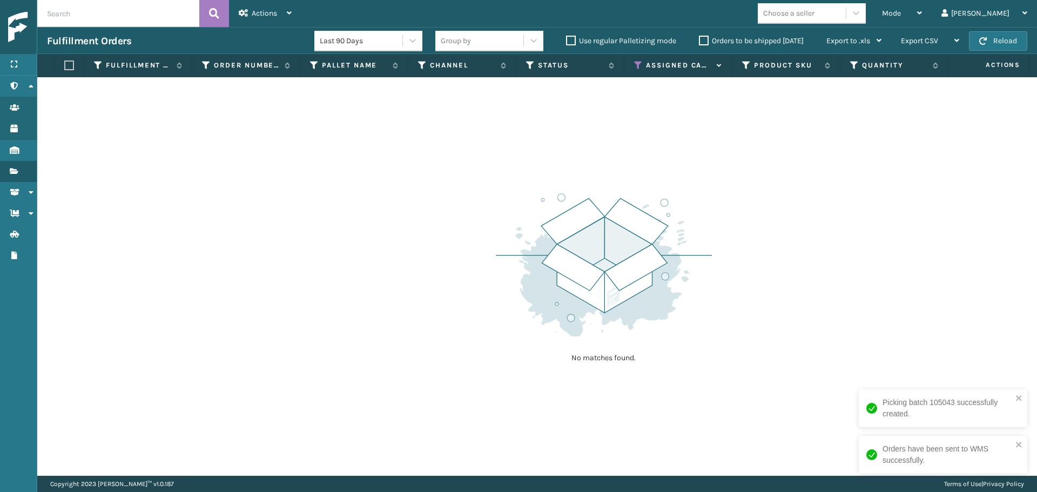
click at [636, 64] on icon at bounding box center [638, 65] width 9 height 10
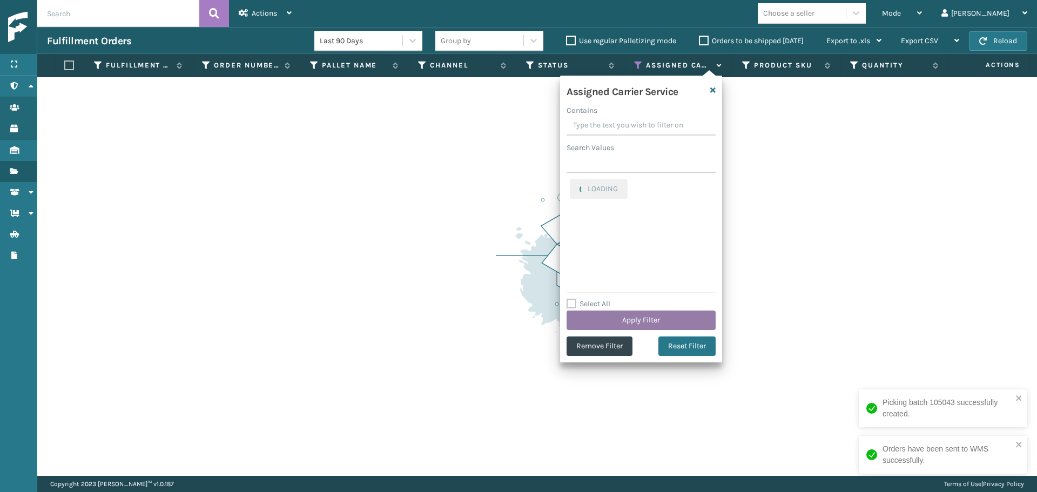
click at [608, 322] on button "Apply Filter" at bounding box center [640, 320] width 149 height 19
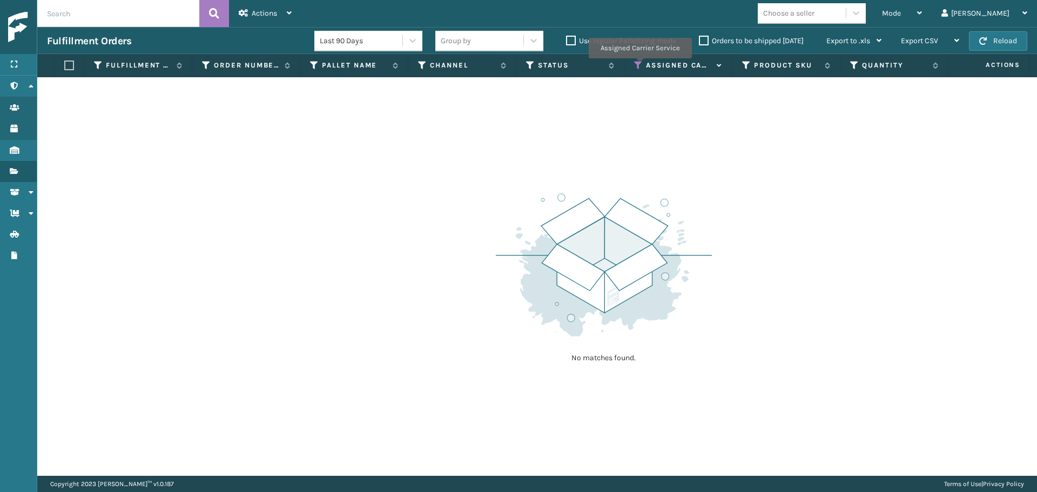
click at [639, 66] on icon at bounding box center [638, 65] width 9 height 10
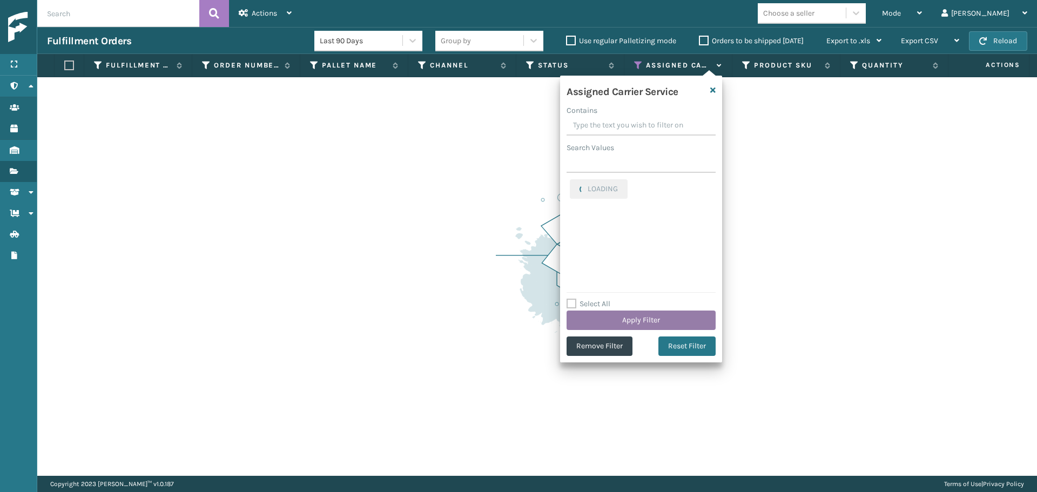
click at [594, 320] on button "Apply Filter" at bounding box center [640, 320] width 149 height 19
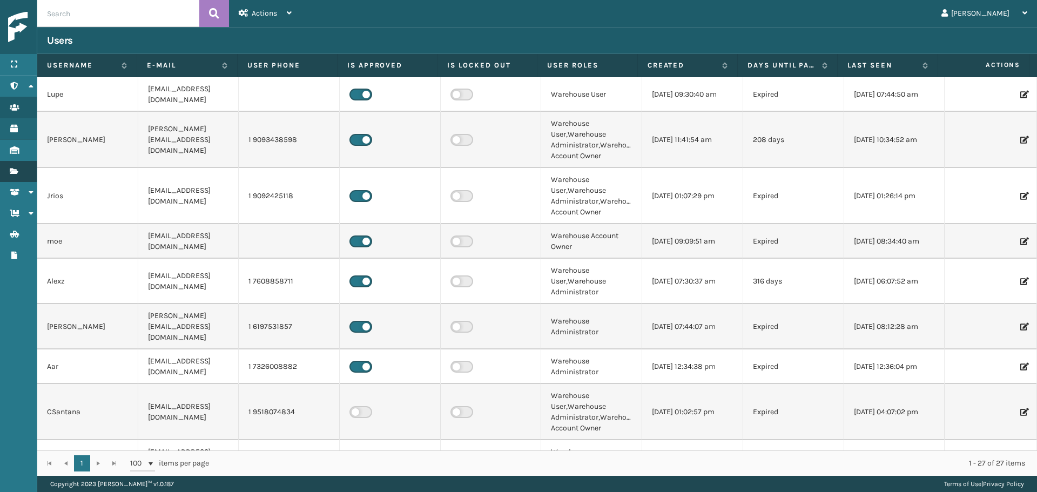
click at [25, 175] on link "Products Fulfillment Orders" at bounding box center [18, 171] width 37 height 21
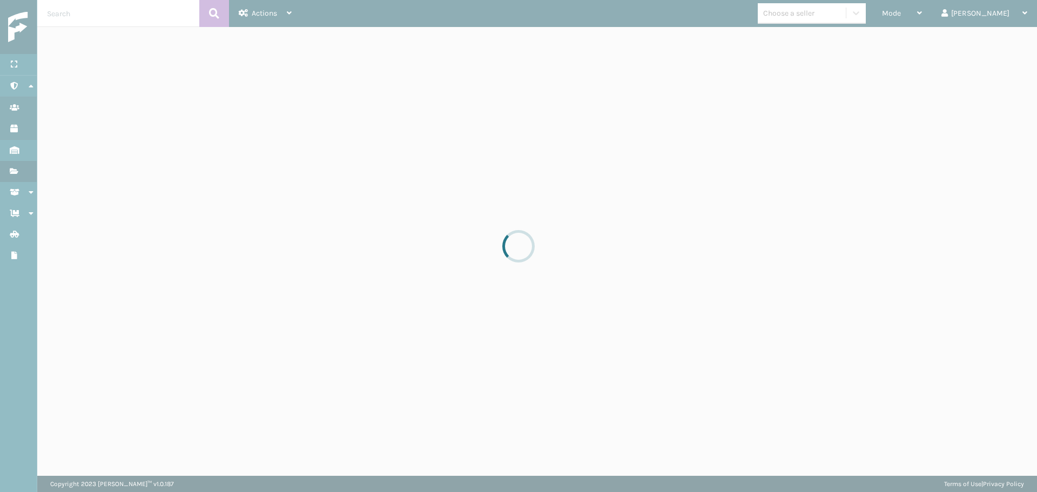
click at [941, 14] on div at bounding box center [518, 246] width 1037 height 492
click at [24, 179] on div at bounding box center [518, 246] width 1037 height 492
click at [23, 177] on div at bounding box center [518, 246] width 1037 height 492
click at [25, 174] on div at bounding box center [518, 246] width 1037 height 492
drag, startPoint x: 27, startPoint y: 173, endPoint x: 522, endPoint y: 118, distance: 498.2
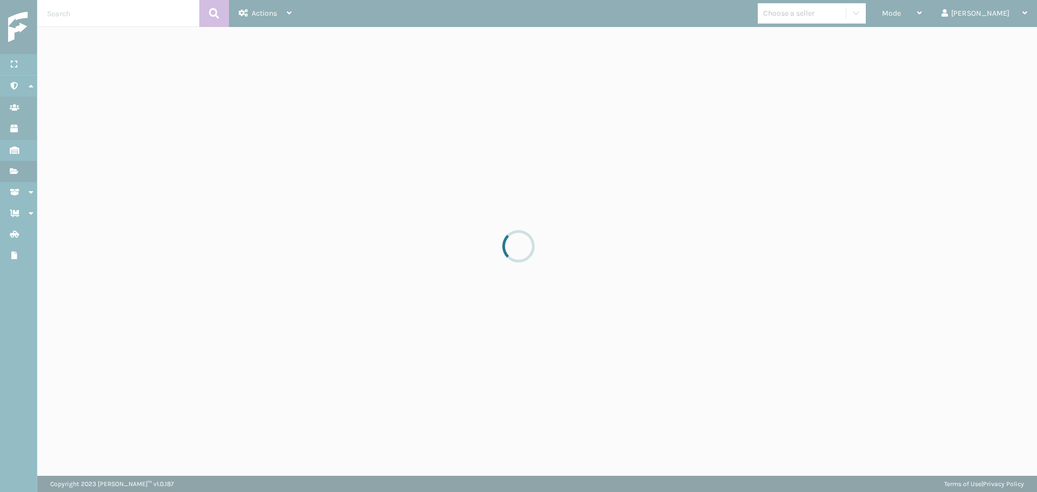
click at [32, 173] on div at bounding box center [518, 246] width 1037 height 492
click at [541, 119] on div at bounding box center [518, 246] width 1037 height 492
click at [539, 124] on div at bounding box center [518, 246] width 1037 height 492
click at [429, 93] on div at bounding box center [518, 246] width 1037 height 492
drag, startPoint x: 429, startPoint y: 93, endPoint x: 422, endPoint y: 90, distance: 8.2
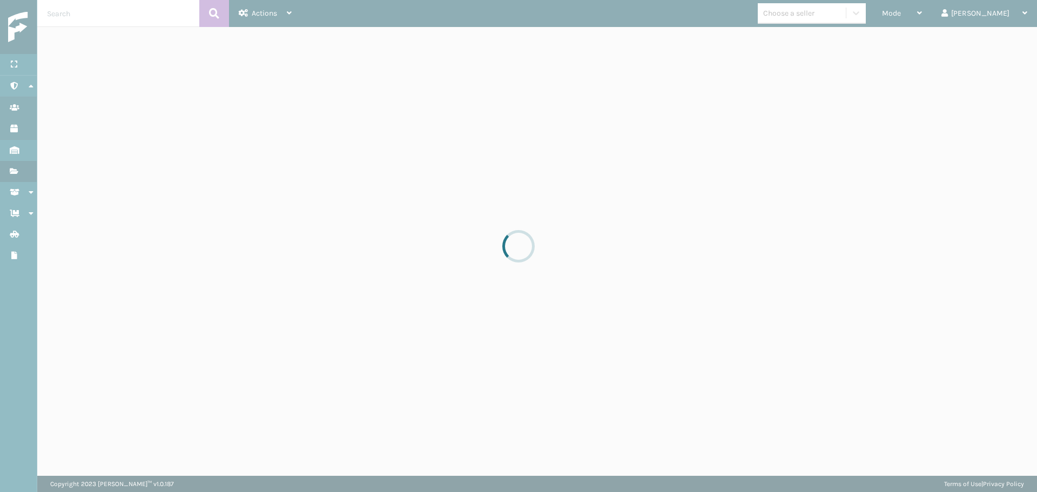
click at [428, 97] on div at bounding box center [518, 246] width 1037 height 492
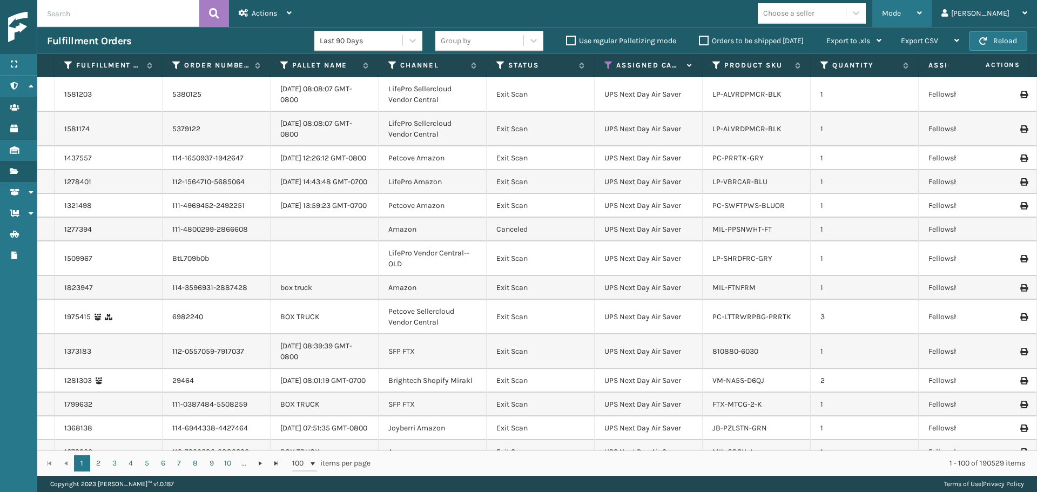
click at [922, 10] on div "Mode" at bounding box center [902, 13] width 40 height 27
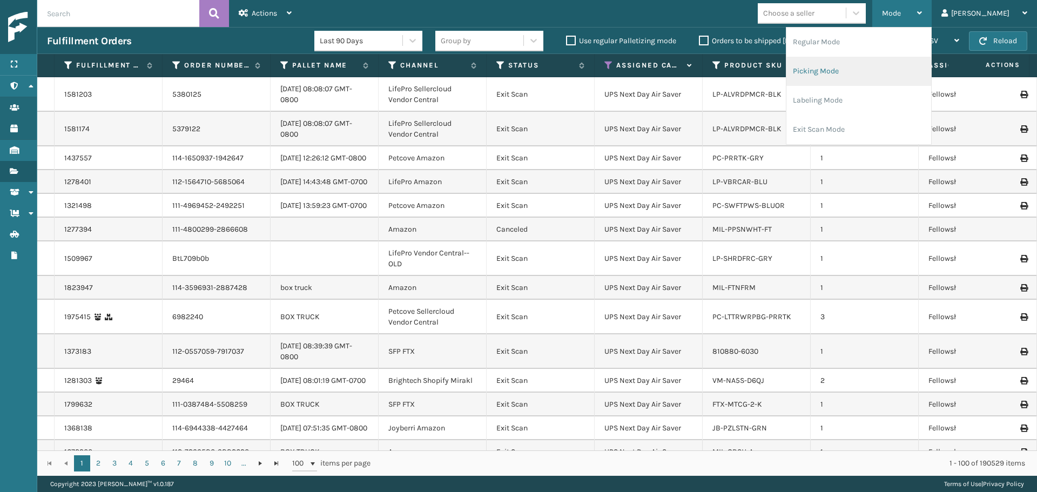
click at [887, 75] on li "Picking Mode" at bounding box center [858, 71] width 145 height 29
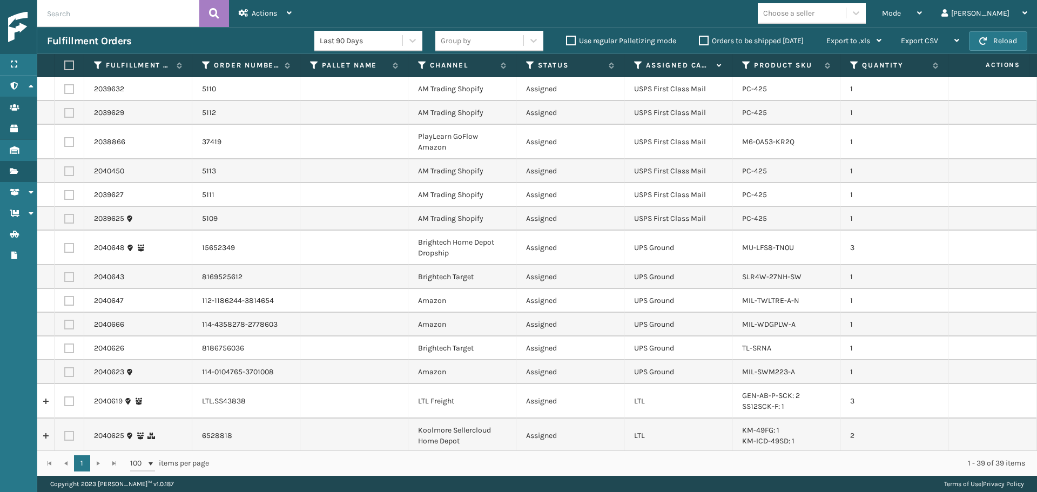
click at [704, 45] on div "Orders to be shipped [DATE]" at bounding box center [752, 41] width 127 height 13
click at [72, 92] on label at bounding box center [69, 89] width 10 height 10
click at [65, 91] on input "checkbox" at bounding box center [64, 87] width 1 height 7
checkbox input "true"
click at [71, 114] on label at bounding box center [69, 113] width 10 height 10
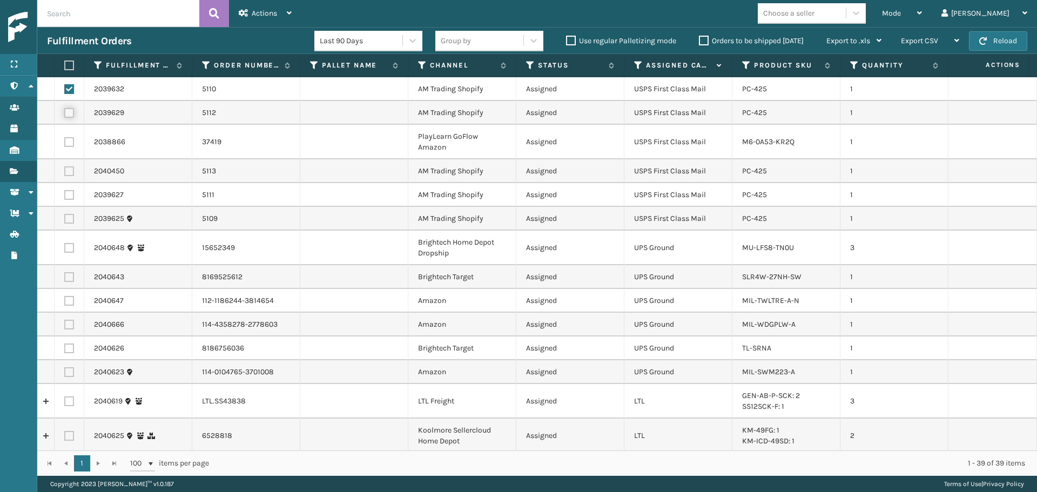
click at [65, 114] on input "checkbox" at bounding box center [64, 111] width 1 height 7
checkbox input "true"
click at [72, 139] on label at bounding box center [69, 142] width 10 height 10
click at [65, 139] on input "checkbox" at bounding box center [64, 140] width 1 height 7
checkbox input "true"
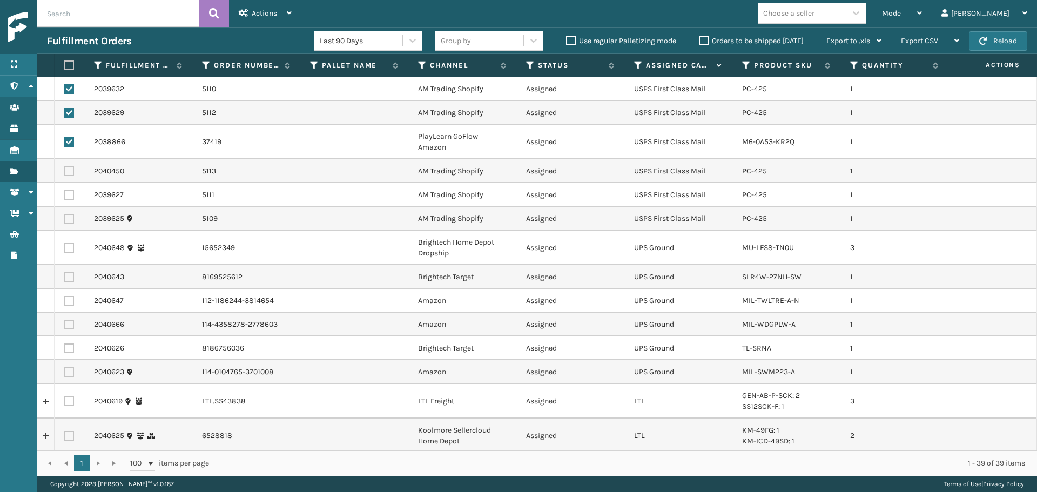
click at [67, 174] on label at bounding box center [69, 171] width 10 height 10
click at [65, 173] on input "checkbox" at bounding box center [64, 169] width 1 height 7
checkbox input "true"
click at [71, 195] on label at bounding box center [69, 195] width 10 height 10
click at [65, 195] on input "checkbox" at bounding box center [64, 193] width 1 height 7
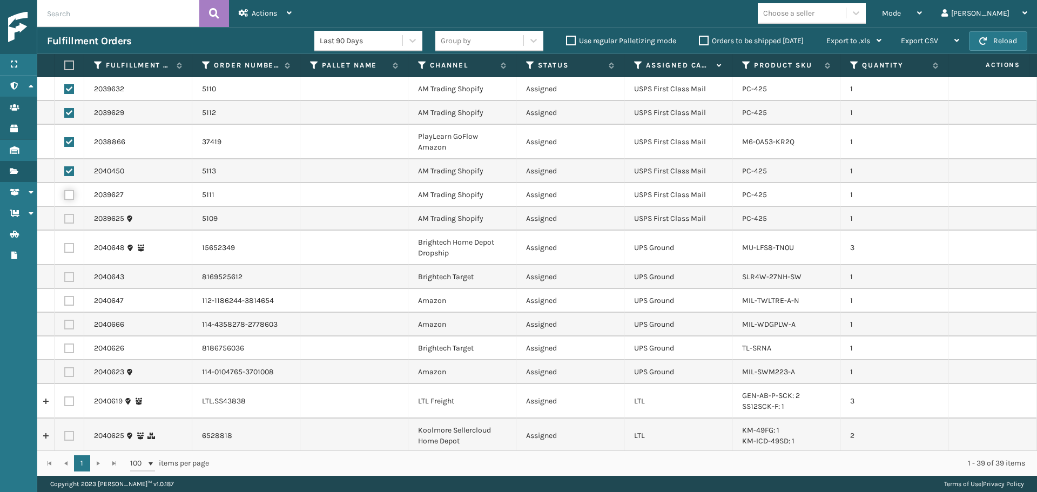
checkbox input "true"
click at [69, 217] on label at bounding box center [69, 219] width 10 height 10
click at [65, 217] on input "checkbox" at bounding box center [64, 217] width 1 height 7
checkbox input "true"
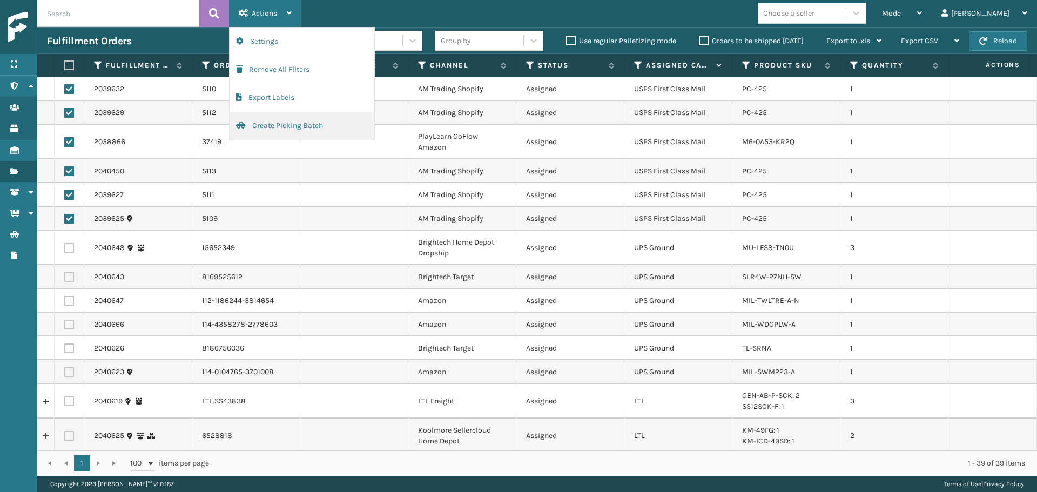
click at [262, 129] on button "Create Picking Batch" at bounding box center [302, 126] width 145 height 28
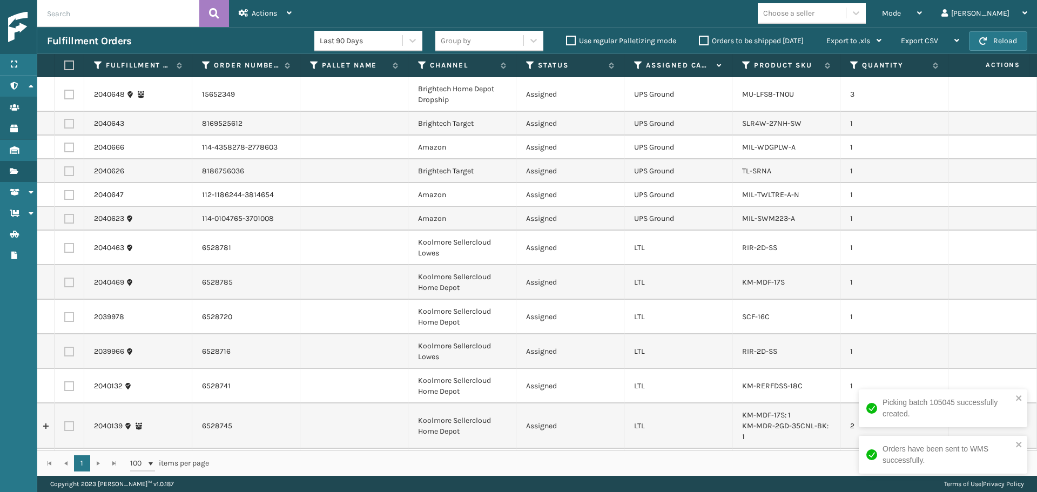
click at [637, 66] on icon at bounding box center [638, 65] width 9 height 10
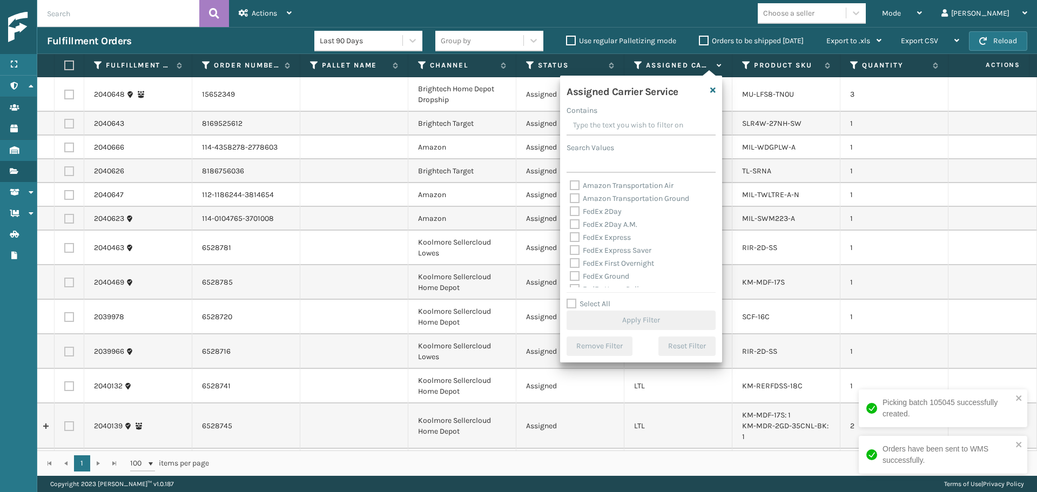
click at [606, 211] on label "FedEx 2Day" at bounding box center [596, 211] width 52 height 9
click at [570, 211] on input "FedEx 2Day" at bounding box center [570, 208] width 1 height 7
checkbox input "true"
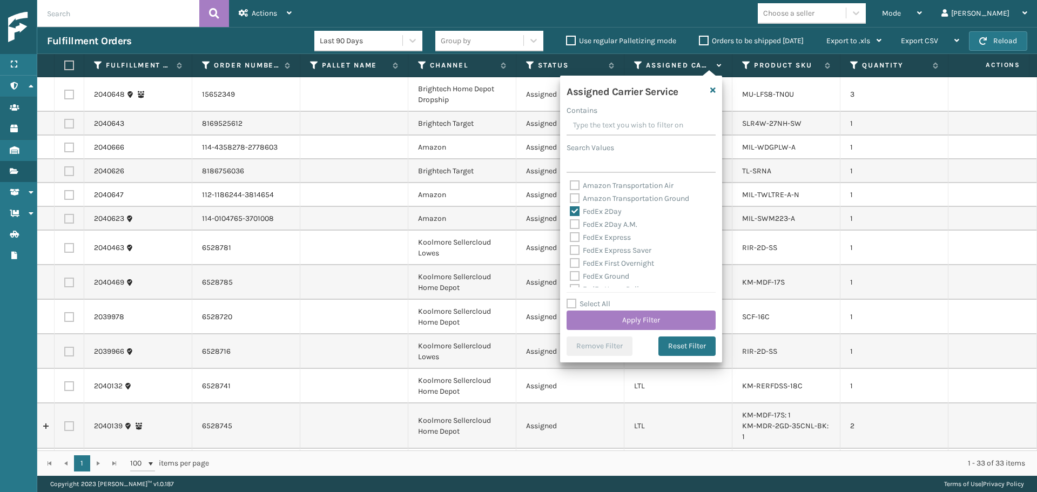
click at [607, 222] on label "FedEx 2Day A.M." at bounding box center [604, 224] width 68 height 9
click at [570, 222] on input "FedEx 2Day A.M." at bounding box center [570, 221] width 1 height 7
checkbox input "true"
click at [607, 241] on label "FedEx Express" at bounding box center [600, 237] width 61 height 9
click at [570, 238] on input "FedEx Express" at bounding box center [570, 234] width 1 height 7
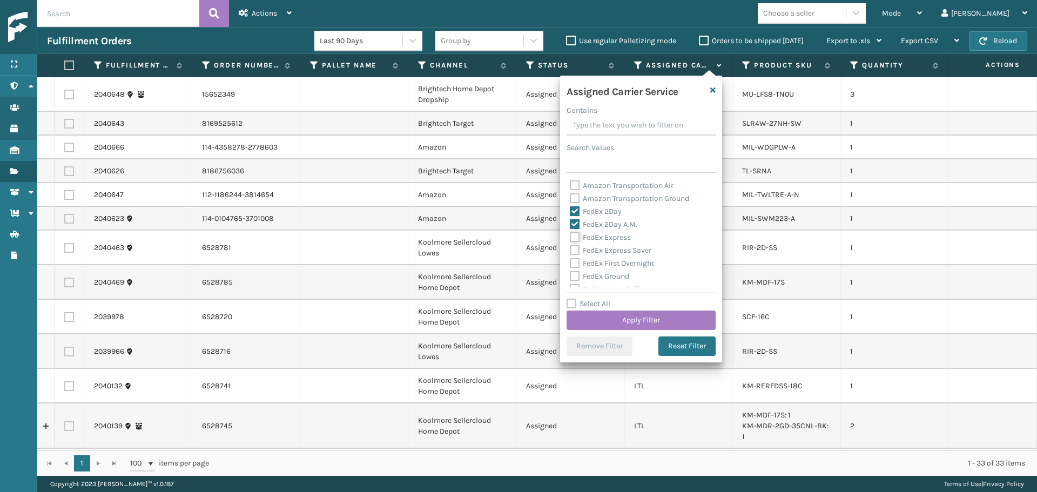
checkbox input "true"
click at [607, 251] on label "FedEx Express Saver" at bounding box center [611, 250] width 82 height 9
click at [570, 251] on input "FedEx Express Saver" at bounding box center [570, 247] width 1 height 7
checkbox input "true"
click at [608, 260] on label "FedEx First Overnight" at bounding box center [612, 263] width 84 height 9
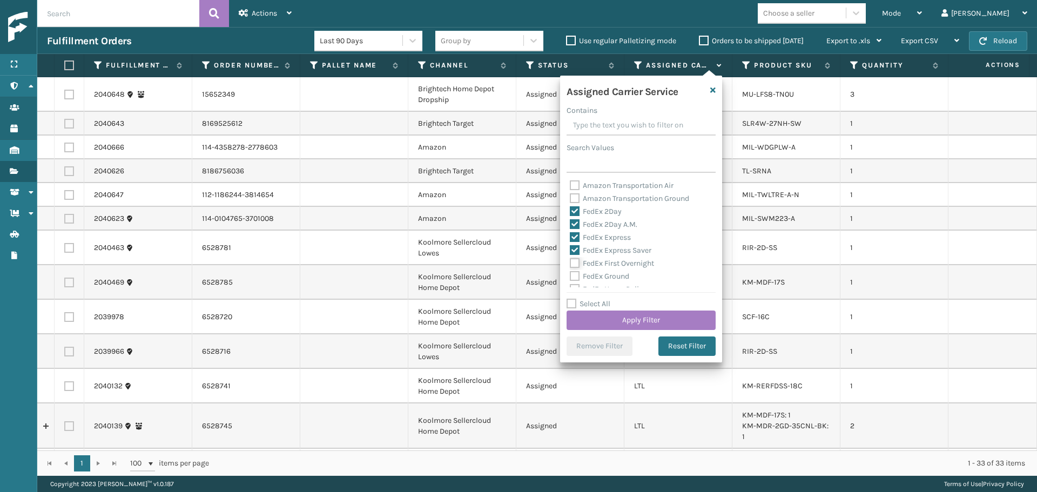
click at [570, 260] on input "FedEx First Overnight" at bounding box center [570, 260] width 1 height 7
checkbox input "true"
click at [609, 275] on label "FedEx Ground" at bounding box center [599, 276] width 59 height 9
click at [570, 275] on input "FedEx Ground" at bounding box center [570, 273] width 1 height 7
checkbox input "true"
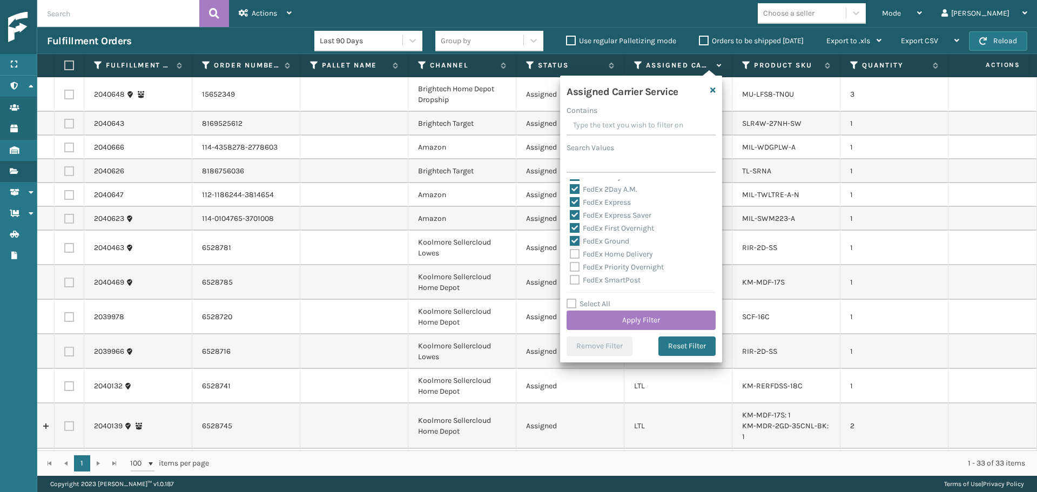
scroll to position [54, 0]
click at [604, 235] on label "FedEx Home Delivery" at bounding box center [611, 235] width 83 height 9
click at [570, 235] on input "FedEx Home Delivery" at bounding box center [570, 232] width 1 height 7
checkbox input "true"
click at [603, 243] on div "FedEx Priority Overnight" at bounding box center [641, 248] width 143 height 13
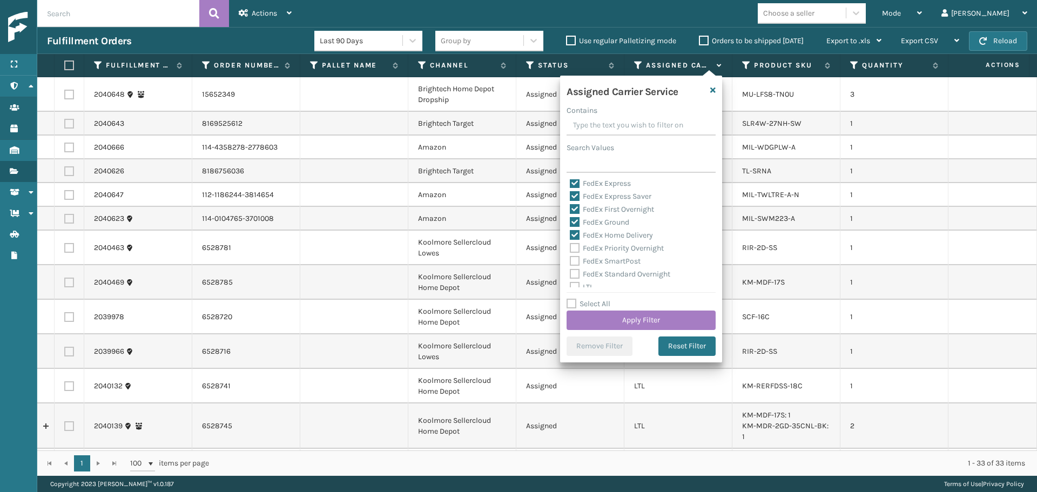
click at [600, 248] on label "FedEx Priority Overnight" at bounding box center [617, 248] width 94 height 9
click at [570, 248] on input "FedEx Priority Overnight" at bounding box center [570, 245] width 1 height 7
checkbox input "true"
click at [600, 259] on label "FedEx SmartPost" at bounding box center [605, 261] width 71 height 9
click at [570, 259] on input "FedEx SmartPost" at bounding box center [570, 258] width 1 height 7
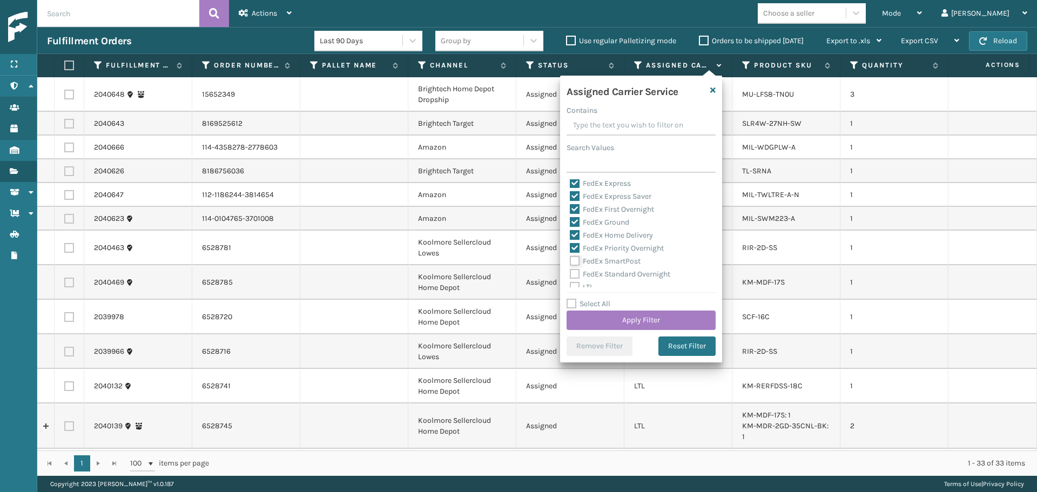
checkbox input "true"
click at [600, 266] on div "FedEx SmartPost" at bounding box center [641, 261] width 143 height 13
click at [601, 271] on label "FedEx Standard Overnight" at bounding box center [620, 273] width 100 height 9
click at [570, 271] on input "FedEx Standard Overnight" at bounding box center [570, 271] width 1 height 7
checkbox input "true"
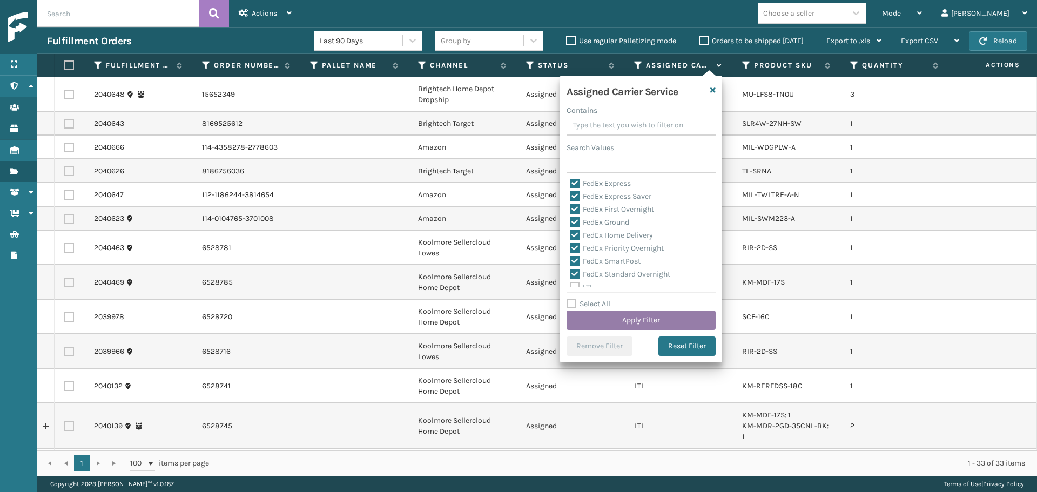
click at [618, 317] on button "Apply Filter" at bounding box center [640, 320] width 149 height 19
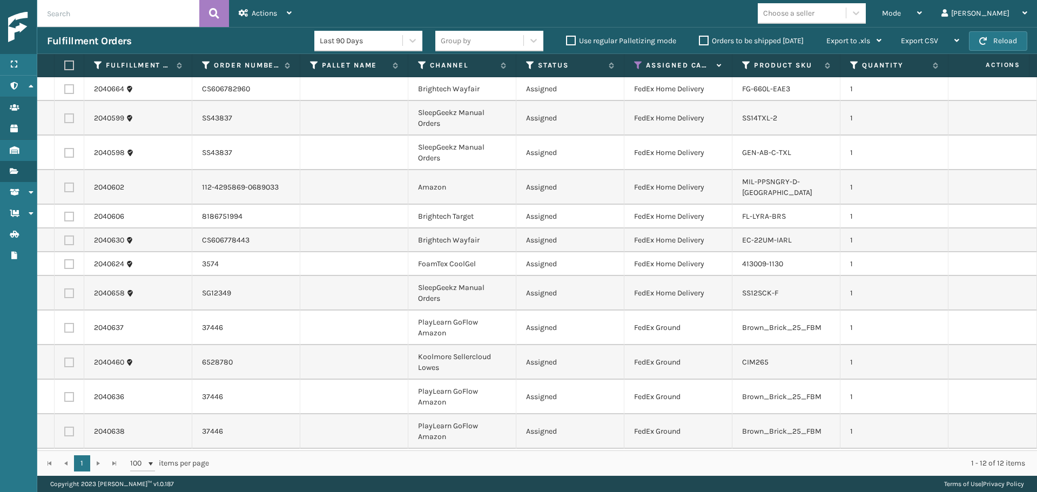
click at [68, 70] on label at bounding box center [67, 65] width 6 height 10
click at [65, 69] on input "checkbox" at bounding box center [64, 65] width 1 height 7
checkbox input "true"
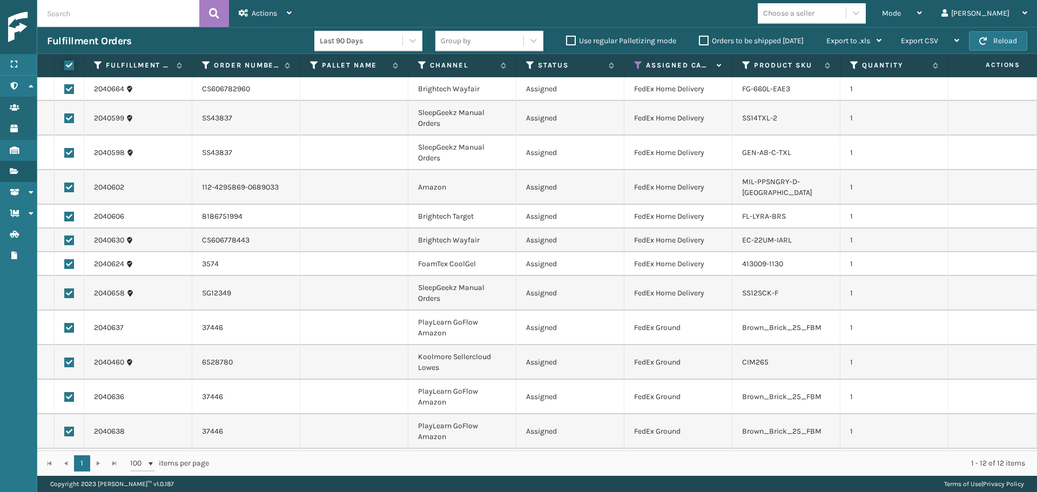
checkbox input "true"
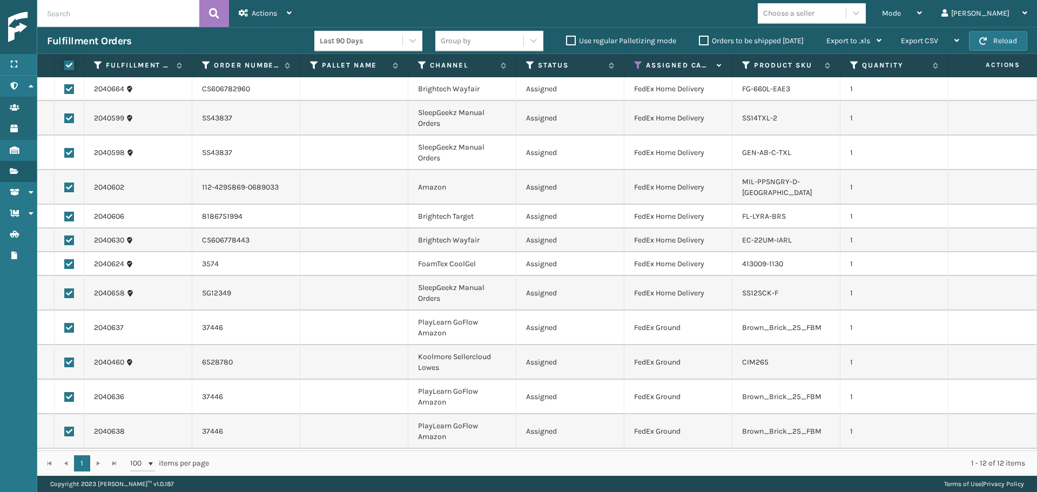
checkbox input "true"
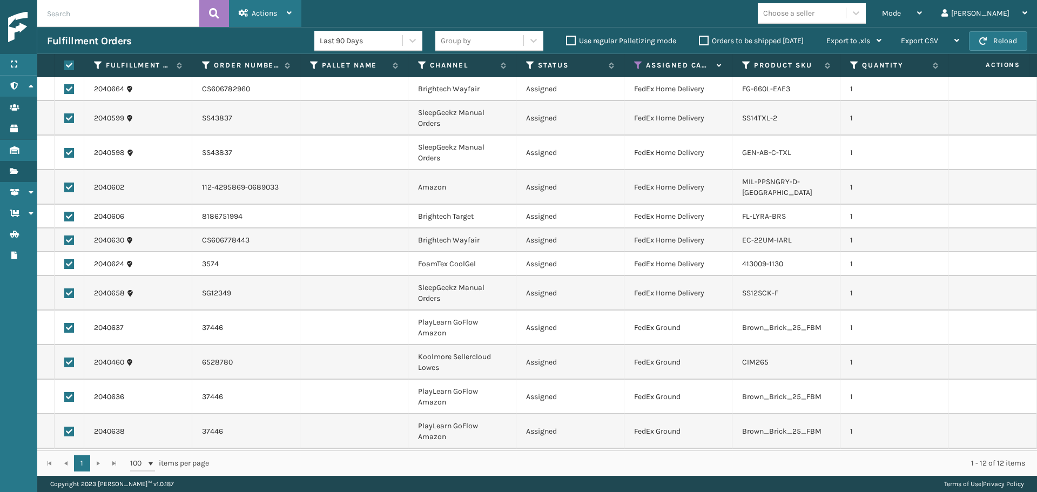
click at [253, 11] on span "Actions" at bounding box center [264, 13] width 25 height 9
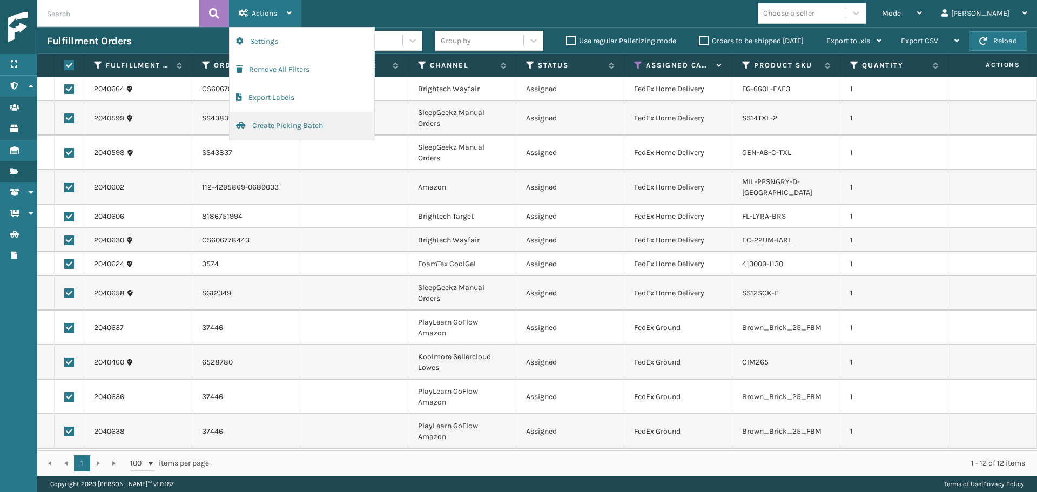
click at [293, 123] on button "Create Picking Batch" at bounding box center [302, 126] width 145 height 28
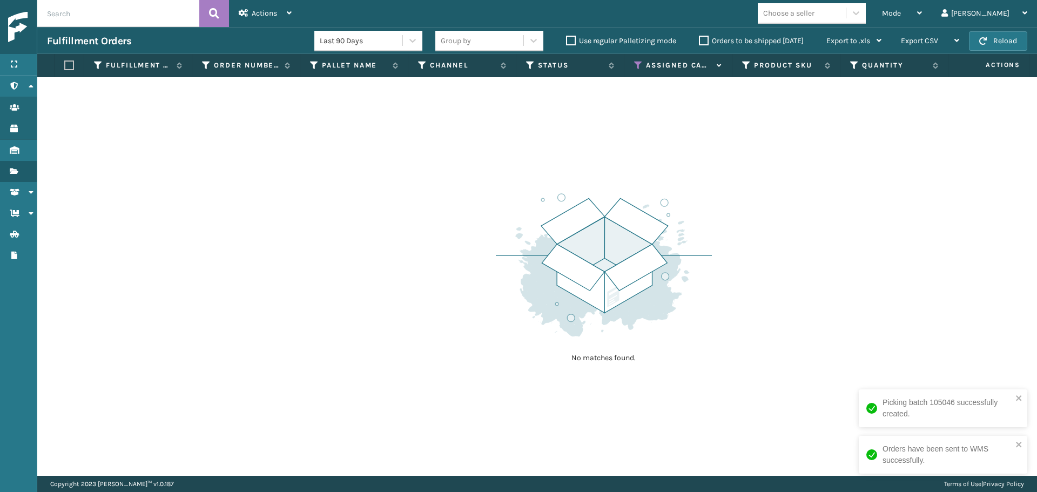
click at [639, 63] on icon at bounding box center [638, 65] width 9 height 10
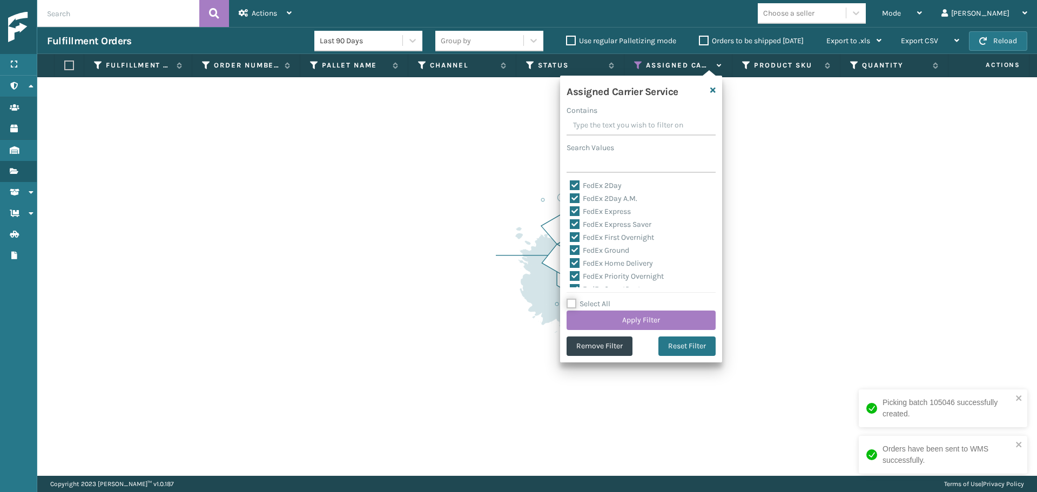
click at [586, 300] on div "Select All Apply Filter" at bounding box center [640, 314] width 149 height 32
click at [588, 303] on label "Select All" at bounding box center [588, 303] width 44 height 9
click at [588, 299] on input "Select All" at bounding box center [647, 298] width 162 height 1
checkbox input "true"
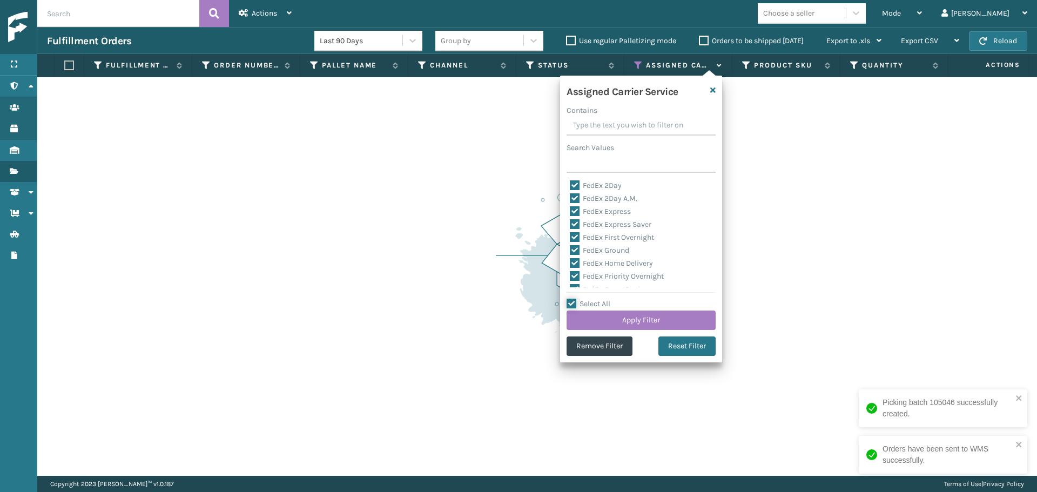
checkbox input "true"
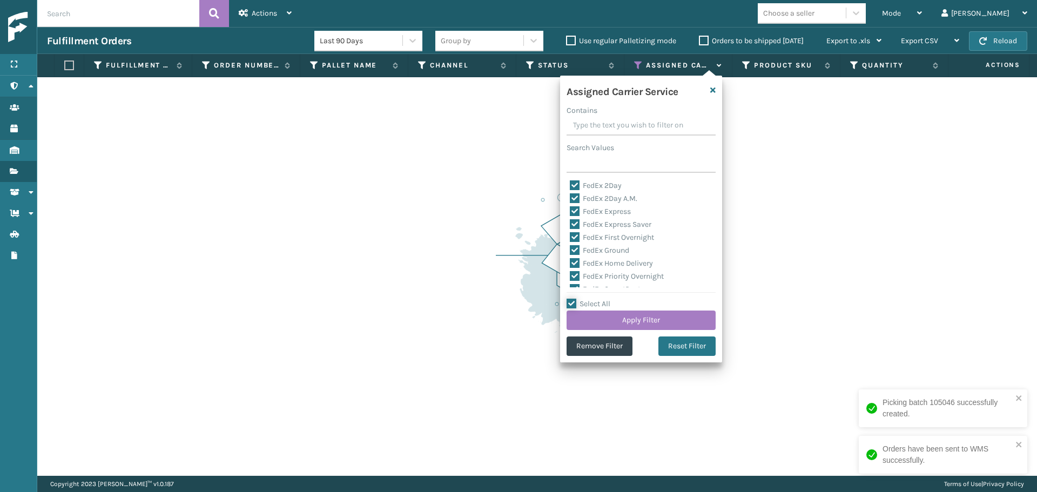
checkbox input "true"
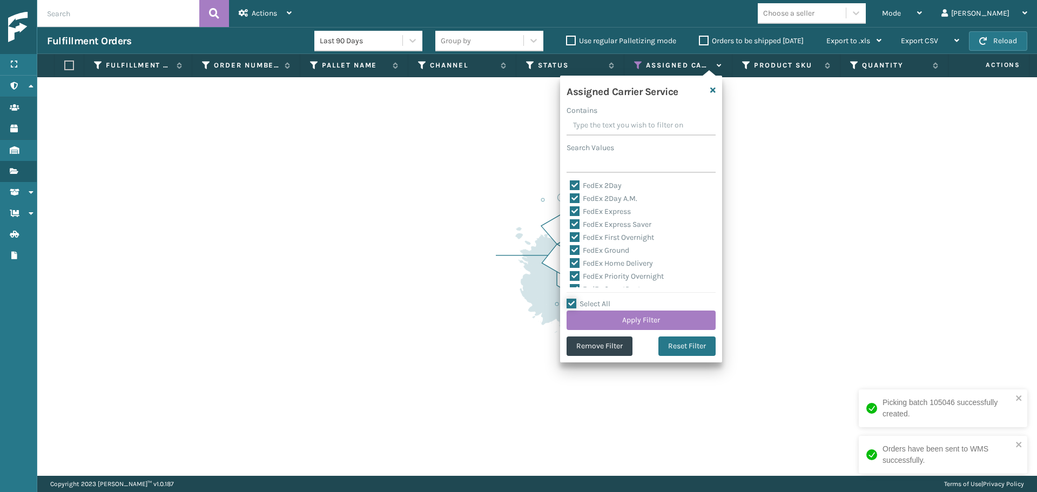
checkbox input "true"
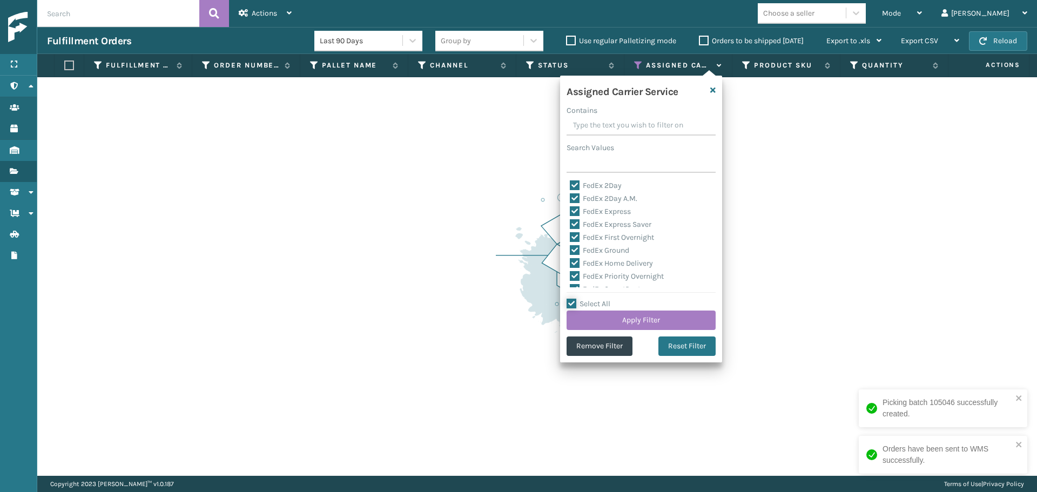
checkbox input "true"
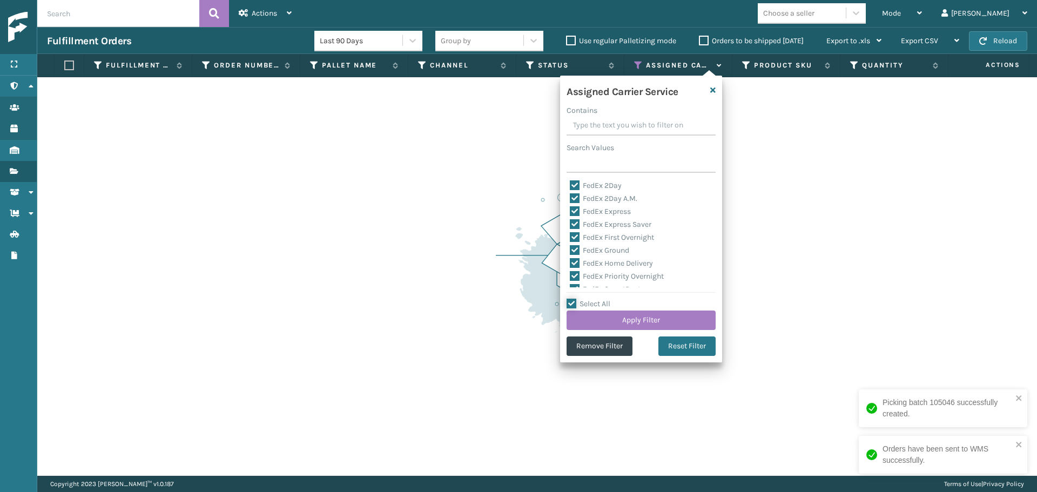
checkbox input "true"
click at [588, 303] on label "Select All" at bounding box center [588, 303] width 44 height 9
click at [588, 299] on input "Select All" at bounding box center [647, 298] width 162 height 1
checkbox input "false"
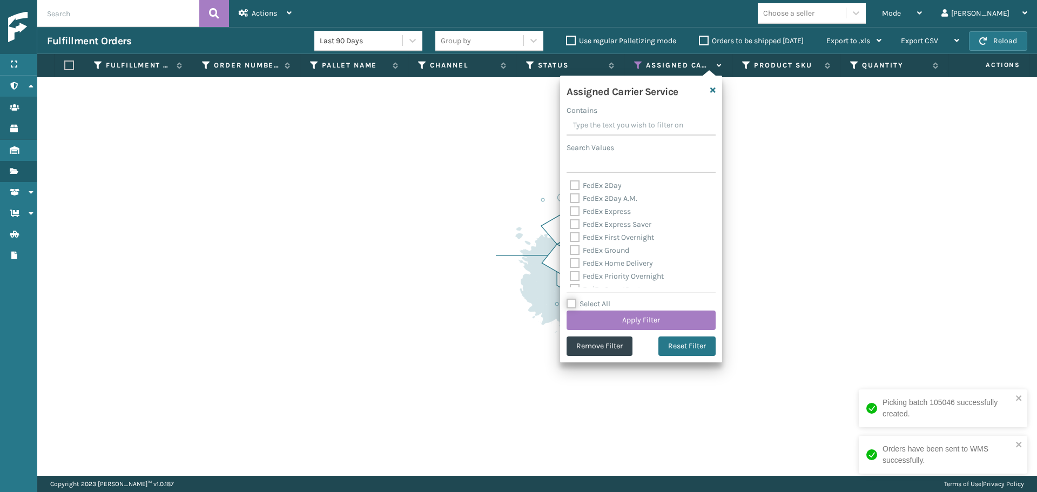
checkbox input "false"
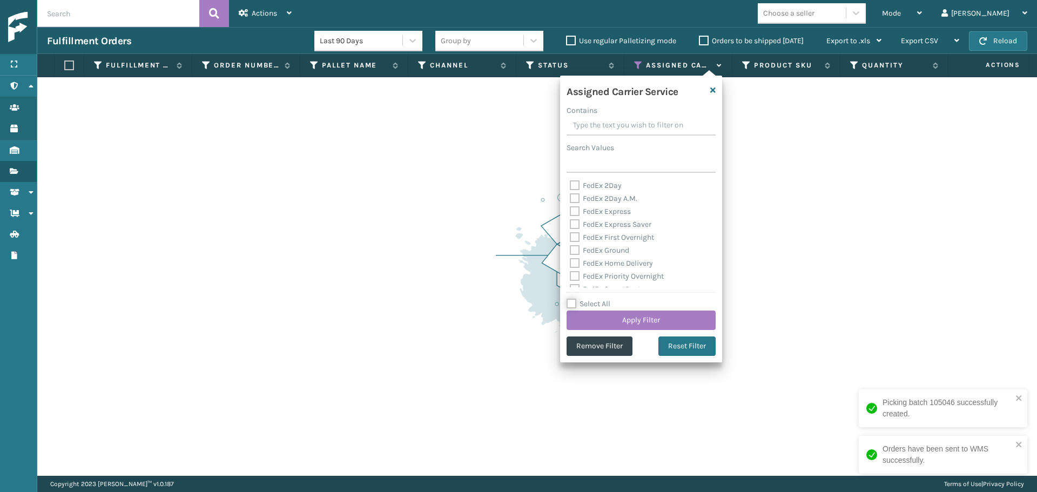
checkbox input "false"
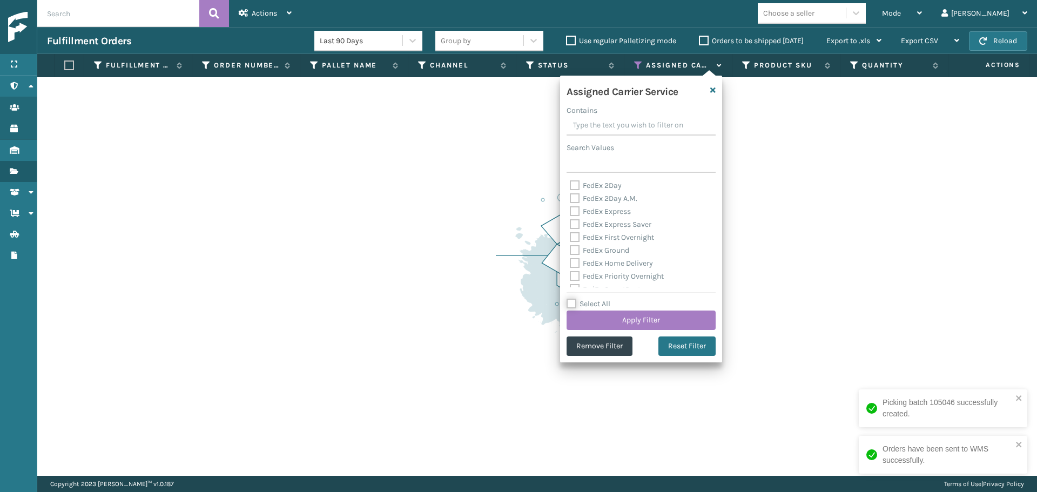
checkbox input "false"
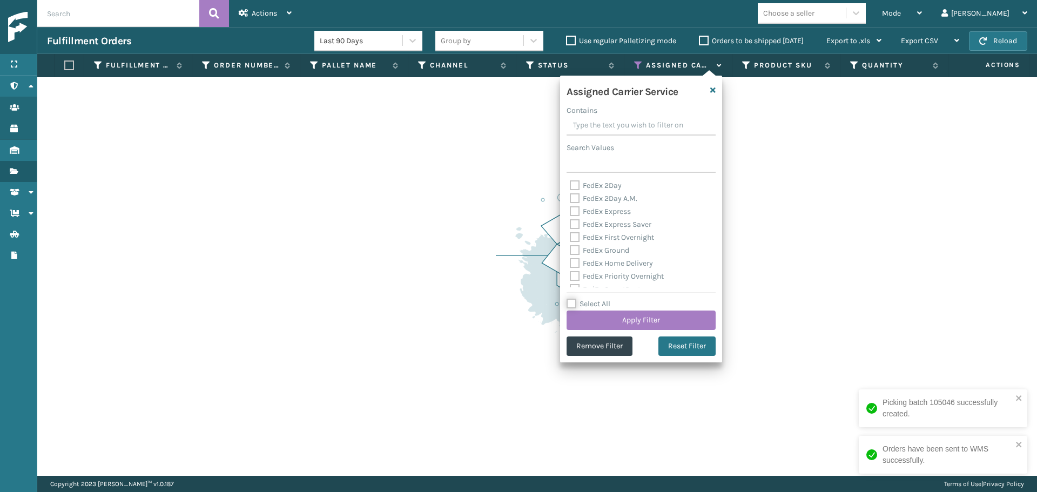
checkbox input "false"
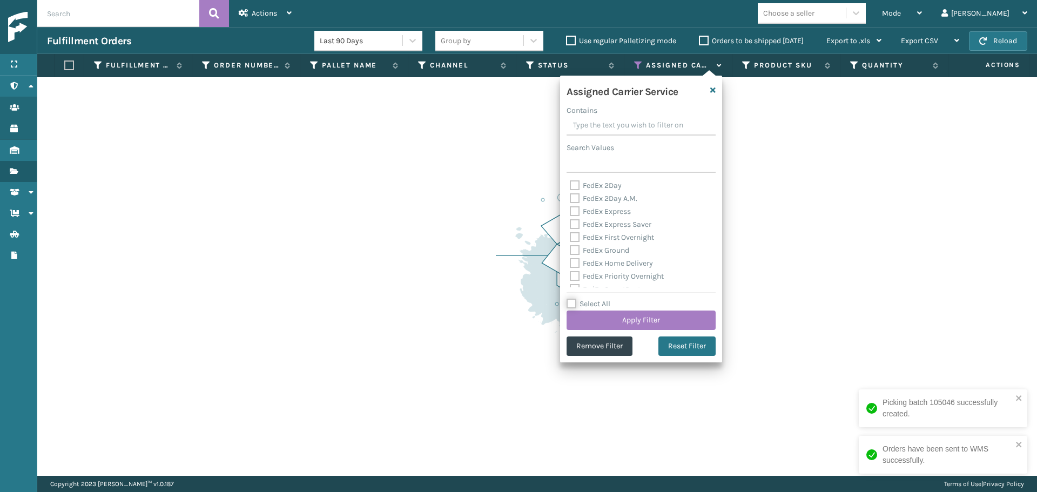
checkbox input "false"
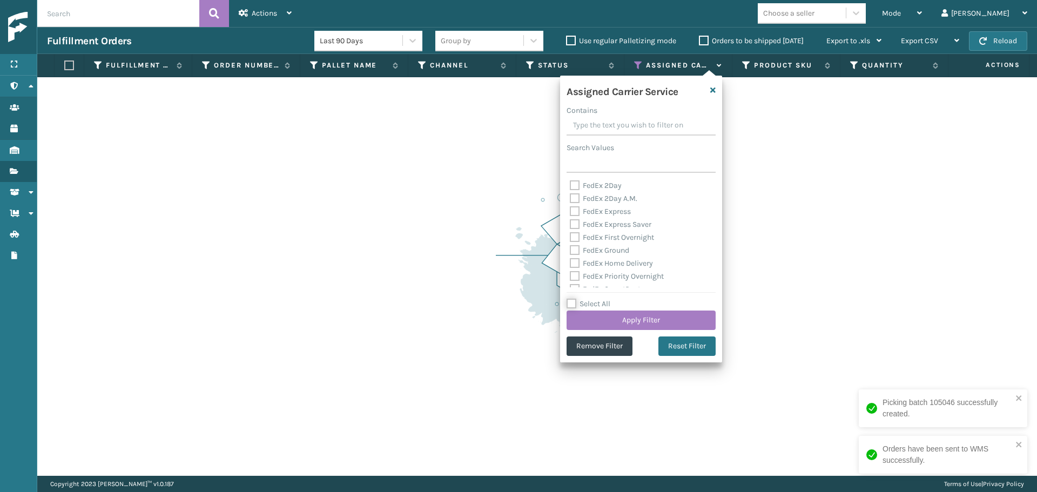
checkbox input "false"
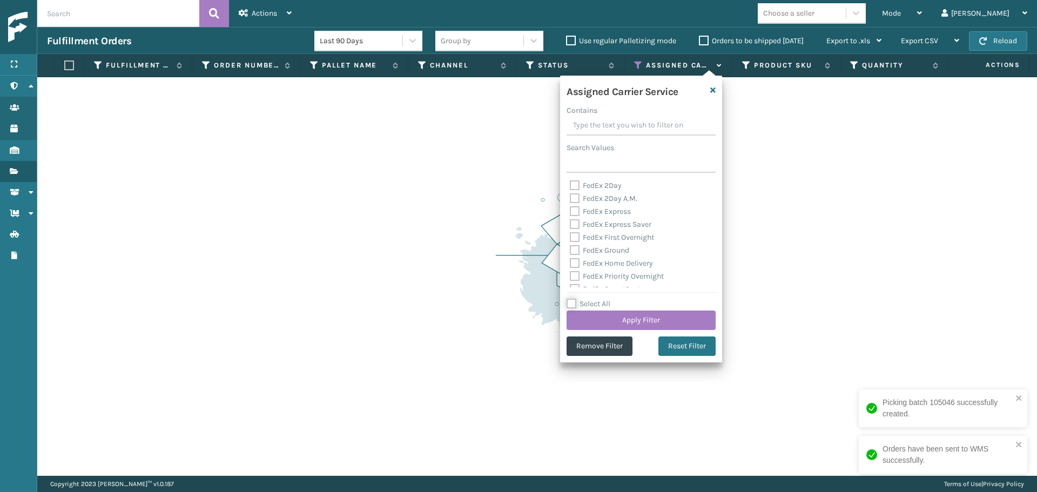
checkbox input "false"
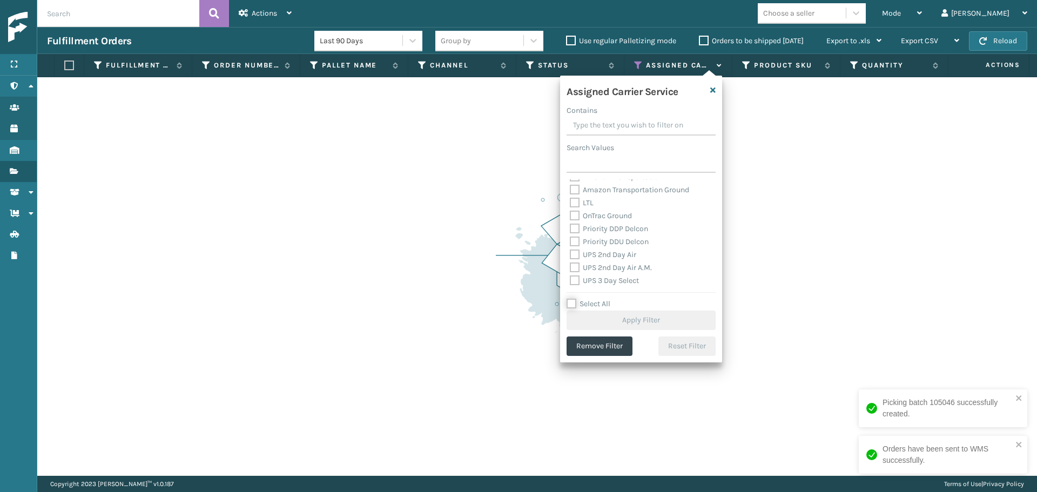
scroll to position [162, 0]
click at [590, 234] on label "UPS 2nd Day Air" at bounding box center [603, 230] width 66 height 9
click at [570, 232] on input "UPS 2nd Day Air" at bounding box center [570, 228] width 1 height 7
checkbox input "true"
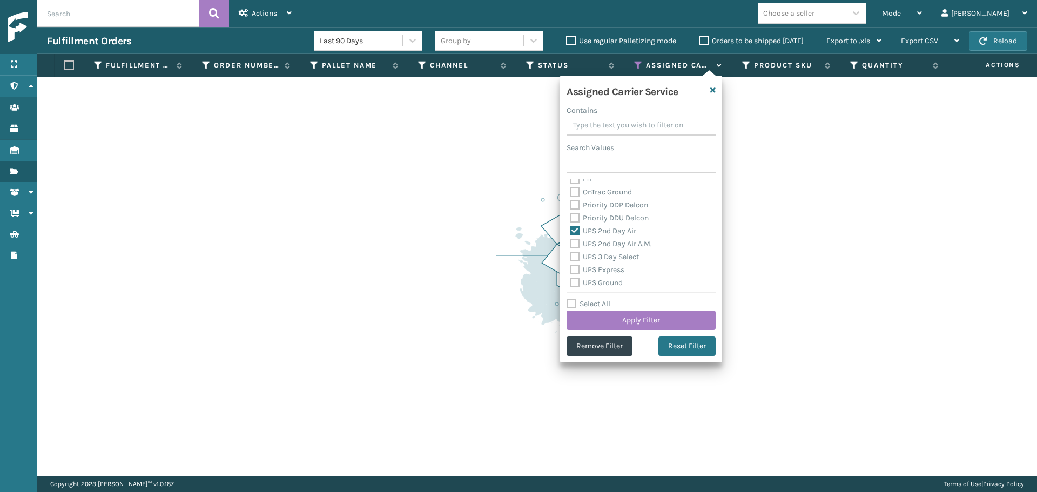
click at [597, 249] on div "UPS 2nd Day Air A.M." at bounding box center [641, 244] width 143 height 13
click at [597, 260] on label "UPS 3 Day Select" at bounding box center [604, 256] width 69 height 9
click at [570, 258] on input "UPS 3 Day Select" at bounding box center [570, 254] width 1 height 7
checkbox input "true"
click at [599, 246] on label "UPS 2nd Day Air A.M." at bounding box center [611, 243] width 82 height 9
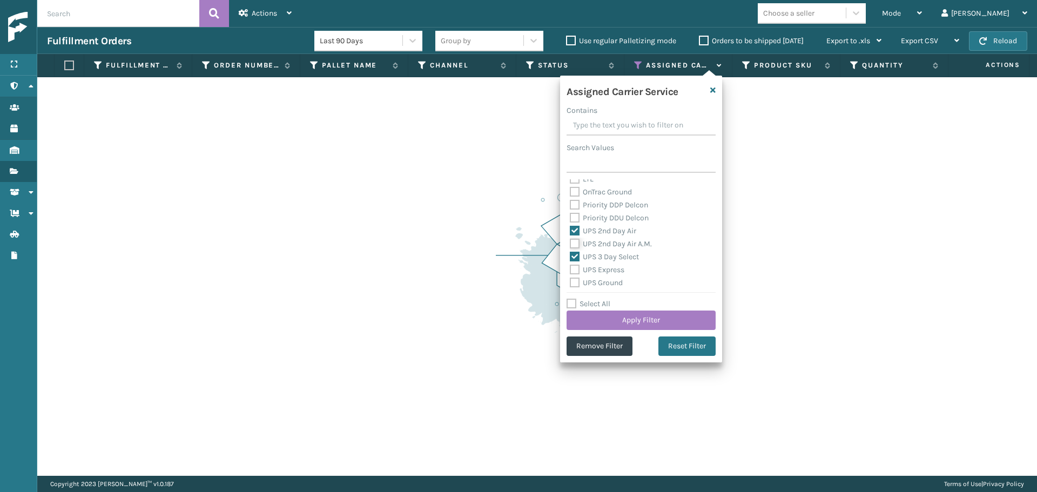
click at [570, 245] on input "UPS 2nd Day Air A.M." at bounding box center [570, 241] width 1 height 7
checkbox input "true"
click at [597, 274] on label "UPS Express" at bounding box center [597, 269] width 55 height 9
click at [570, 271] on input "UPS Express" at bounding box center [570, 267] width 1 height 7
checkbox input "true"
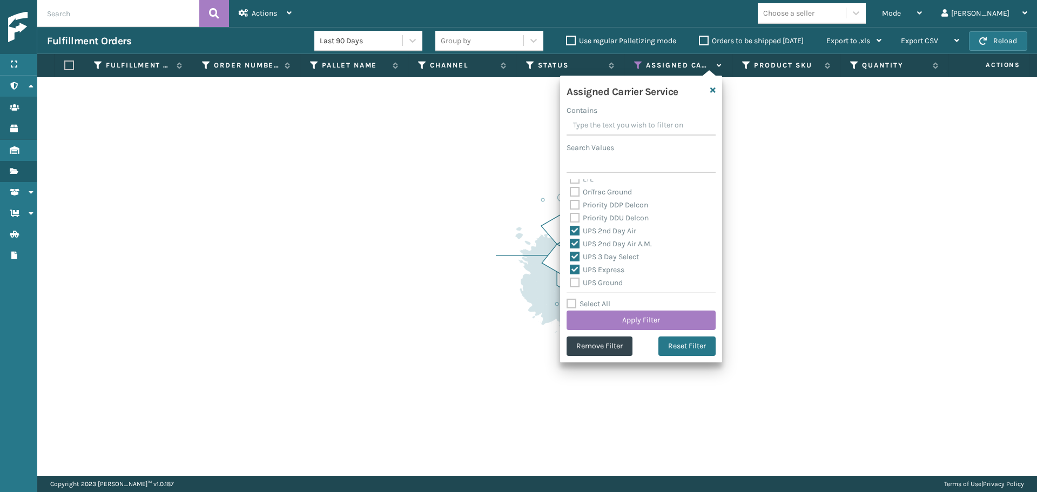
click at [597, 283] on label "UPS Ground" at bounding box center [596, 282] width 53 height 9
click at [570, 283] on input "UPS Ground" at bounding box center [570, 279] width 1 height 7
checkbox input "true"
click at [596, 246] on div "UPS Next Day Air" at bounding box center [641, 241] width 143 height 13
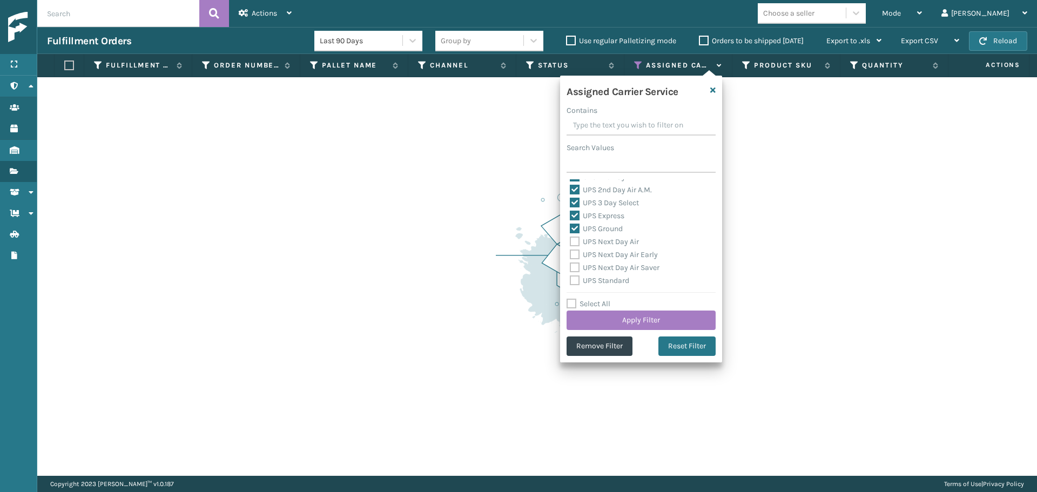
click at [596, 244] on label "UPS Next Day Air" at bounding box center [604, 241] width 69 height 9
click at [570, 242] on input "UPS Next Day Air" at bounding box center [570, 238] width 1 height 7
checkbox input "true"
click at [594, 255] on label "UPS Next Day Air Early" at bounding box center [614, 254] width 88 height 9
click at [570, 255] on input "UPS Next Day Air Early" at bounding box center [570, 251] width 1 height 7
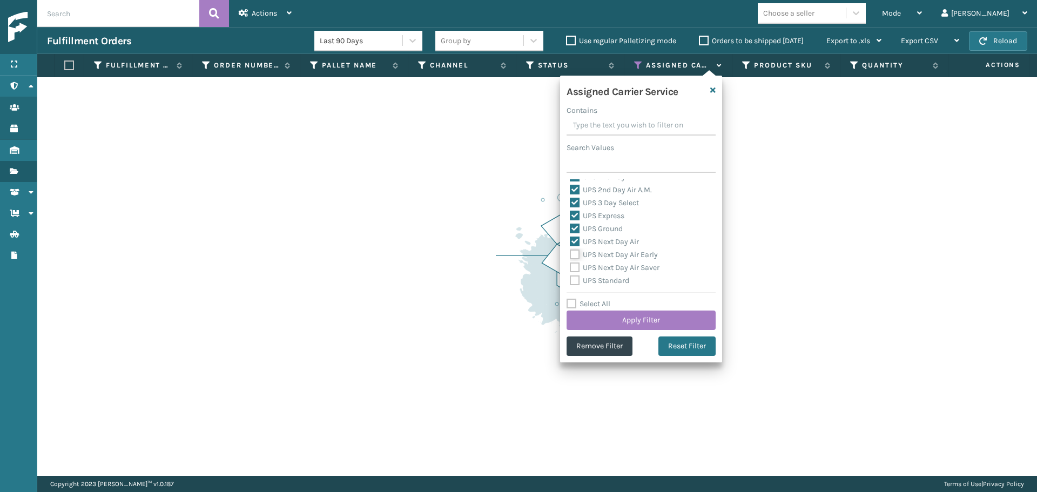
checkbox input "true"
click at [596, 266] on label "UPS Next Day Air Saver" at bounding box center [615, 267] width 90 height 9
click at [570, 266] on input "UPS Next Day Air Saver" at bounding box center [570, 264] width 1 height 7
checkbox input "true"
click at [600, 277] on label "UPS Standard" at bounding box center [599, 280] width 59 height 9
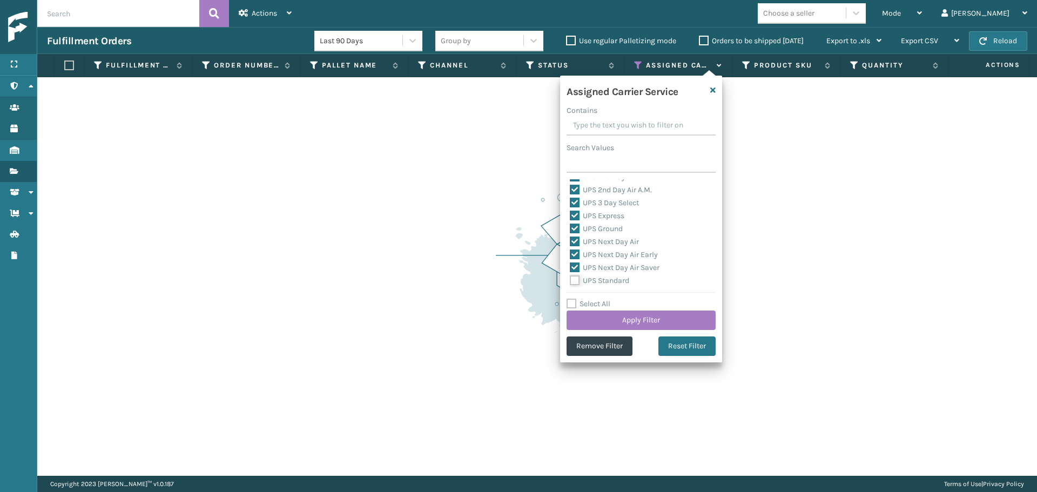
click at [570, 277] on input "UPS Standard" at bounding box center [570, 277] width 1 height 7
checkbox input "true"
click at [596, 242] on label "UPS SurePost 1LB or Greater" at bounding box center [623, 239] width 106 height 9
click at [570, 240] on input "UPS SurePost 1LB or Greater" at bounding box center [570, 236] width 1 height 7
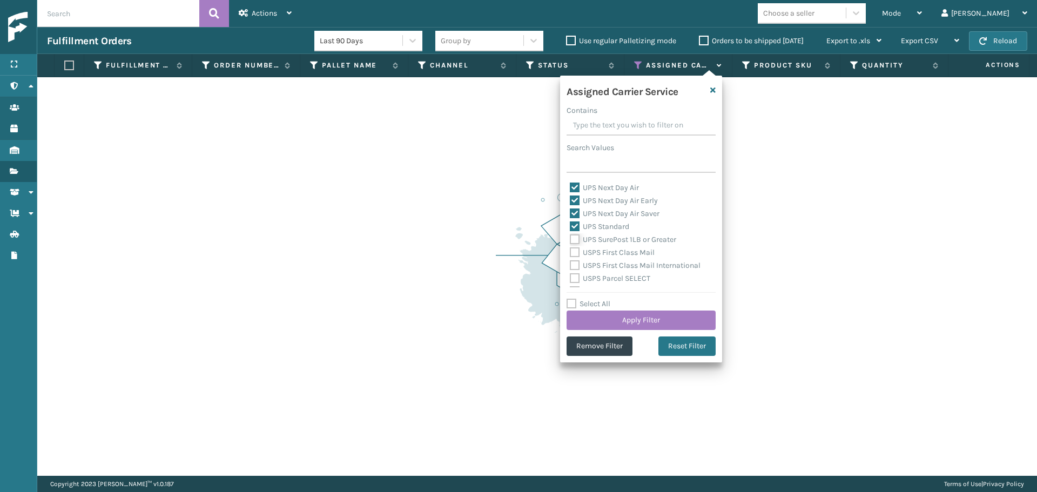
checkbox input "true"
click at [616, 319] on button "Apply Filter" at bounding box center [640, 320] width 149 height 19
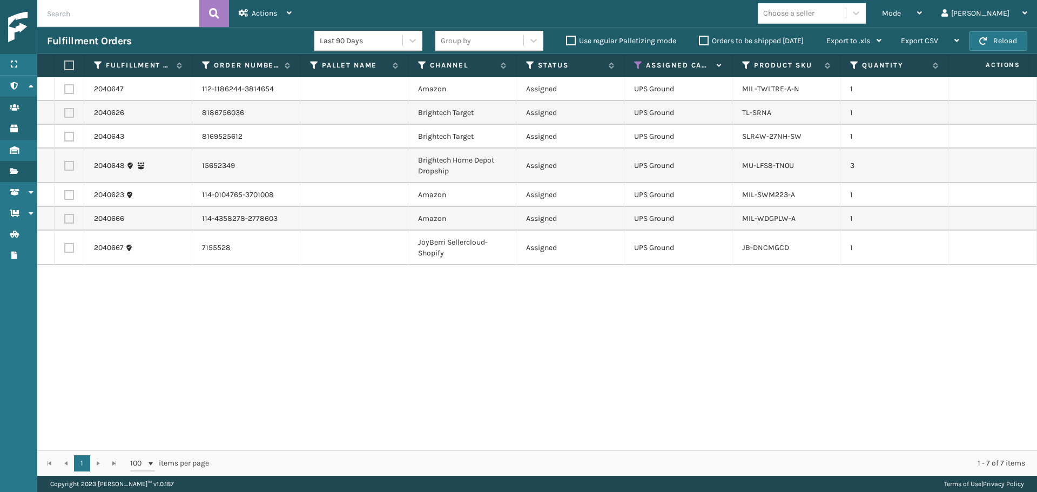
click at [67, 61] on label at bounding box center [67, 65] width 6 height 10
click at [65, 62] on input "checkbox" at bounding box center [64, 65] width 1 height 7
checkbox input "true"
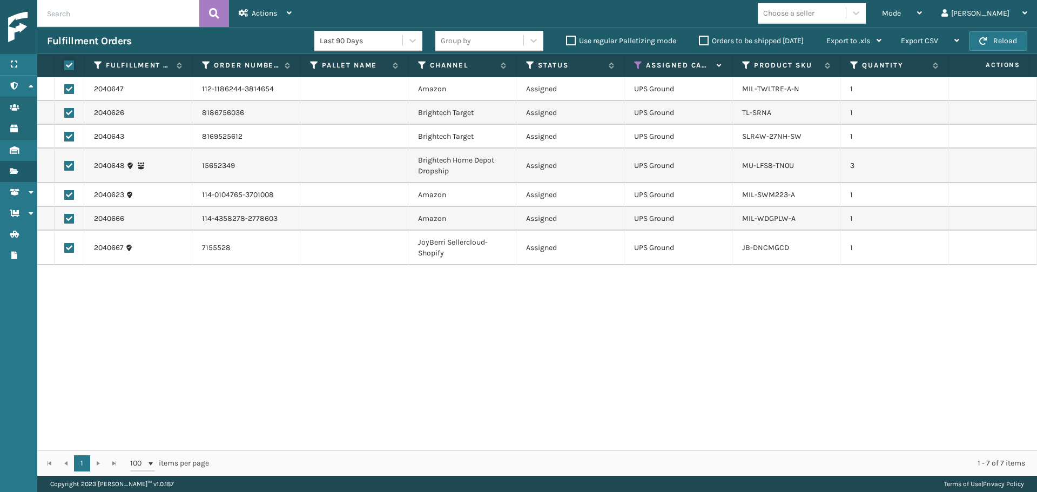
checkbox input "true"
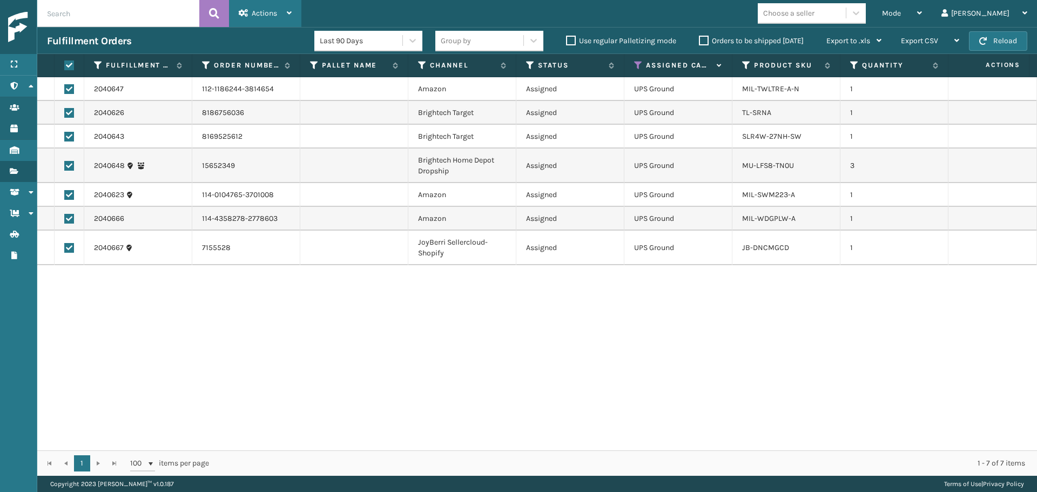
drag, startPoint x: 264, startPoint y: 12, endPoint x: 268, endPoint y: 33, distance: 21.6
click at [263, 12] on span "Actions" at bounding box center [264, 13] width 25 height 9
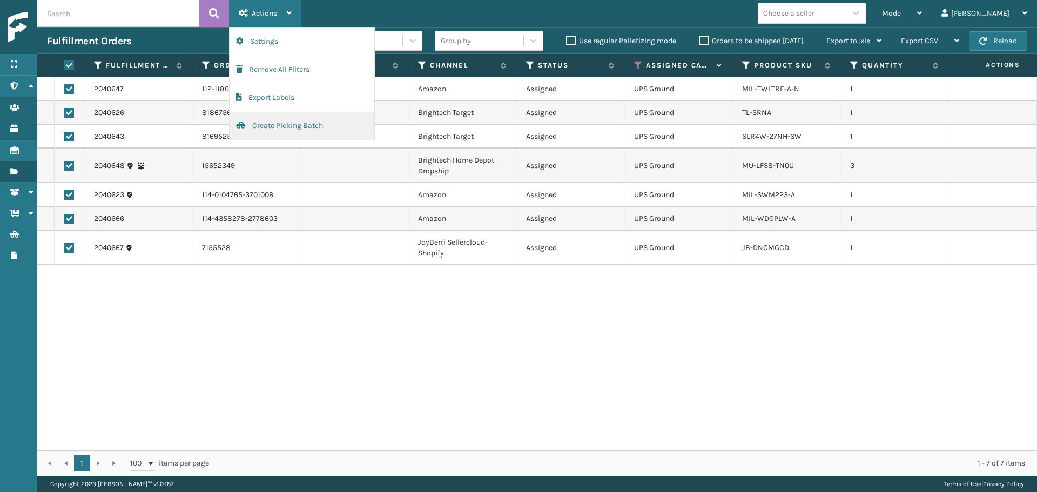
click at [272, 132] on button "Create Picking Batch" at bounding box center [302, 126] width 145 height 28
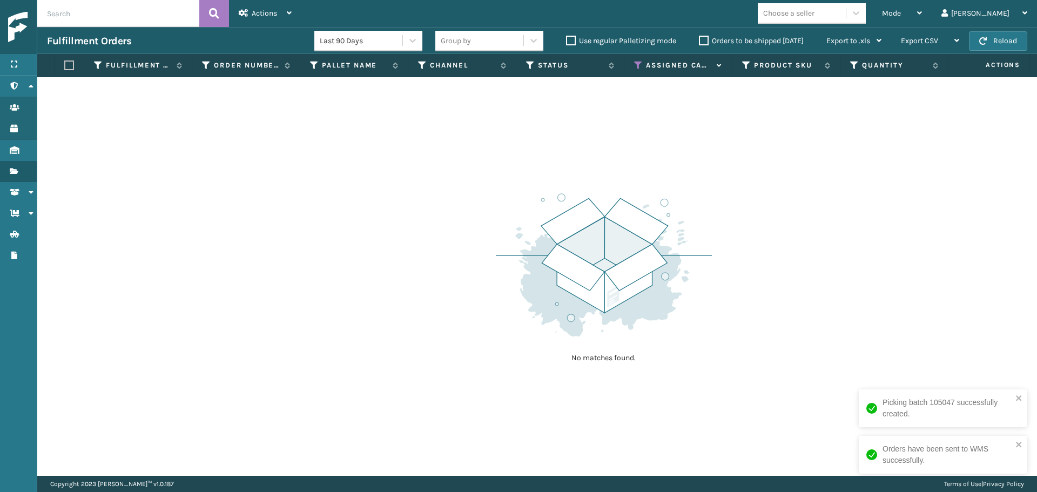
click at [639, 64] on icon at bounding box center [638, 65] width 9 height 10
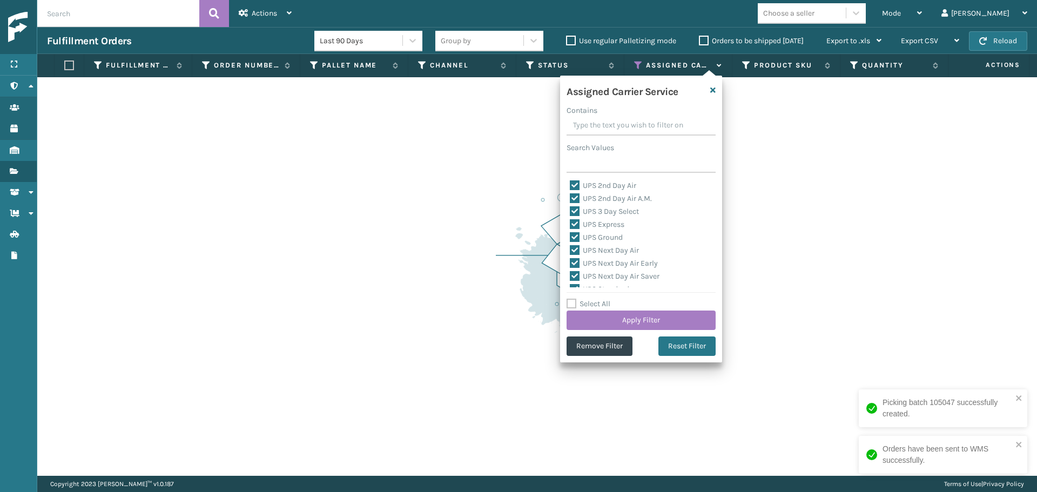
click at [583, 303] on label "Select All" at bounding box center [588, 303] width 44 height 9
click at [583, 299] on input "Select All" at bounding box center [647, 298] width 162 height 1
checkbox input "true"
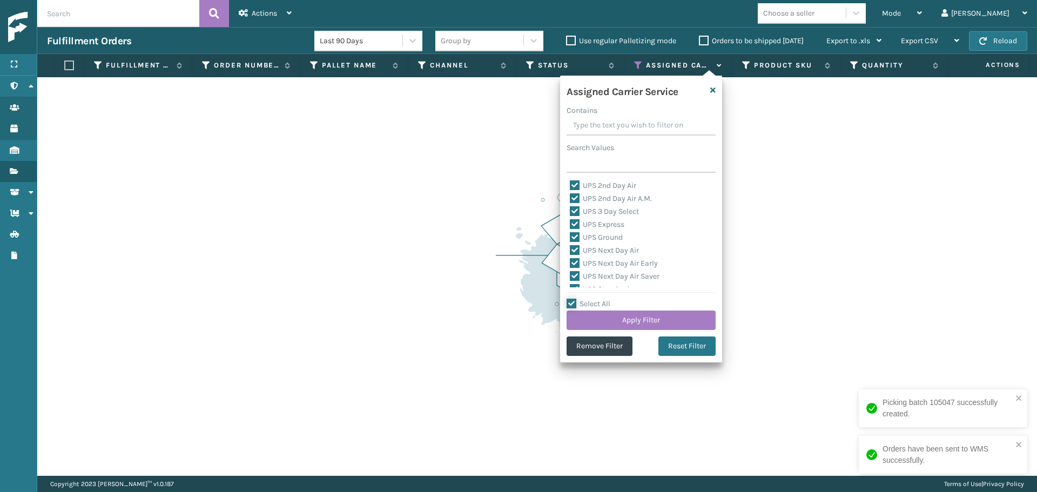
checkbox input "true"
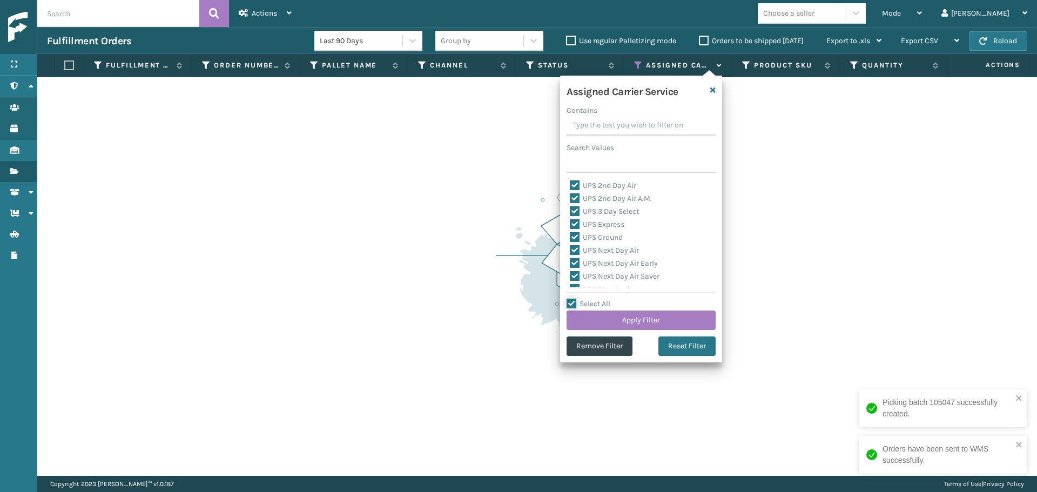
checkbox input "true"
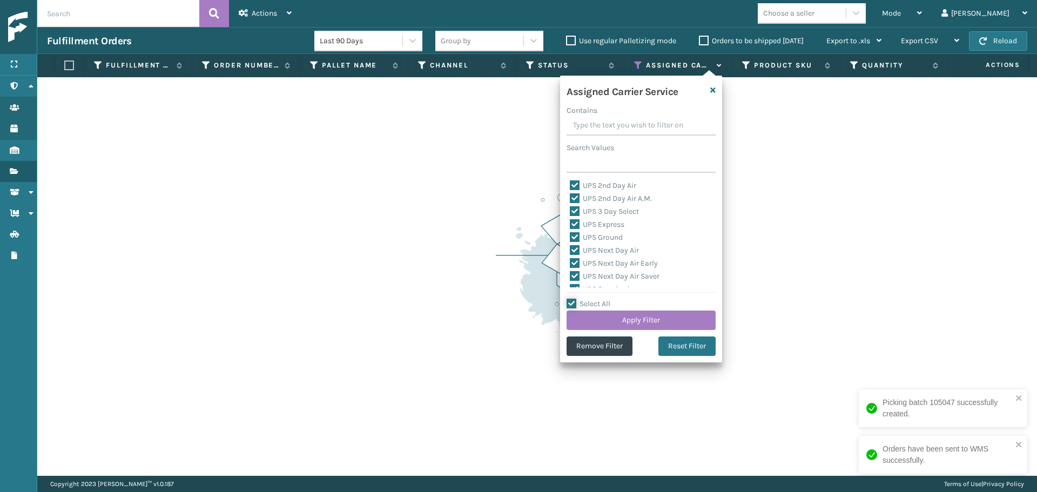
checkbox input "true"
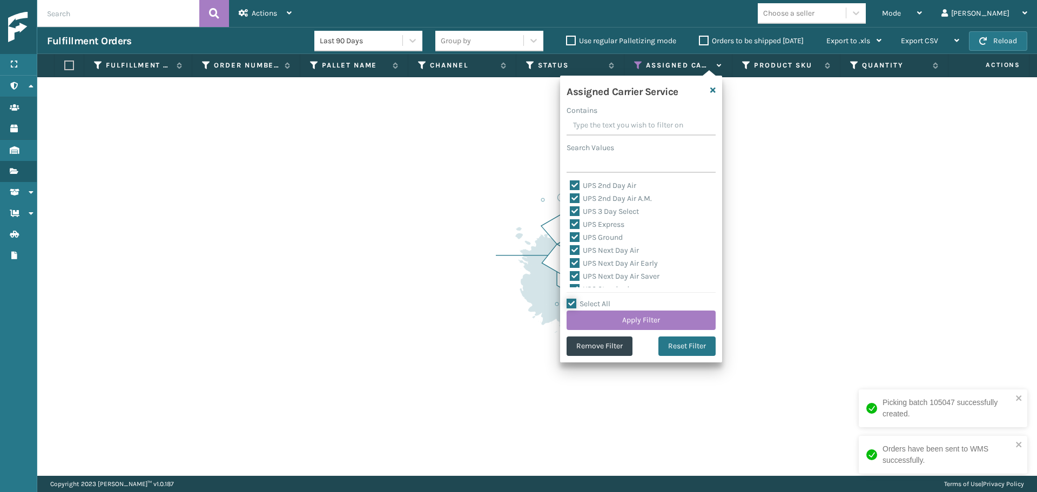
checkbox input "true"
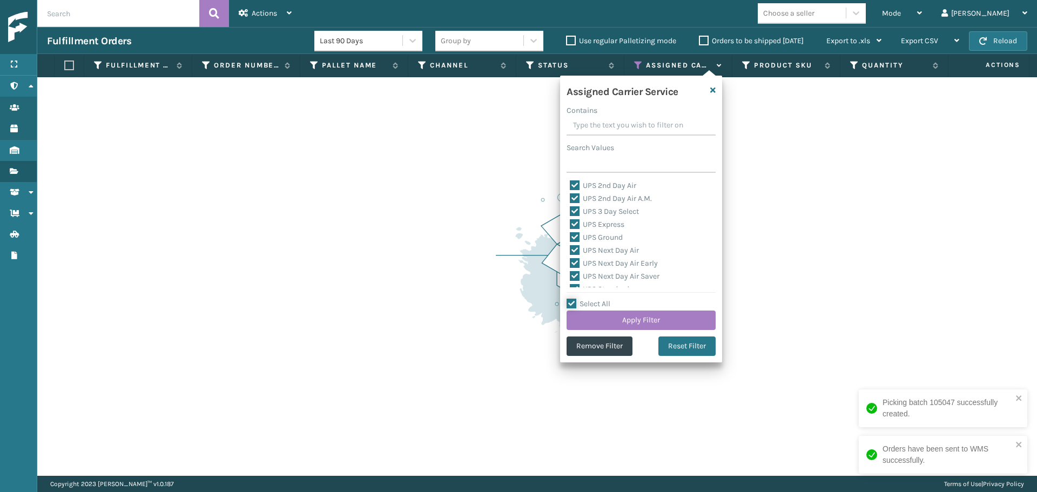
checkbox input "true"
click at [583, 303] on label "Select All" at bounding box center [588, 303] width 44 height 9
click at [583, 299] on input "Select All" at bounding box center [647, 298] width 162 height 1
checkbox input "false"
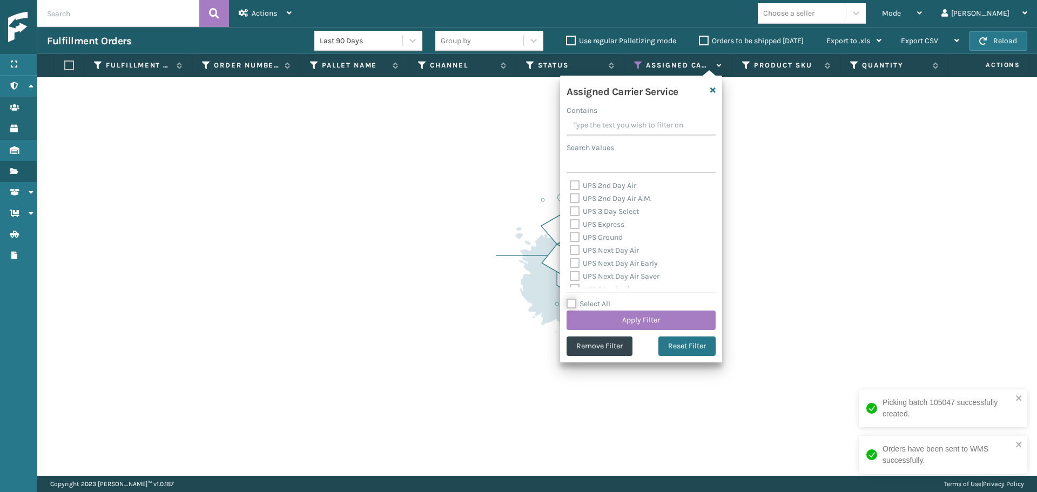
checkbox input "false"
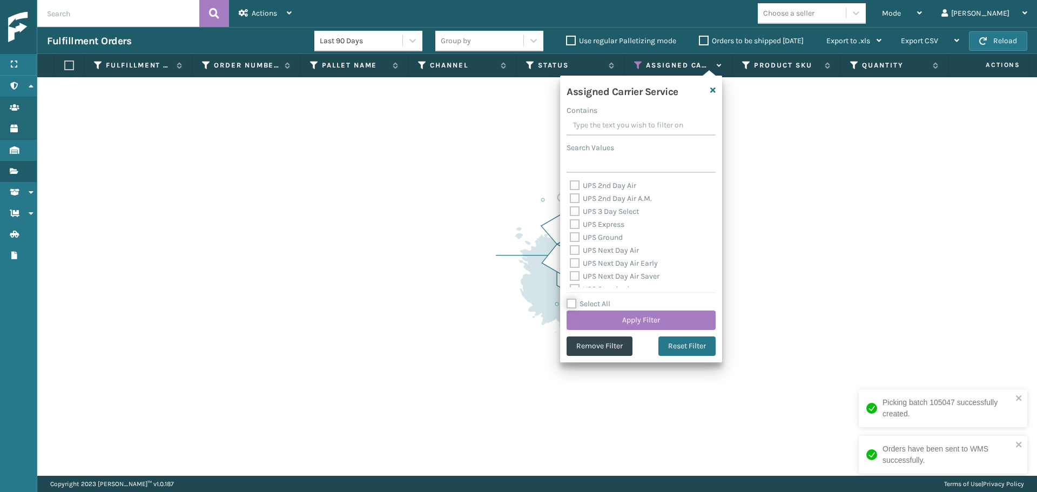
checkbox input "false"
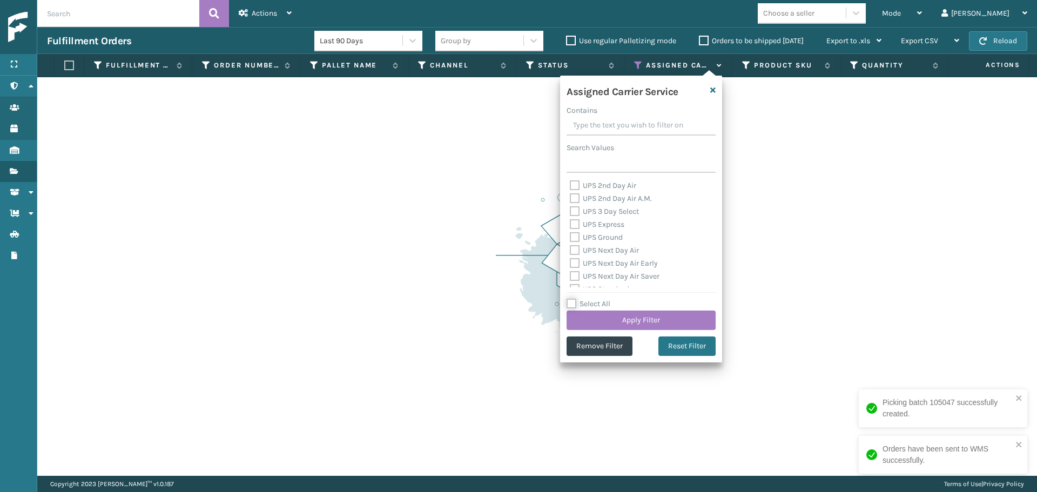
checkbox input "false"
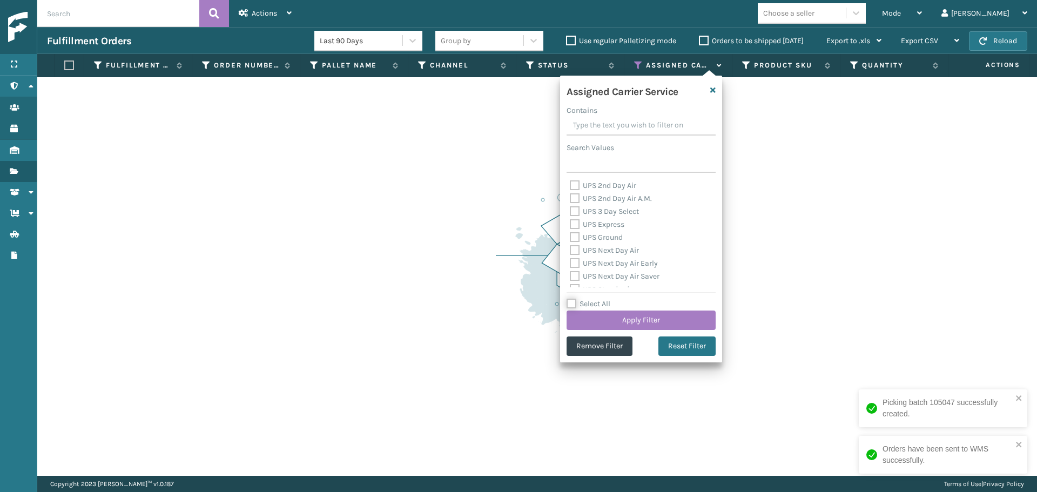
checkbox input "false"
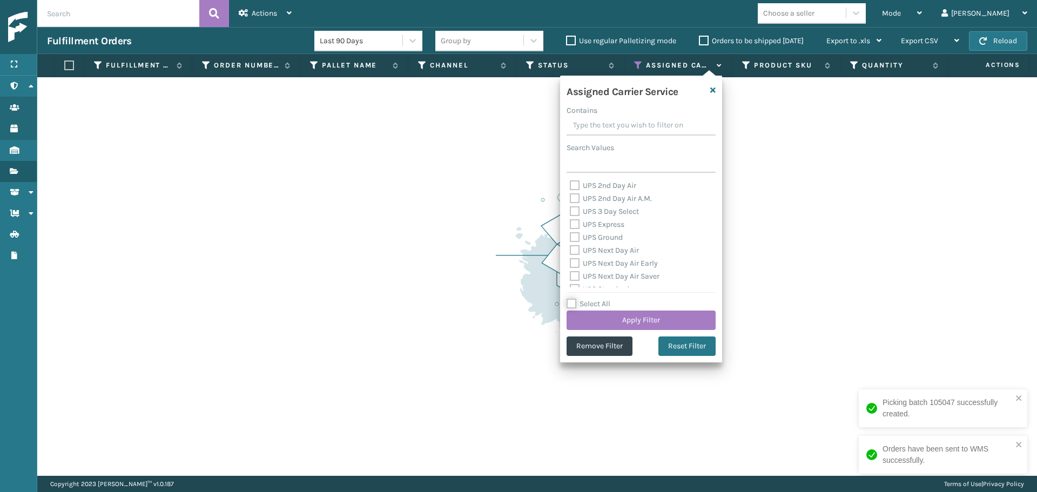
checkbox input "false"
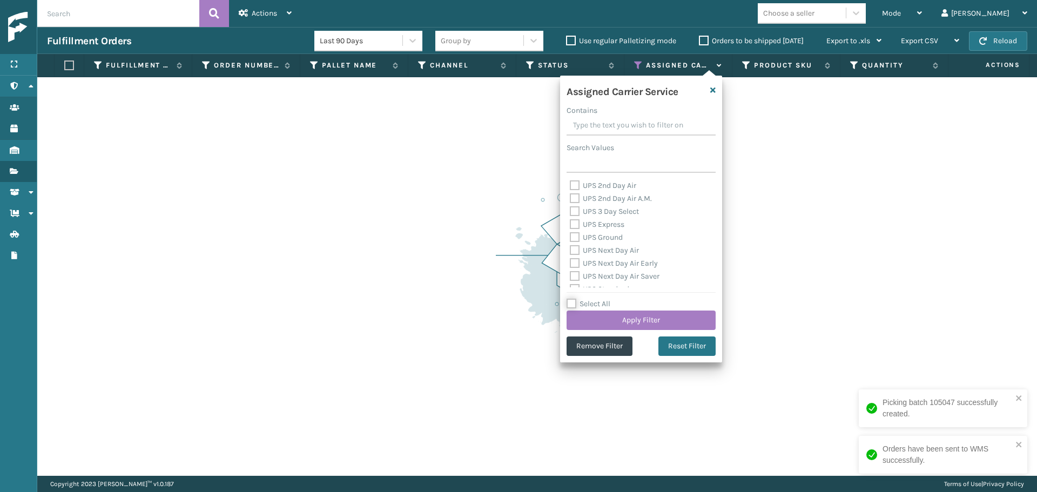
checkbox input "false"
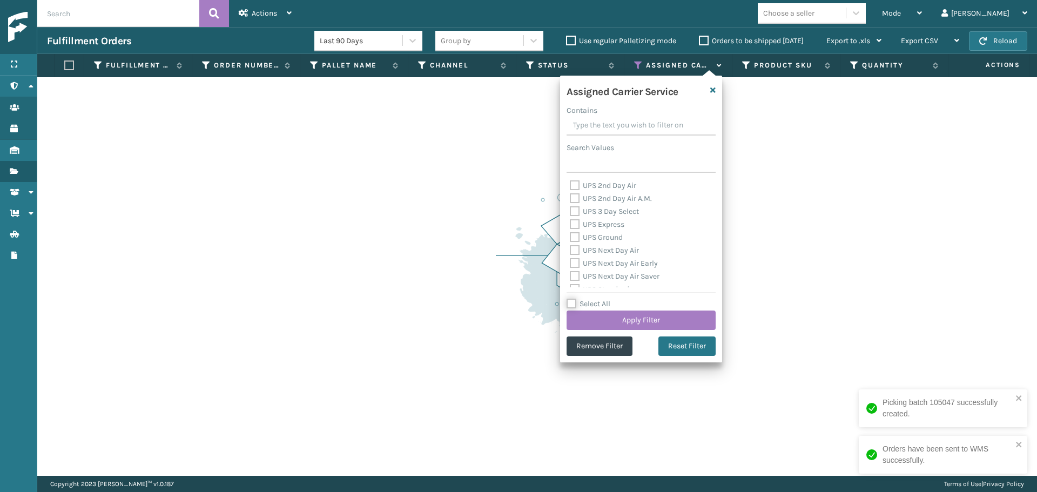
checkbox input "false"
click at [583, 303] on label "Select All" at bounding box center [588, 303] width 44 height 9
click at [583, 299] on input "Select All" at bounding box center [647, 298] width 162 height 1
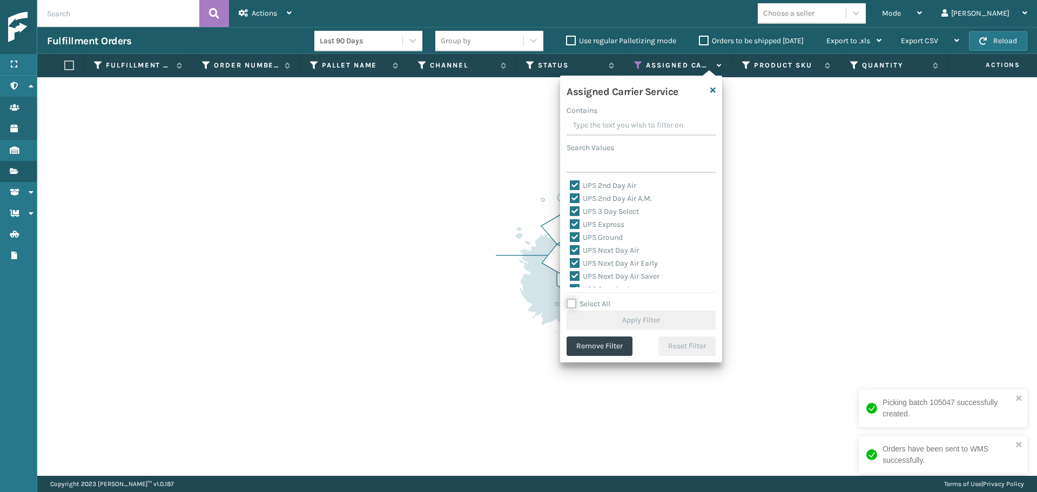
checkbox input "true"
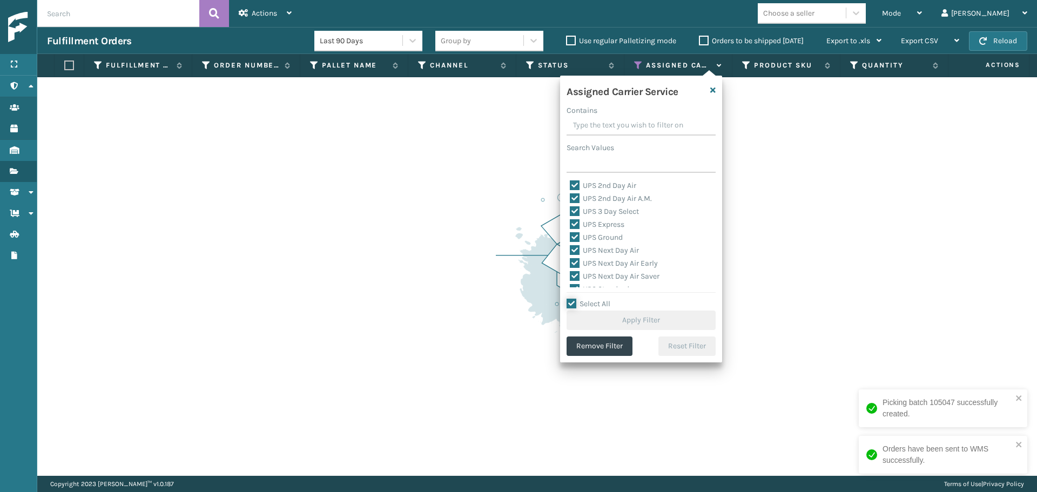
checkbox input "true"
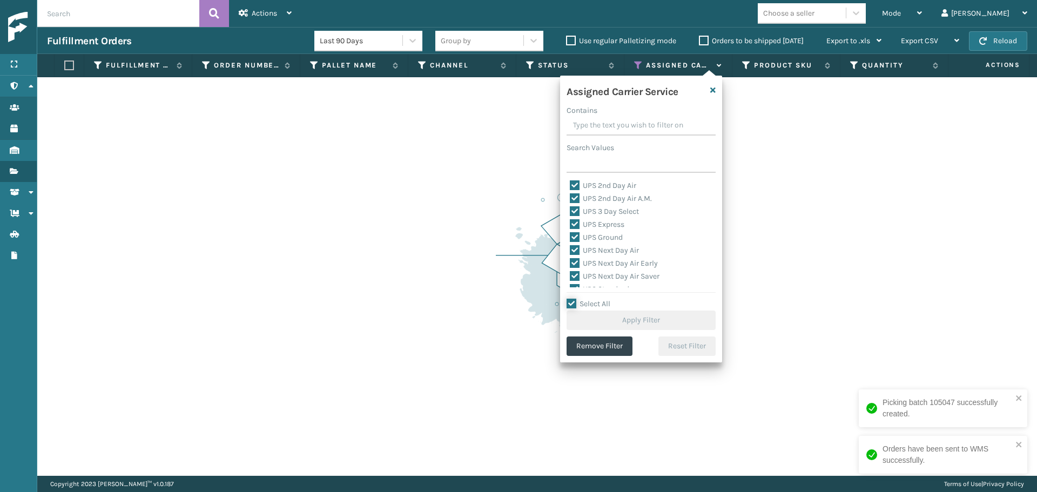
checkbox input "true"
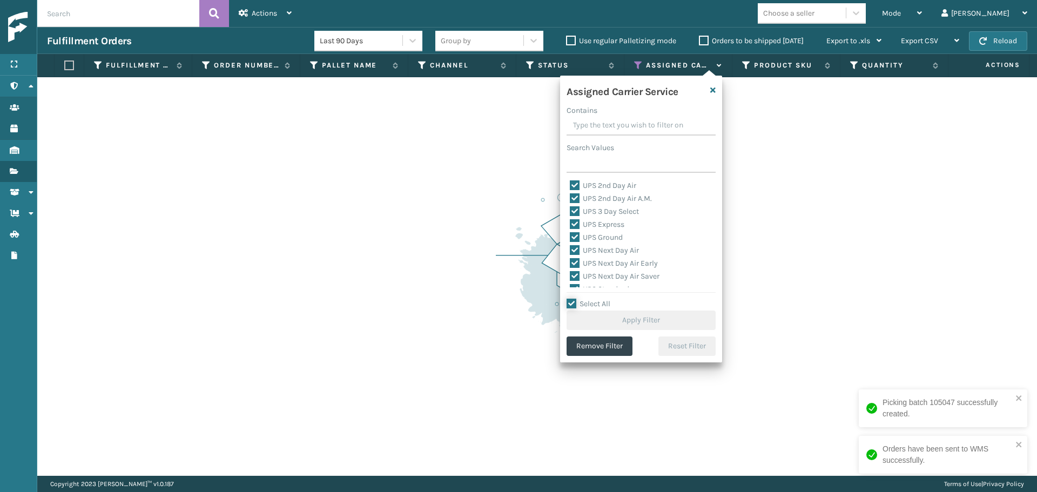
checkbox input "true"
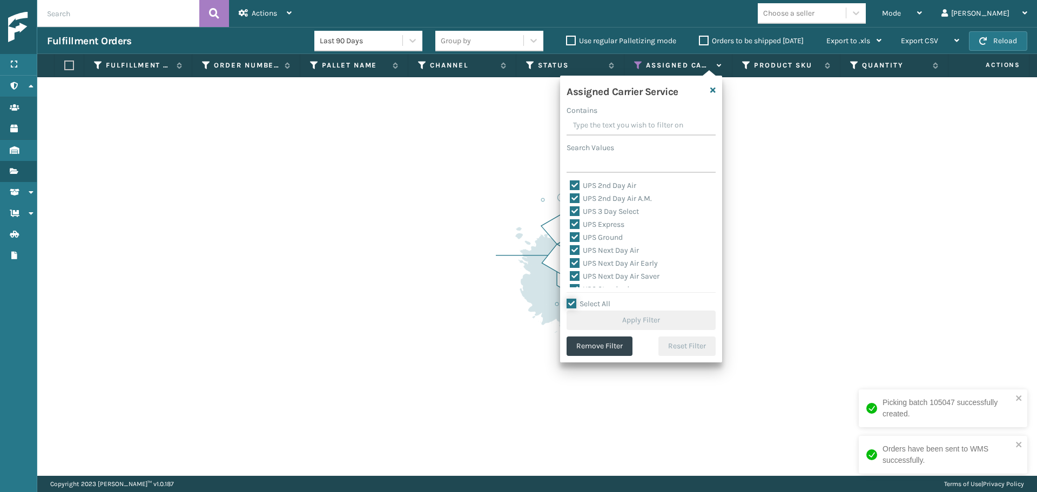
checkbox input "true"
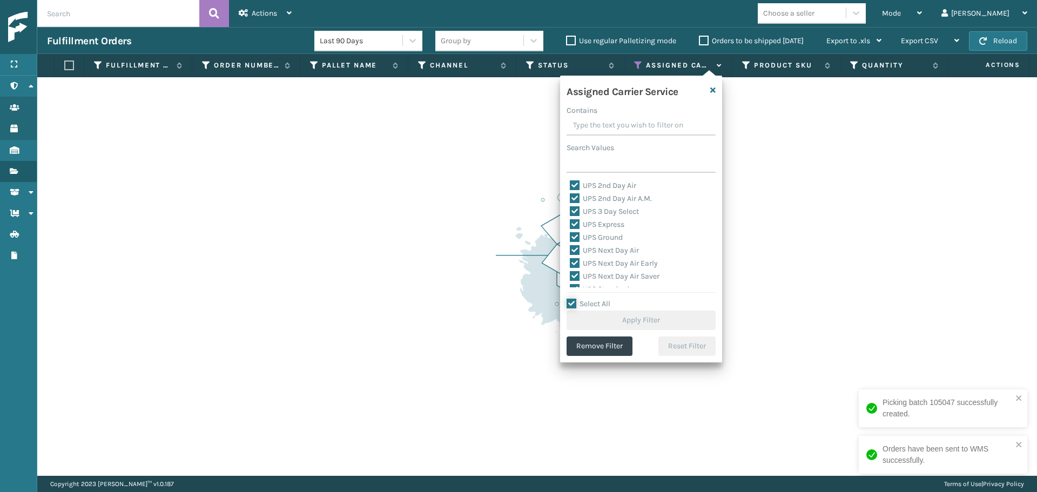
checkbox input "true"
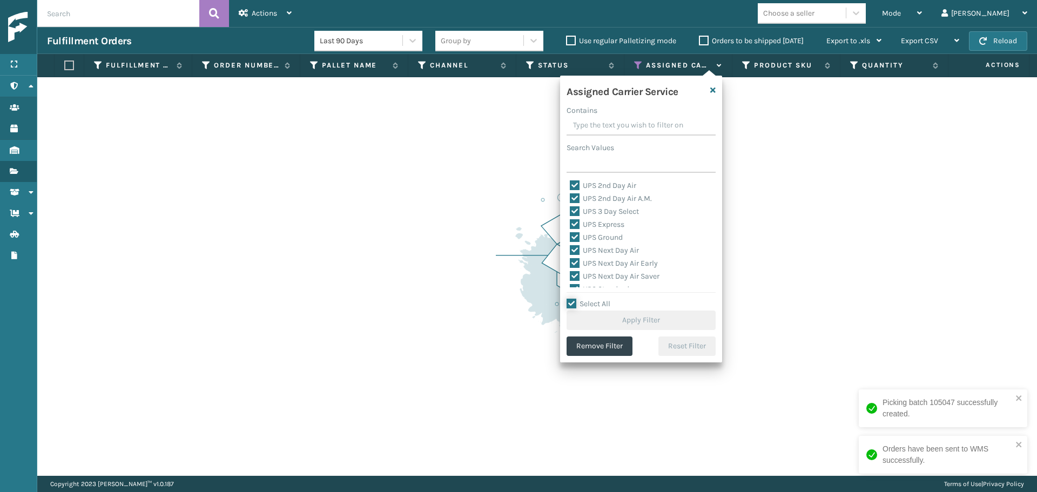
checkbox input "true"
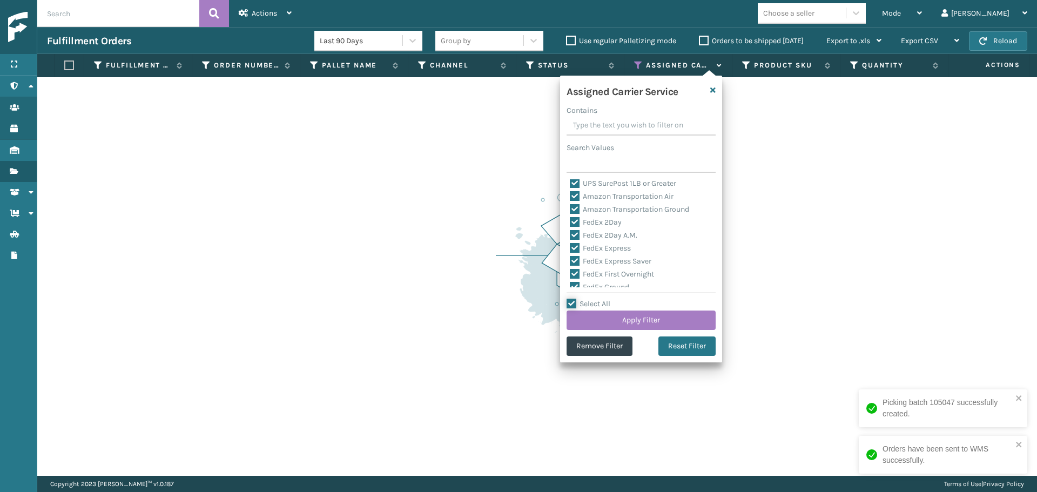
scroll to position [216, 0]
click at [589, 252] on label "LTL" at bounding box center [582, 254] width 24 height 9
click at [570, 252] on input "LTL" at bounding box center [570, 251] width 1 height 7
checkbox input "false"
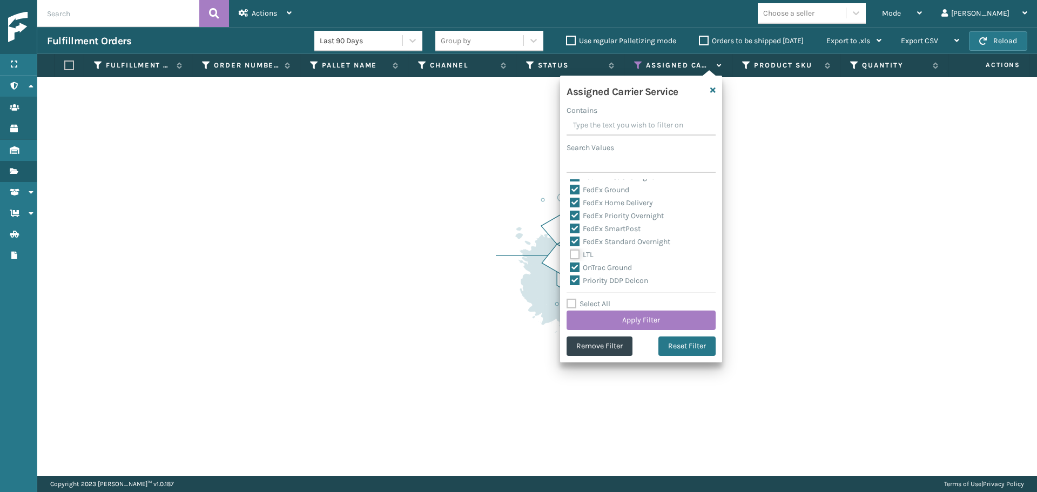
checkbox input "false"
click at [629, 319] on button "Apply Filter" at bounding box center [640, 320] width 149 height 19
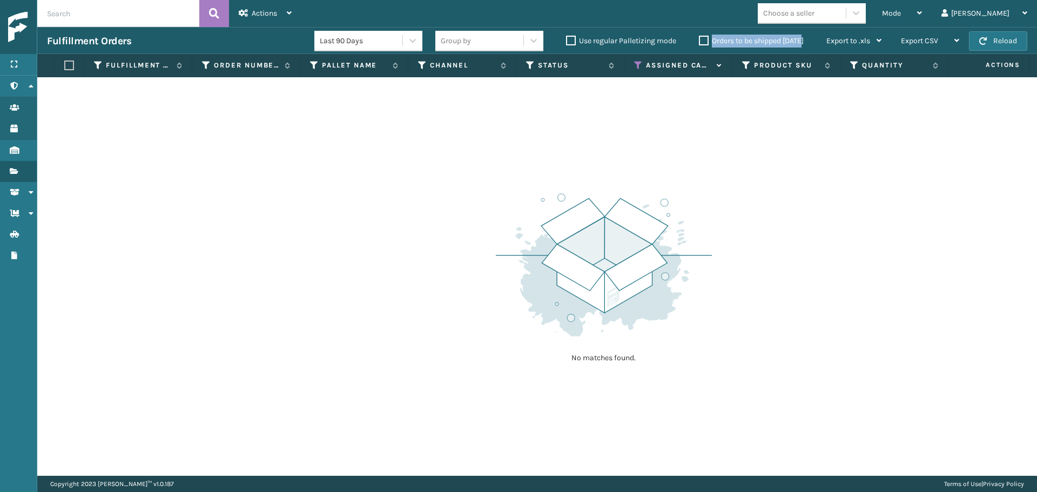
click at [701, 43] on label "Orders to be shipped [DATE]" at bounding box center [751, 40] width 105 height 9
click at [704, 42] on label "Orders to be shipped [DATE]" at bounding box center [751, 40] width 105 height 9
click at [699, 42] on input "Orders to be shipped [DATE]" at bounding box center [699, 38] width 1 height 7
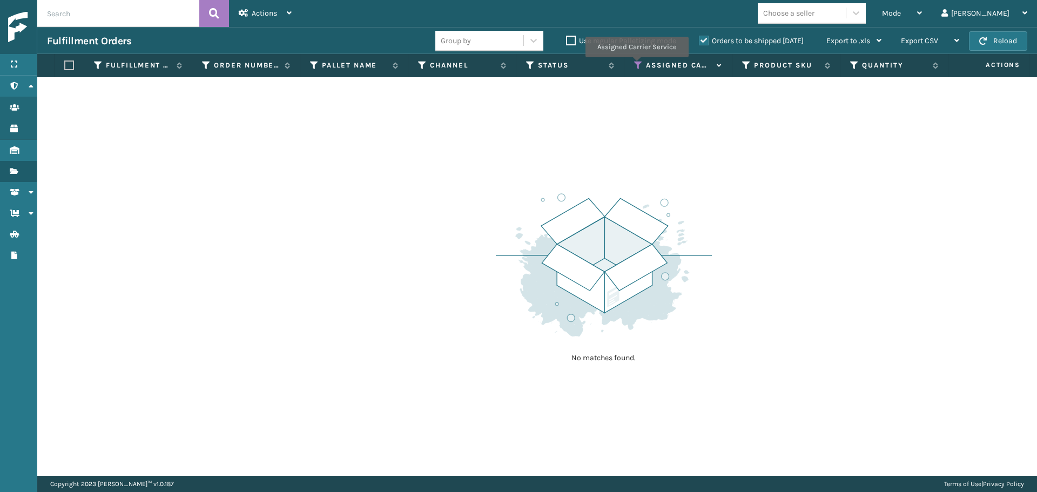
click at [637, 65] on icon at bounding box center [638, 65] width 9 height 10
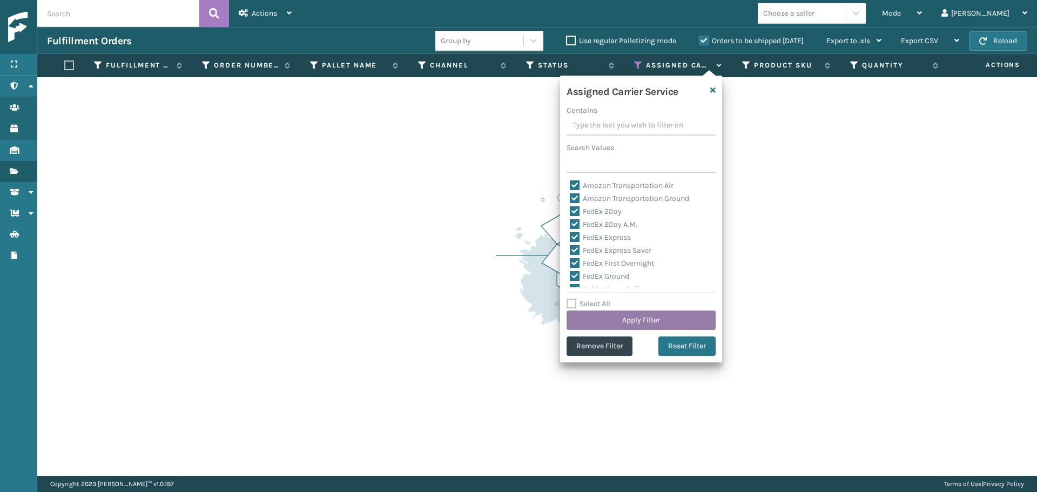
click at [593, 313] on button "Apply Filter" at bounding box center [640, 320] width 149 height 19
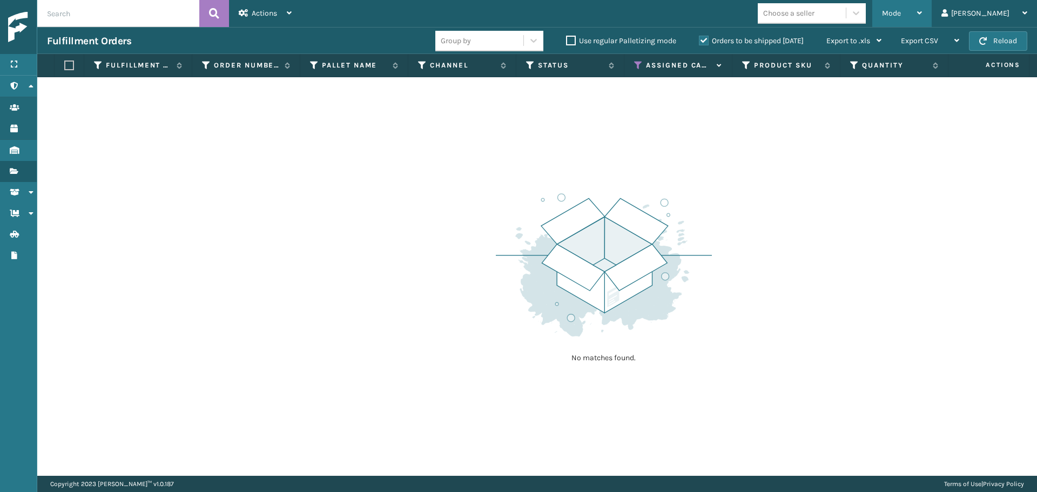
click at [922, 15] on div "Mode" at bounding box center [902, 13] width 40 height 27
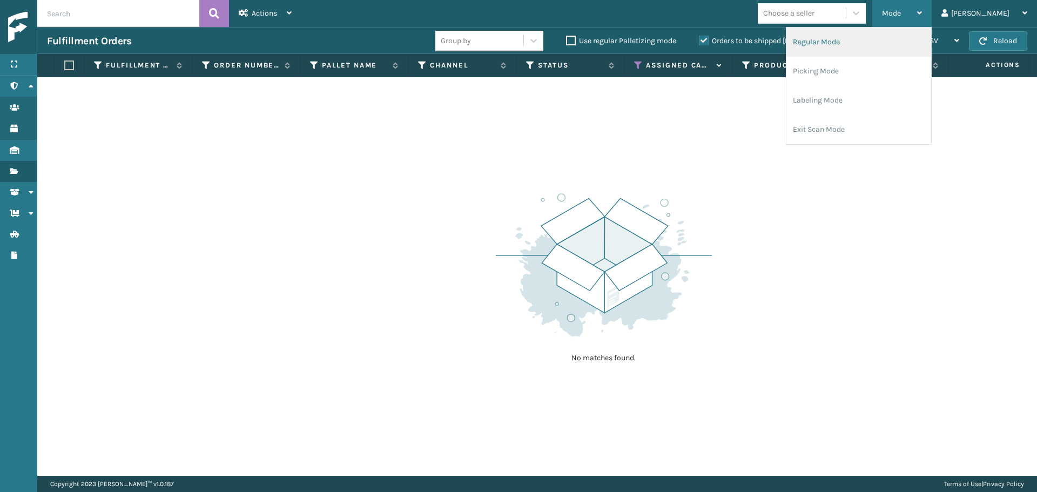
click at [893, 41] on li "Regular Mode" at bounding box center [858, 42] width 145 height 29
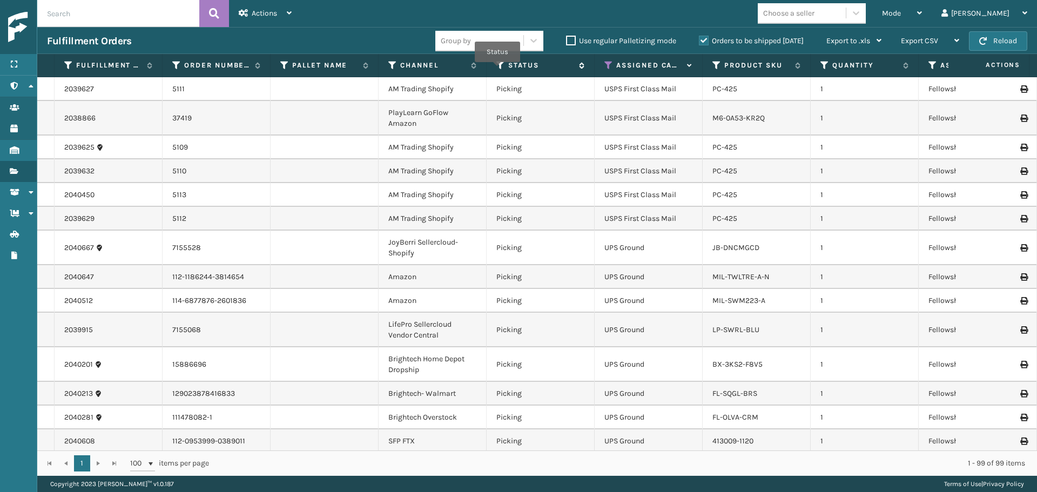
click at [497, 69] on icon at bounding box center [500, 65] width 9 height 10
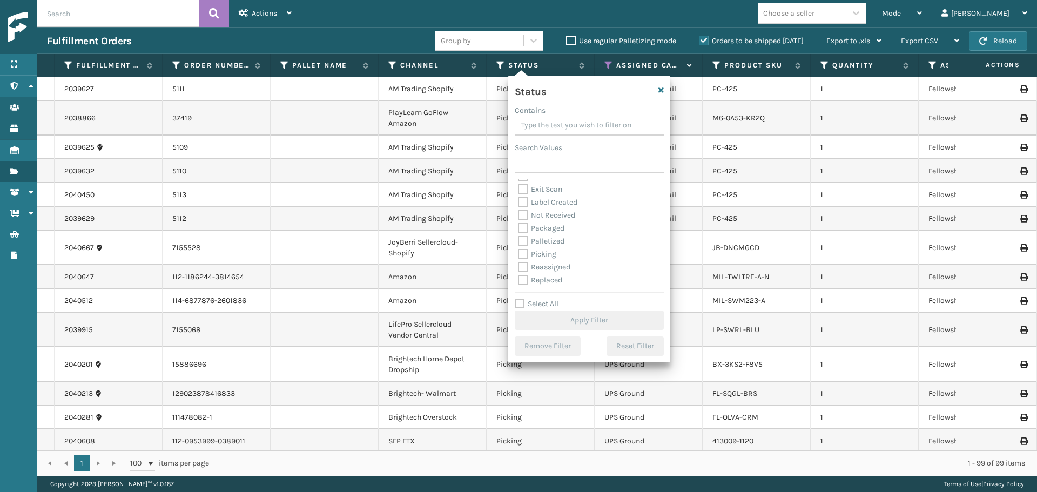
scroll to position [54, 0]
click at [539, 231] on label "Picking" at bounding box center [537, 235] width 38 height 9
click at [518, 231] on input "Picking" at bounding box center [518, 232] width 1 height 7
checkbox input "true"
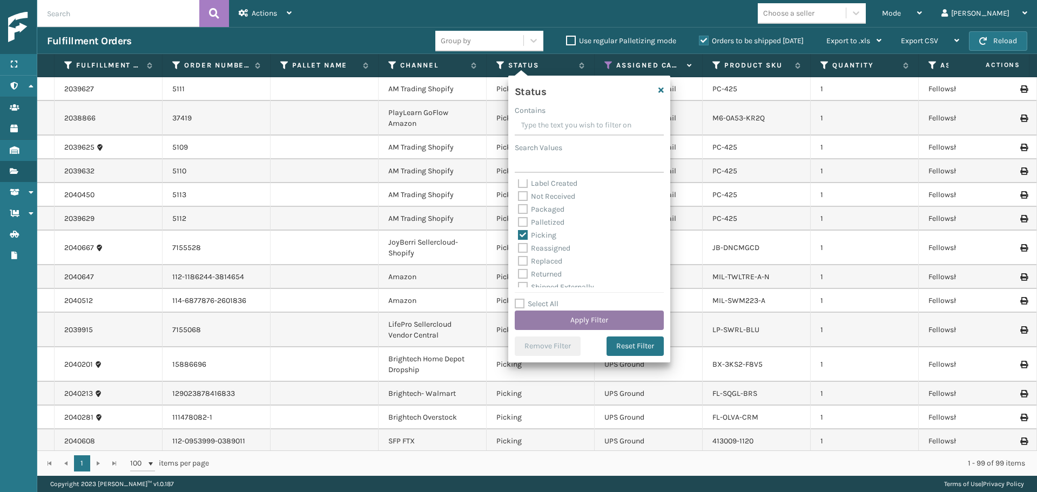
click at [572, 319] on button "Apply Filter" at bounding box center [589, 320] width 149 height 19
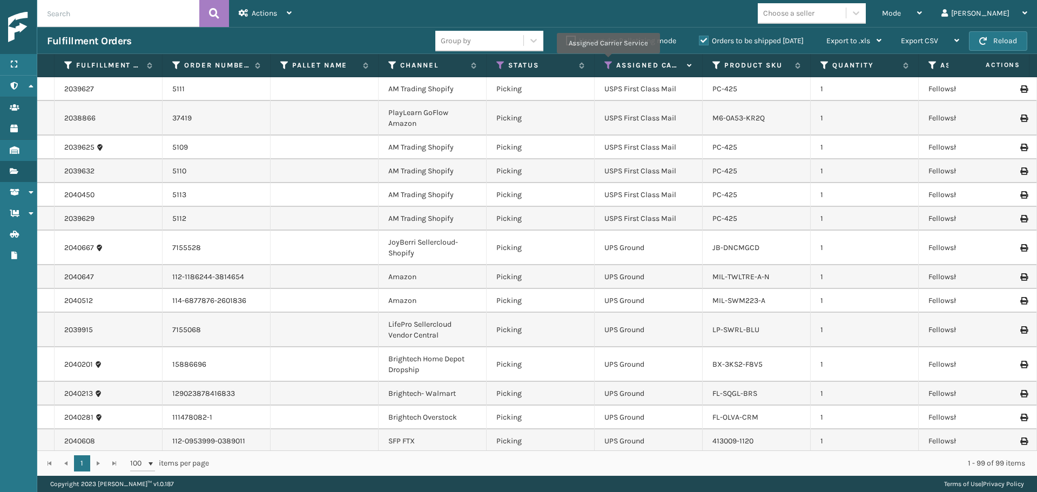
click at [608, 61] on icon at bounding box center [608, 65] width 9 height 10
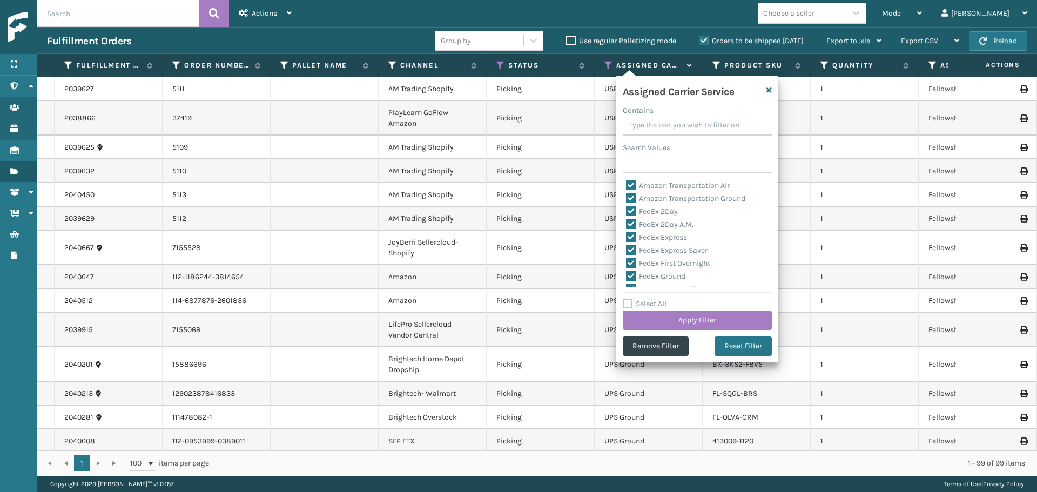
click at [650, 305] on label "Select All" at bounding box center [645, 303] width 44 height 9
click at [650, 299] on input "Select All" at bounding box center [704, 298] width 162 height 1
click at [650, 305] on label "Select All" at bounding box center [645, 303] width 44 height 9
click at [650, 299] on input "Select All" at bounding box center [704, 298] width 162 height 1
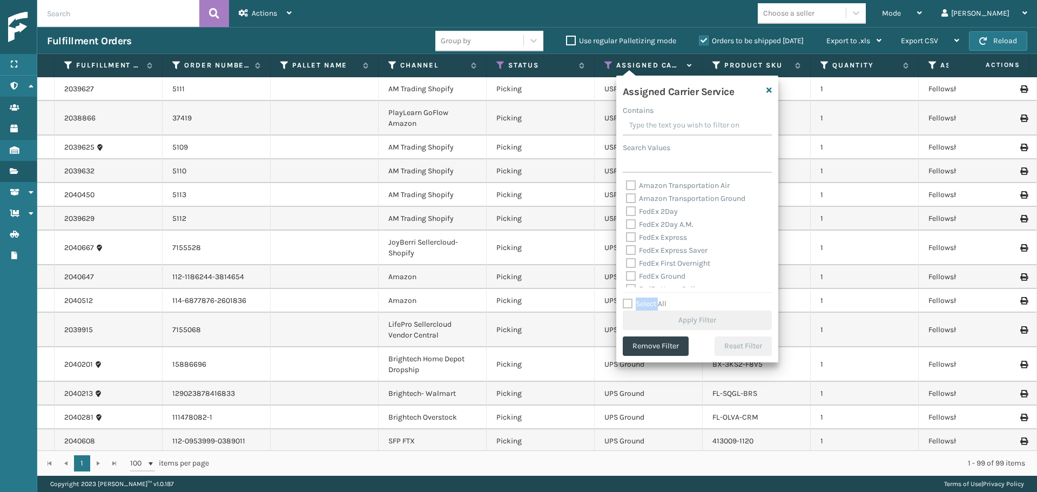
click at [651, 301] on label "Select All" at bounding box center [645, 303] width 44 height 9
click at [651, 299] on input "Select All" at bounding box center [704, 298] width 162 height 1
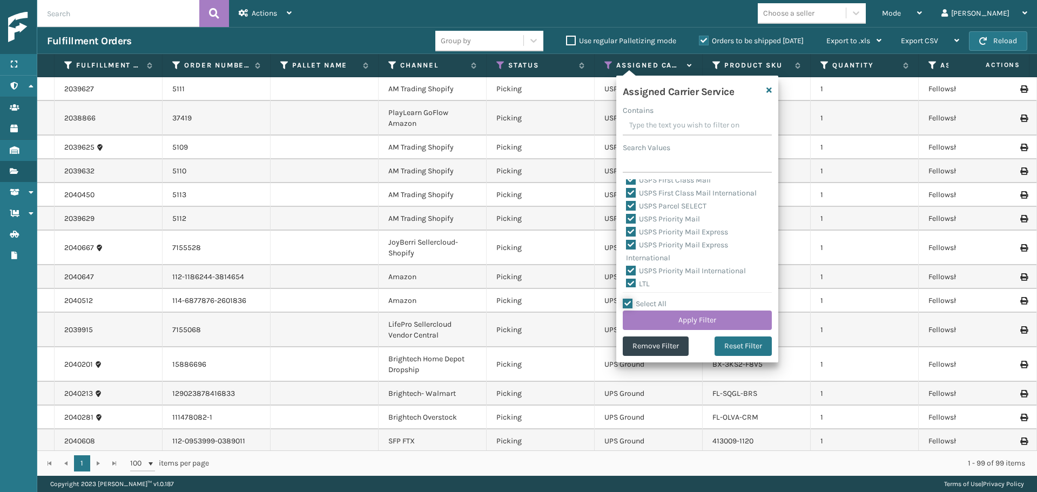
scroll to position [333, 0]
click at [638, 282] on label "LTL" at bounding box center [638, 280] width 24 height 9
click at [626, 281] on input "LTL" at bounding box center [626, 277] width 1 height 7
click at [677, 319] on button "Apply Filter" at bounding box center [697, 320] width 149 height 19
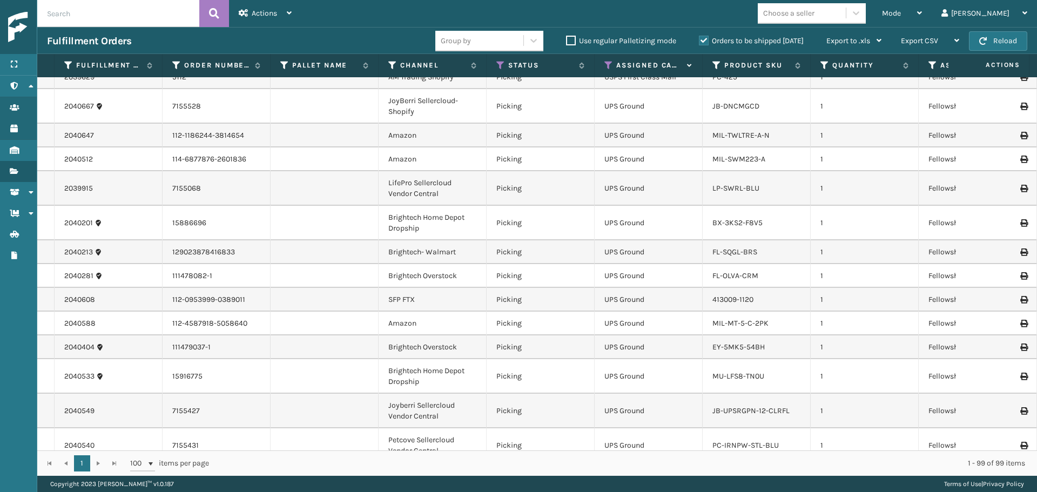
scroll to position [108, 0]
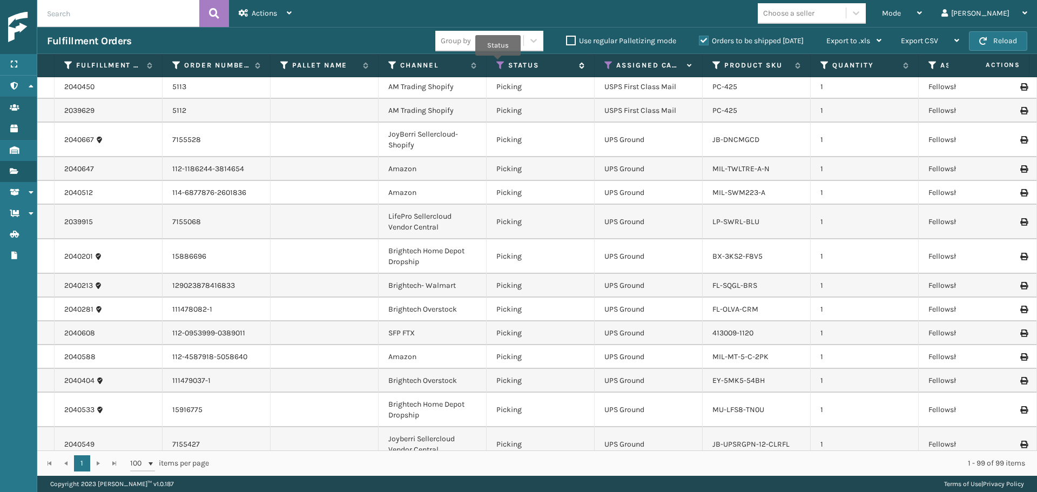
click at [498, 63] on icon at bounding box center [500, 65] width 9 height 10
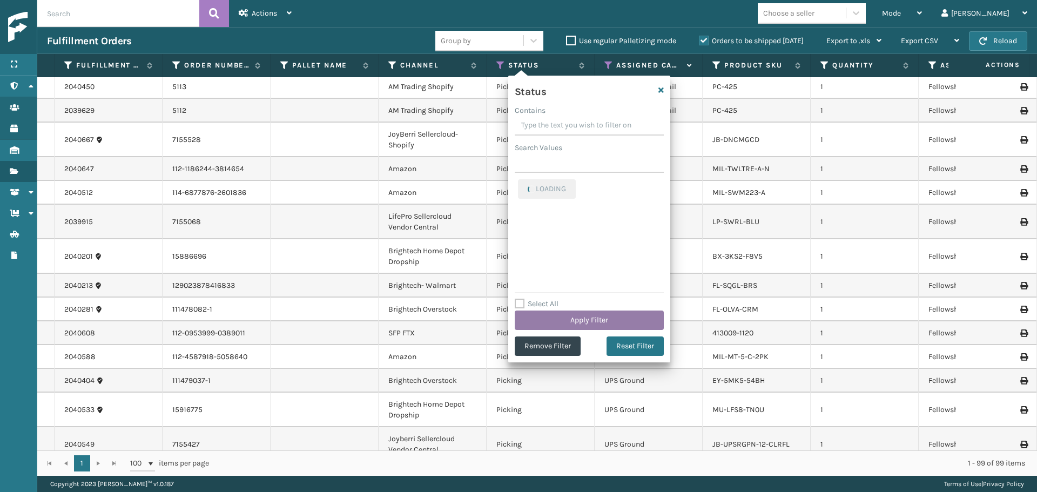
click at [526, 318] on button "Apply Filter" at bounding box center [589, 320] width 149 height 19
